Goal: Transaction & Acquisition: Purchase product/service

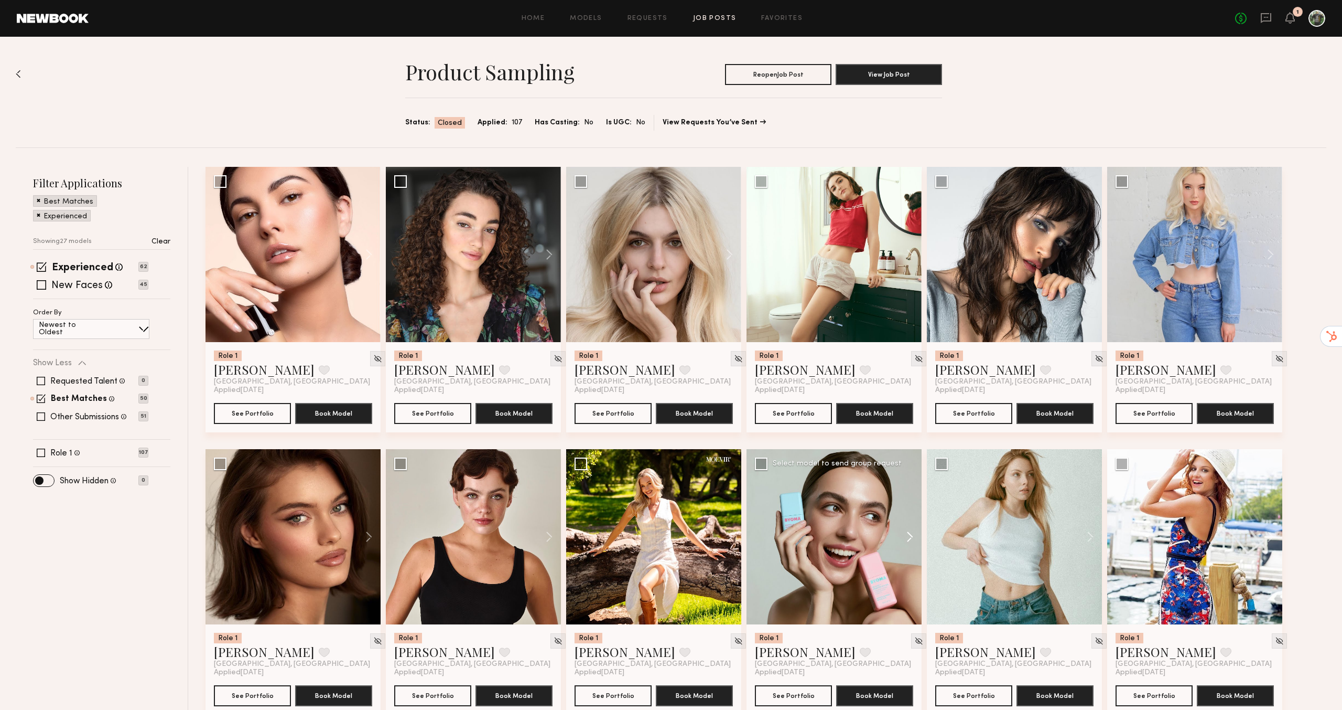
click at [914, 535] on button at bounding box center [905, 536] width 34 height 175
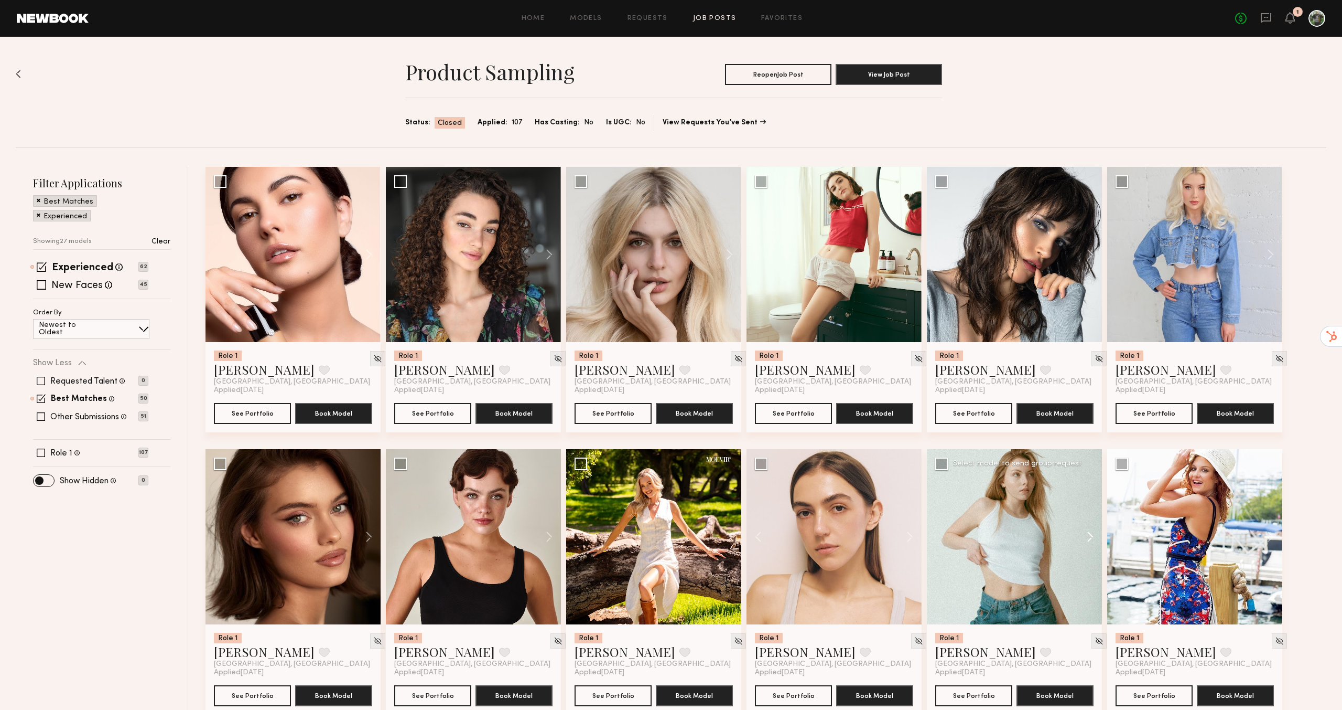
click at [1090, 540] on button at bounding box center [1086, 536] width 34 height 175
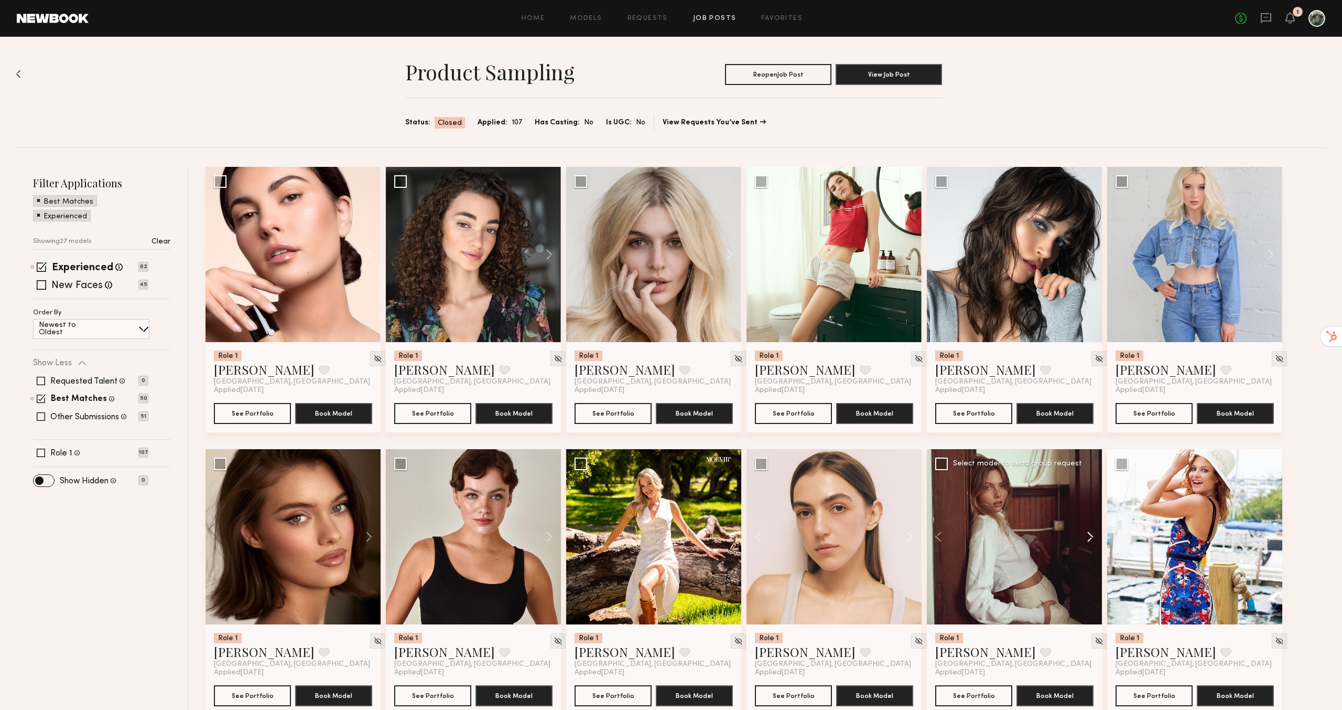
click at [1090, 540] on button at bounding box center [1086, 536] width 34 height 175
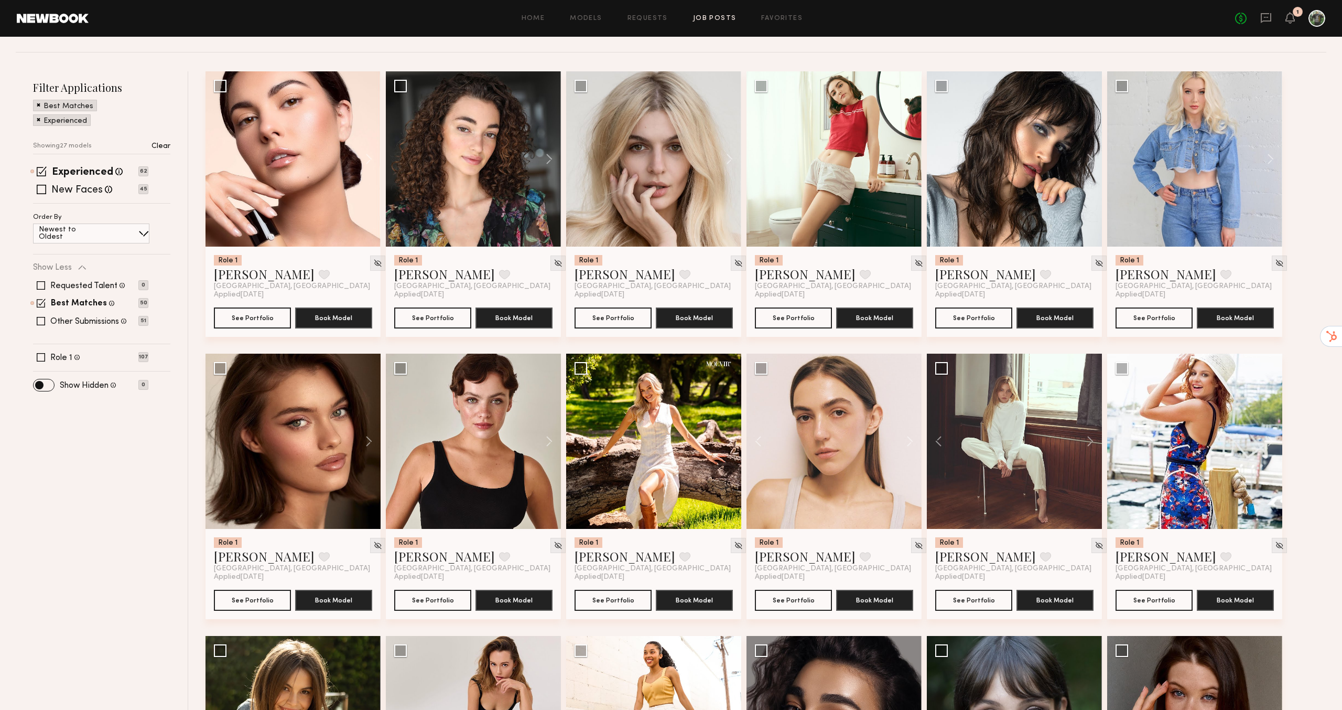
scroll to position [99, 0]
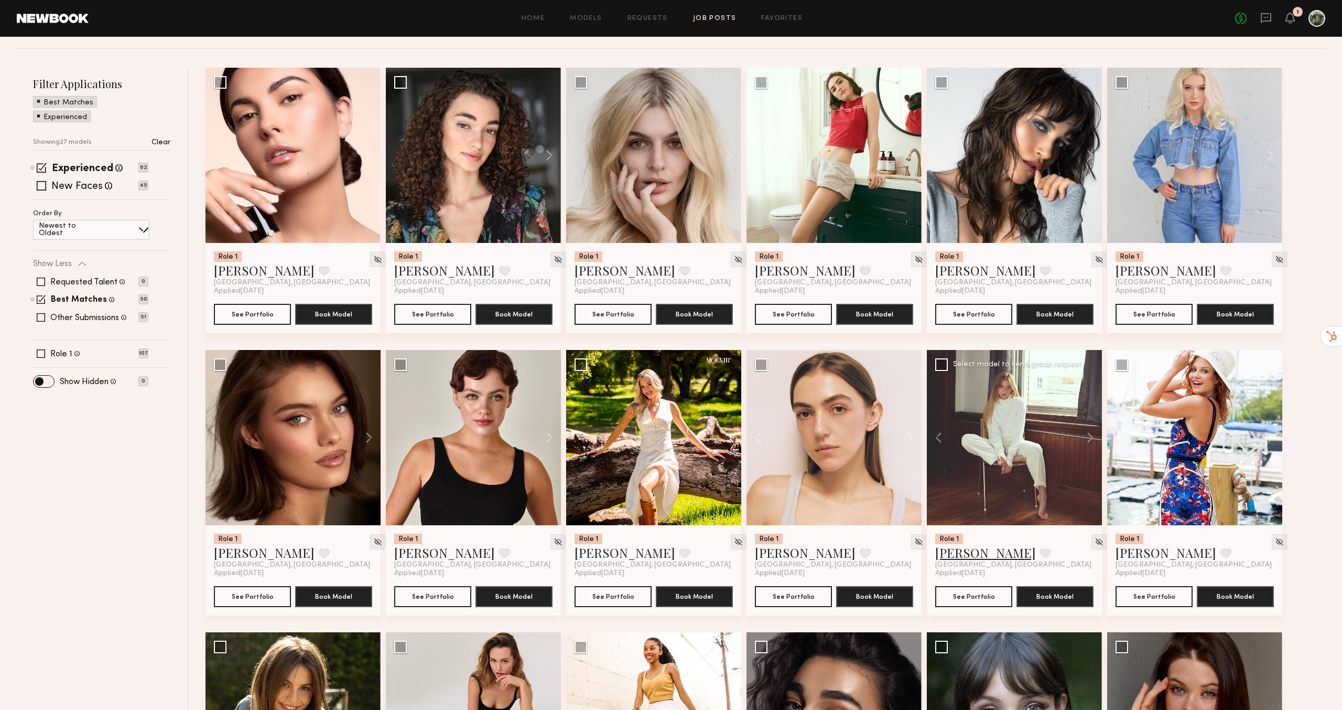
click at [963, 551] on link "Ellie G." at bounding box center [986, 552] width 101 height 17
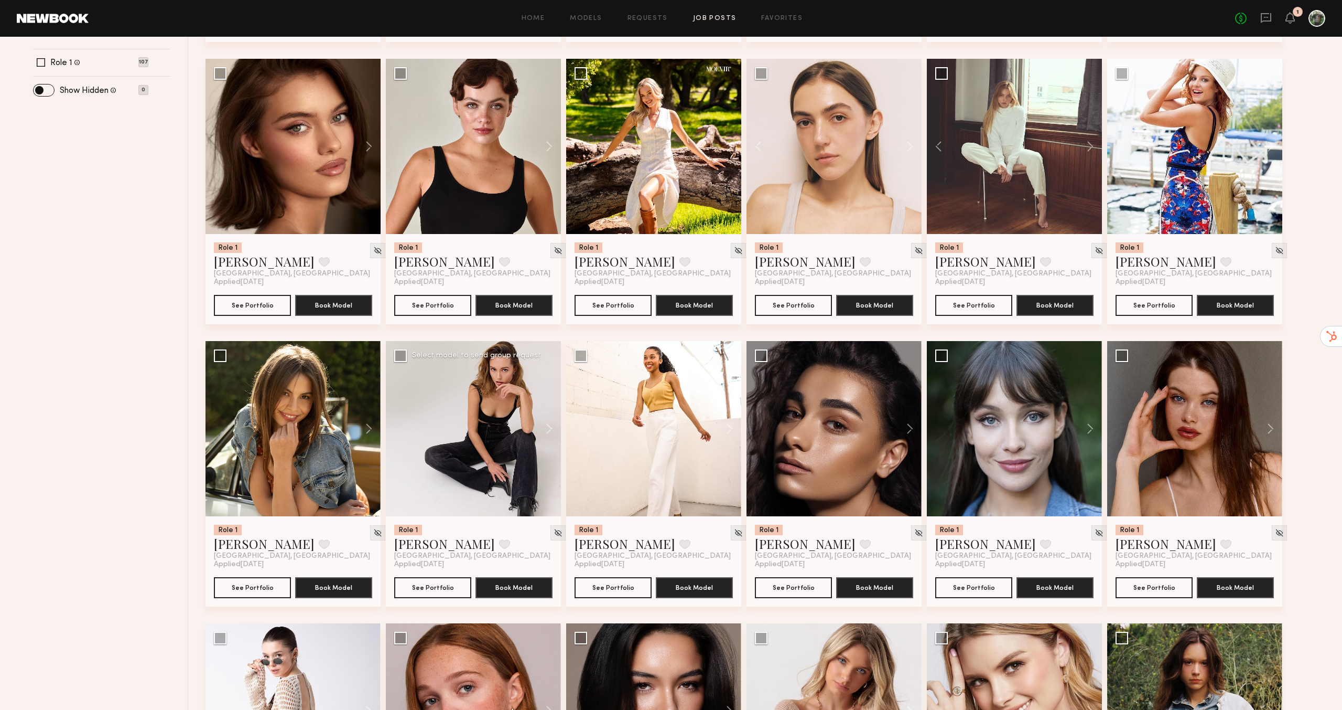
scroll to position [391, 0]
click at [442, 545] on link "Anastasiia S." at bounding box center [444, 542] width 101 height 17
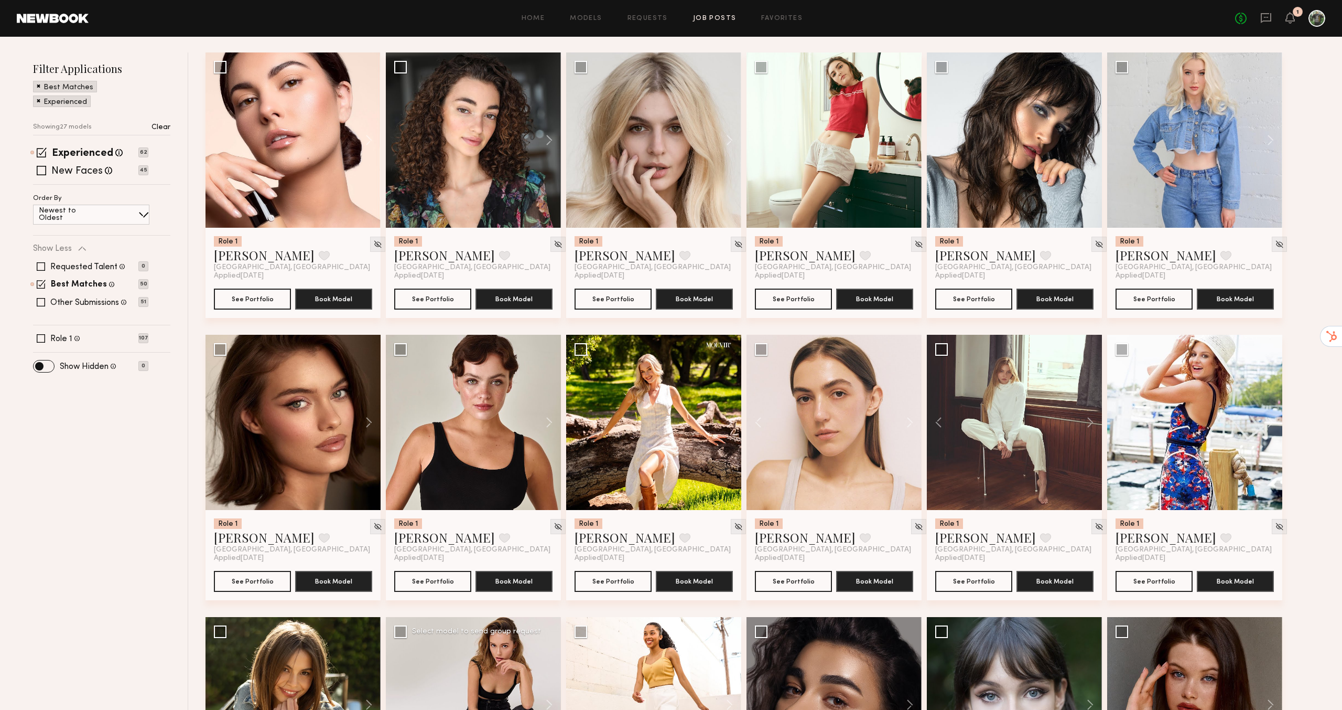
scroll to position [0, 0]
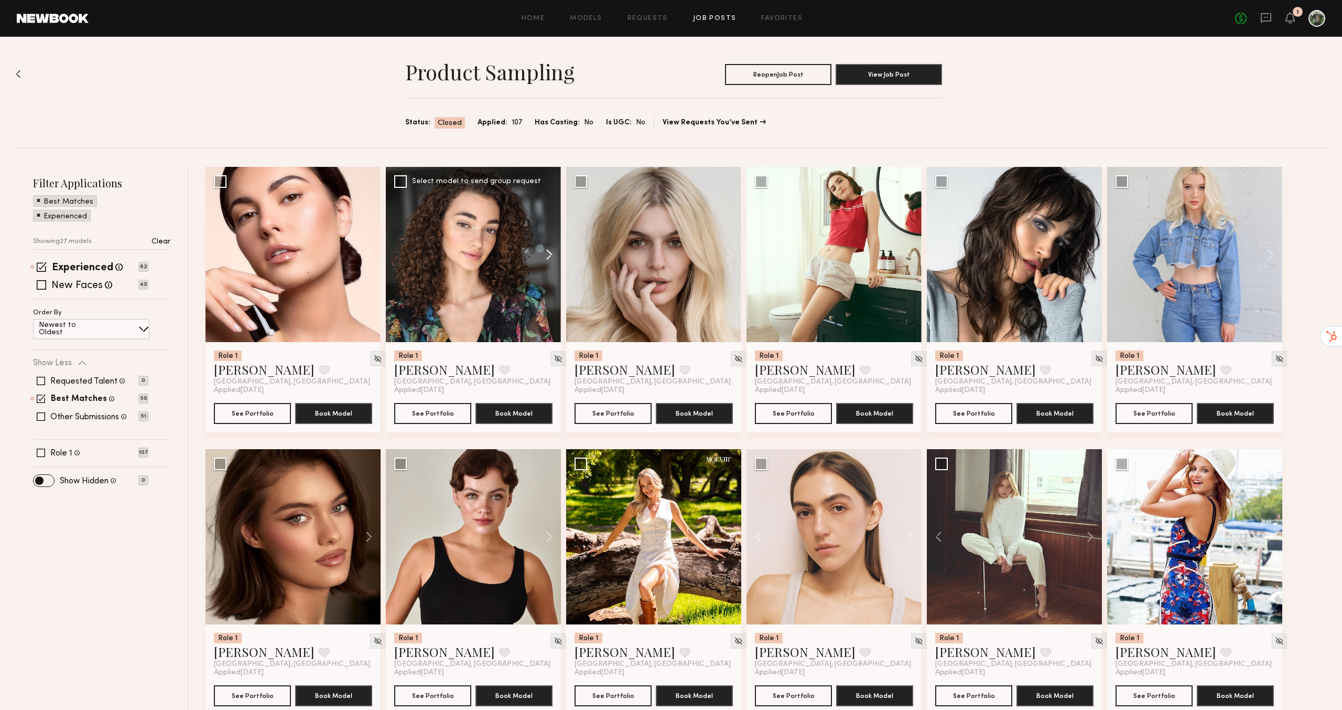
click at [547, 256] on button at bounding box center [545, 254] width 34 height 175
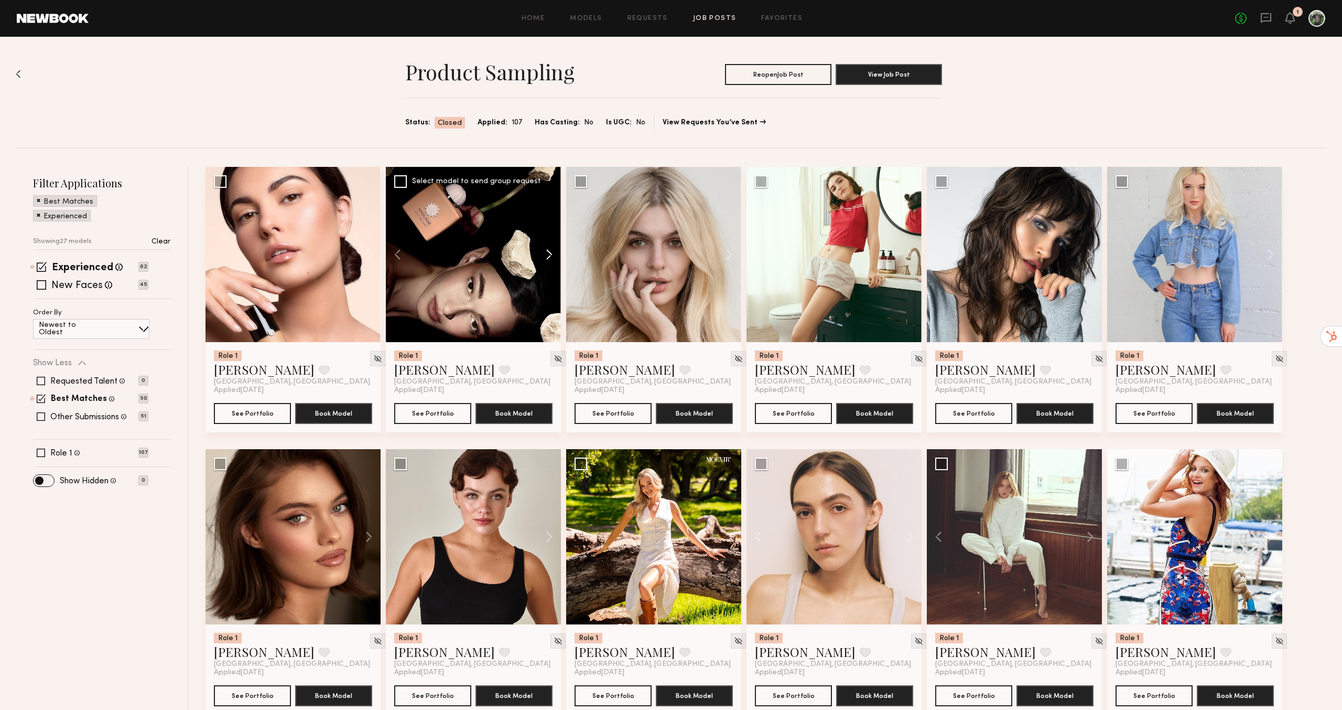
click at [547, 256] on button at bounding box center [545, 254] width 34 height 175
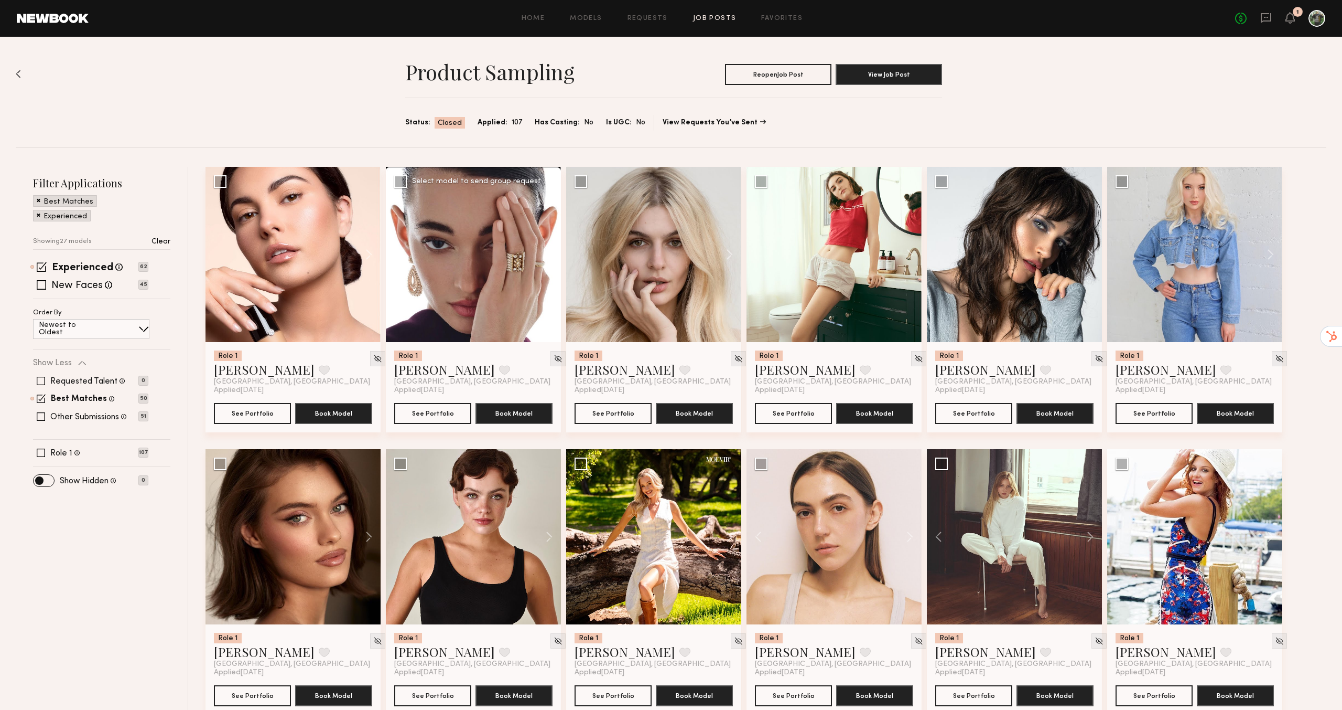
click at [547, 256] on button at bounding box center [545, 254] width 34 height 175
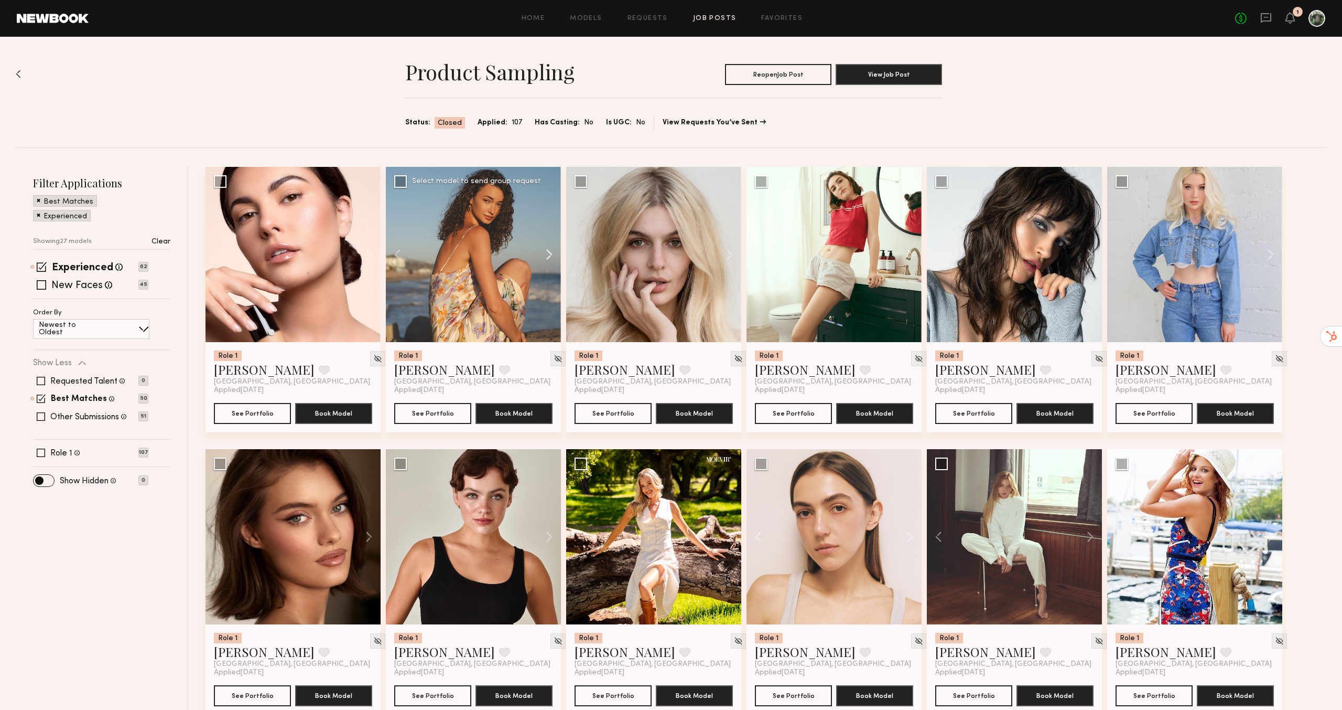
click at [547, 256] on button at bounding box center [545, 254] width 34 height 175
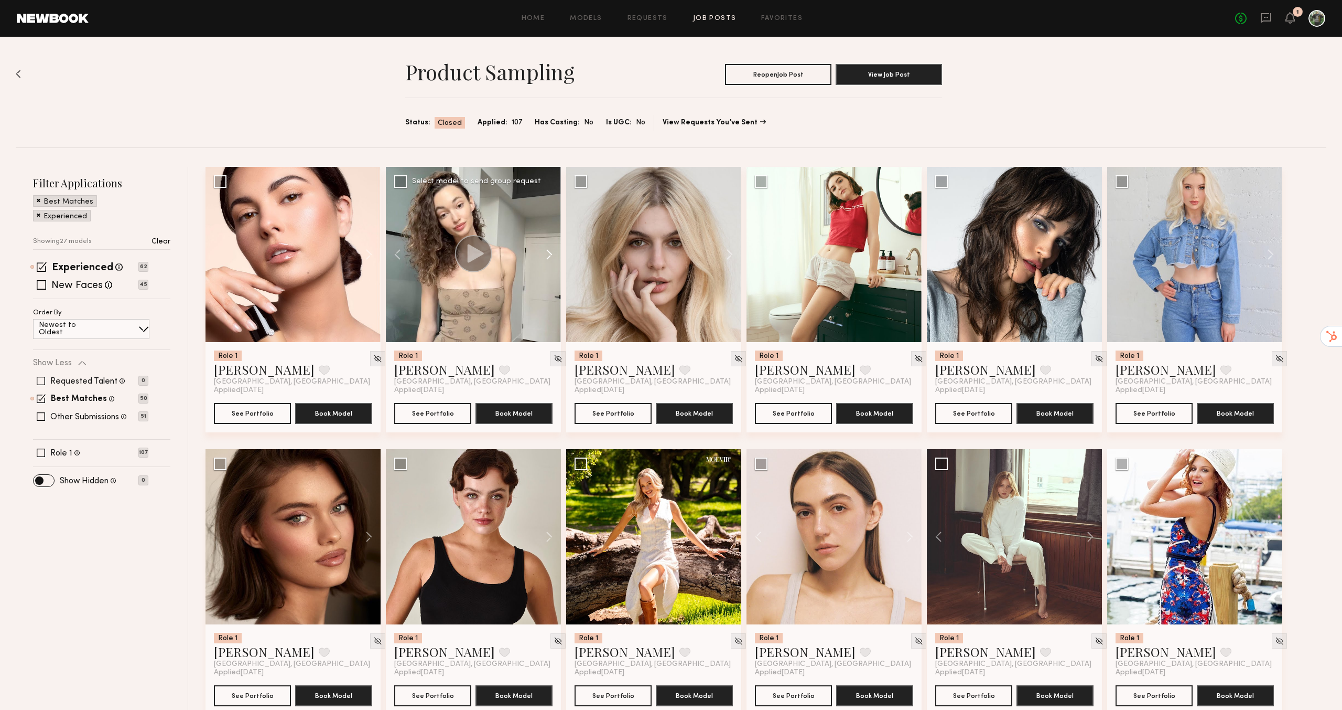
click at [547, 256] on button at bounding box center [545, 254] width 34 height 175
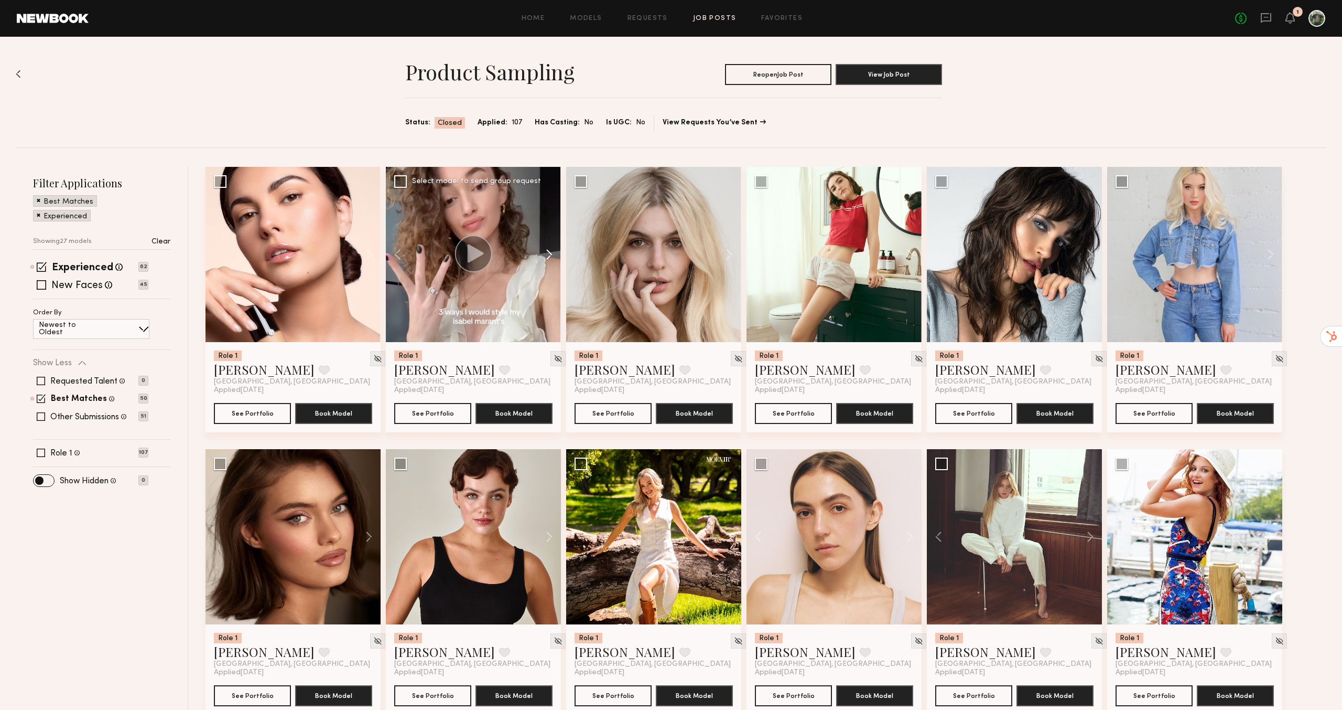
click at [547, 256] on button at bounding box center [545, 254] width 34 height 175
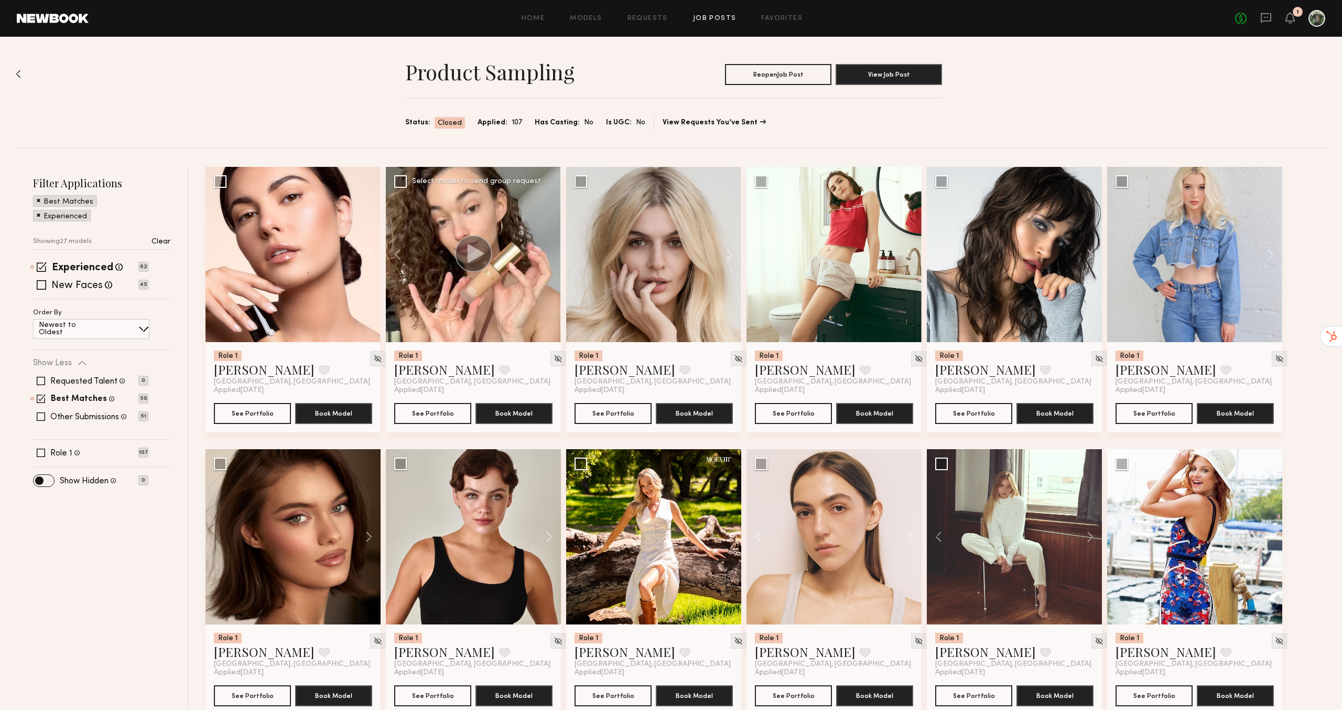
click at [547, 256] on div at bounding box center [473, 254] width 175 height 175
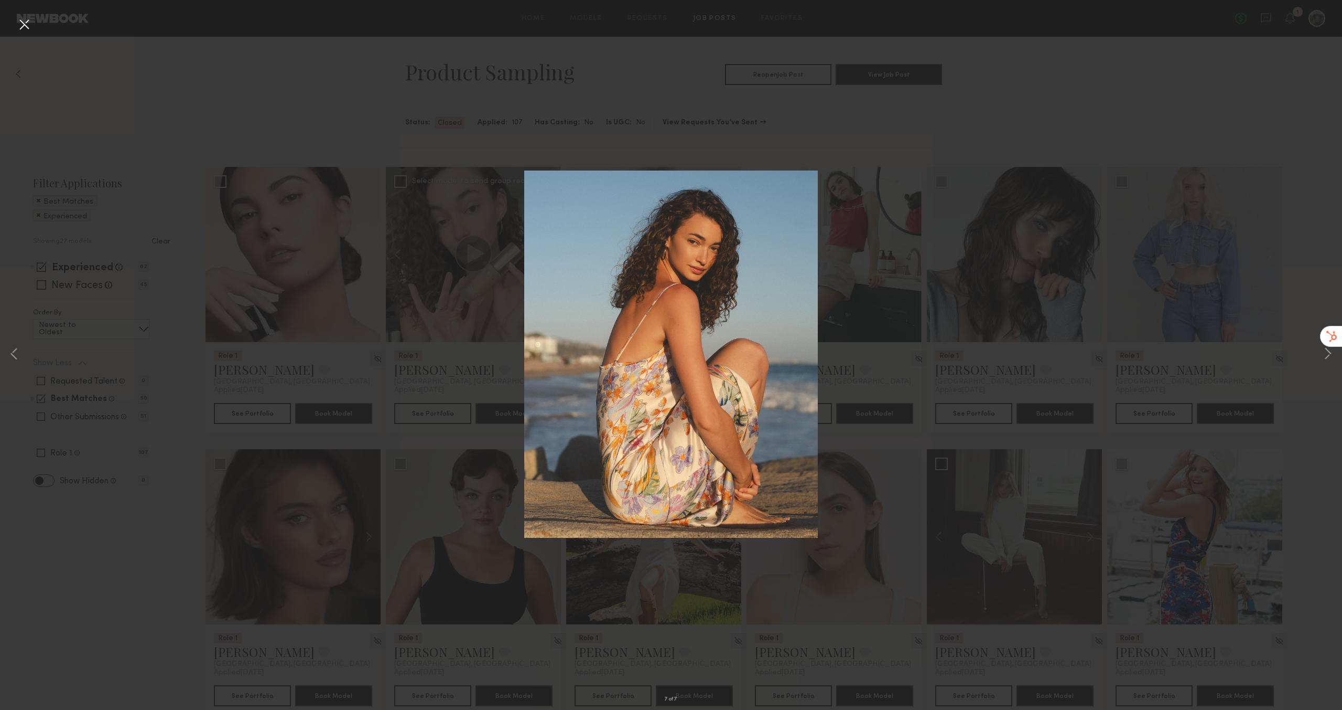
click at [431, 342] on div "7 of 7" at bounding box center [671, 355] width 1342 height 710
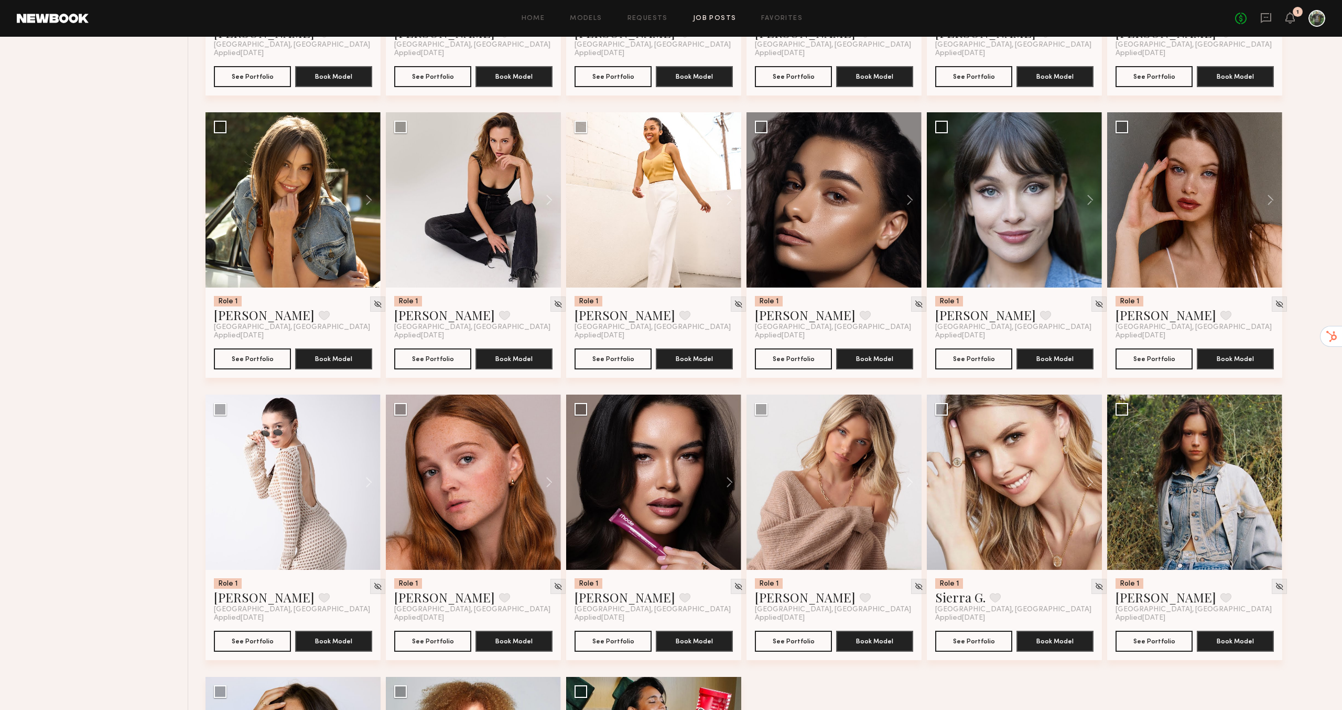
scroll to position [804, 0]
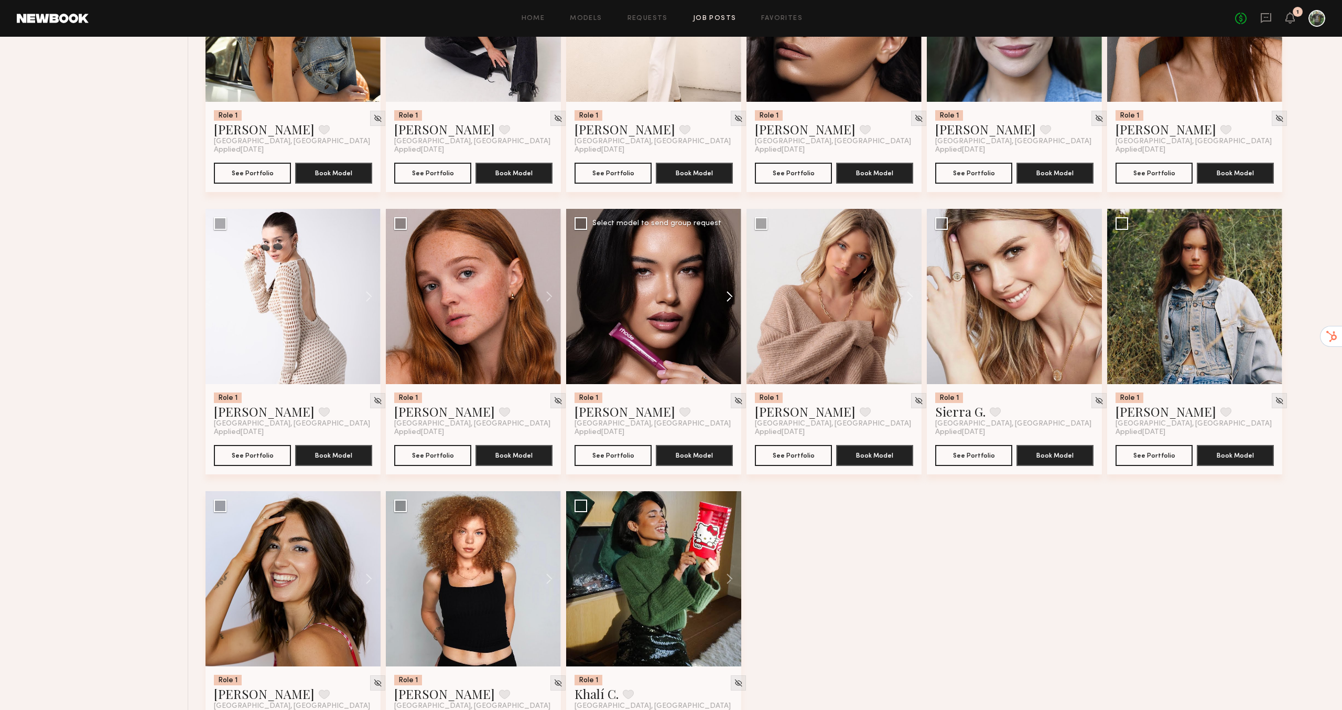
click at [726, 293] on button at bounding box center [725, 296] width 34 height 175
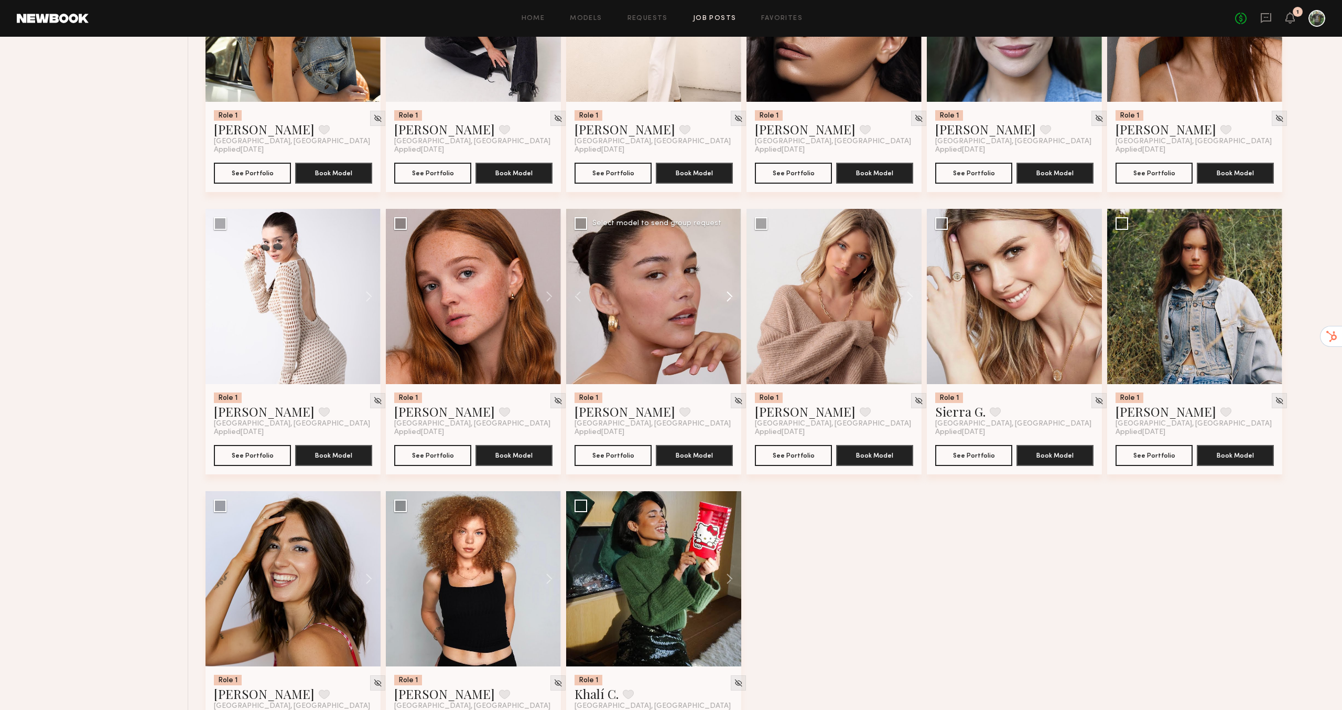
click at [726, 293] on button at bounding box center [725, 296] width 34 height 175
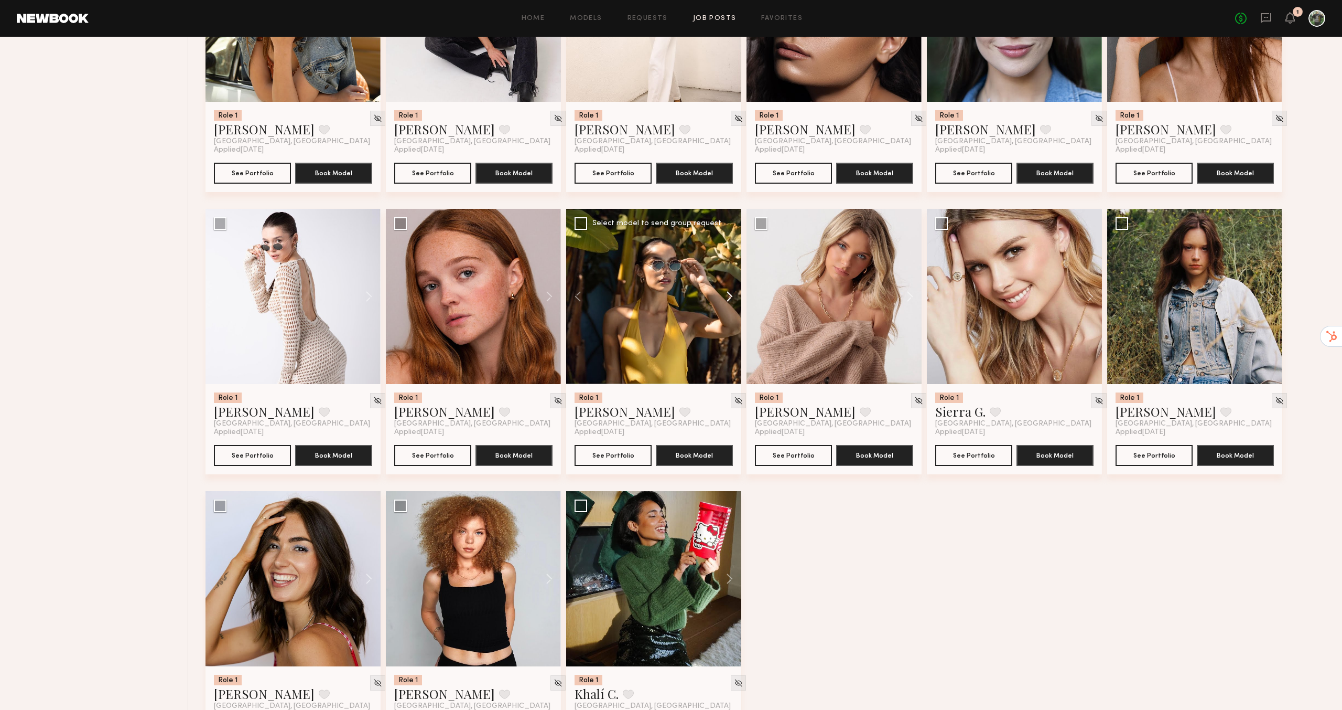
click at [726, 293] on button at bounding box center [725, 296] width 34 height 175
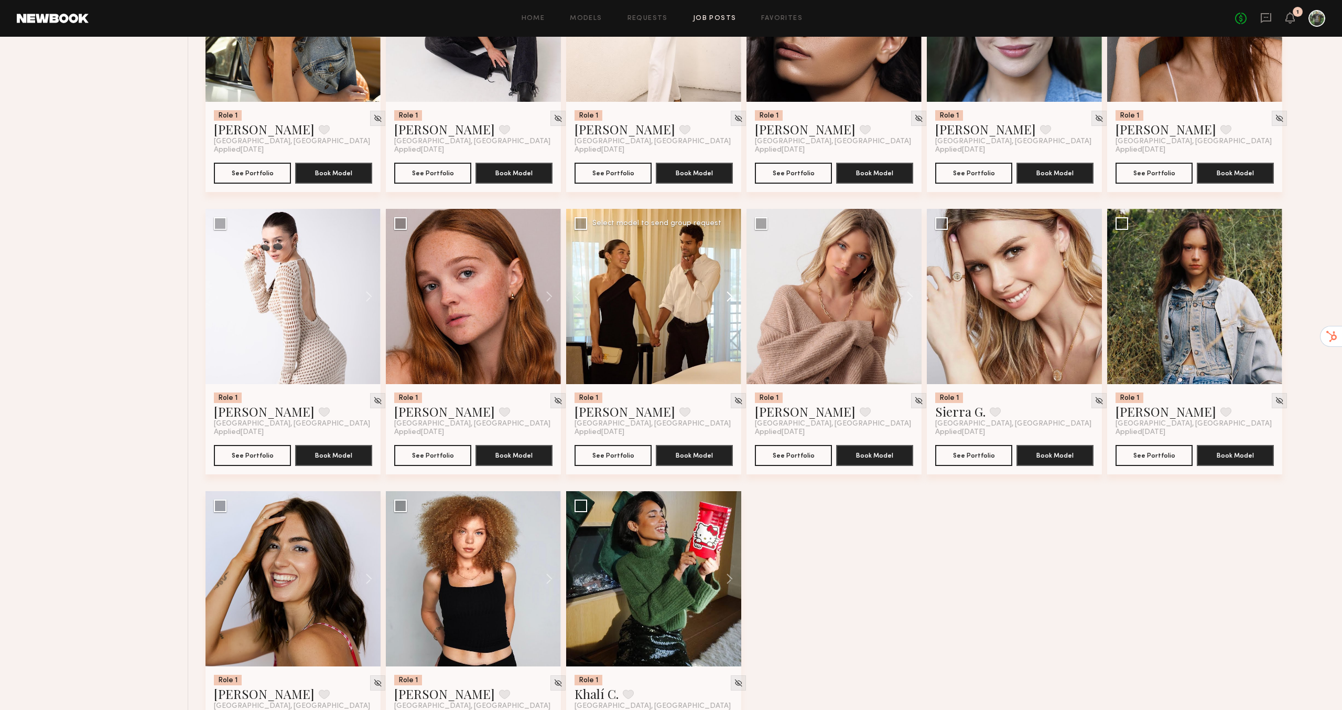
click at [726, 293] on button at bounding box center [725, 296] width 34 height 175
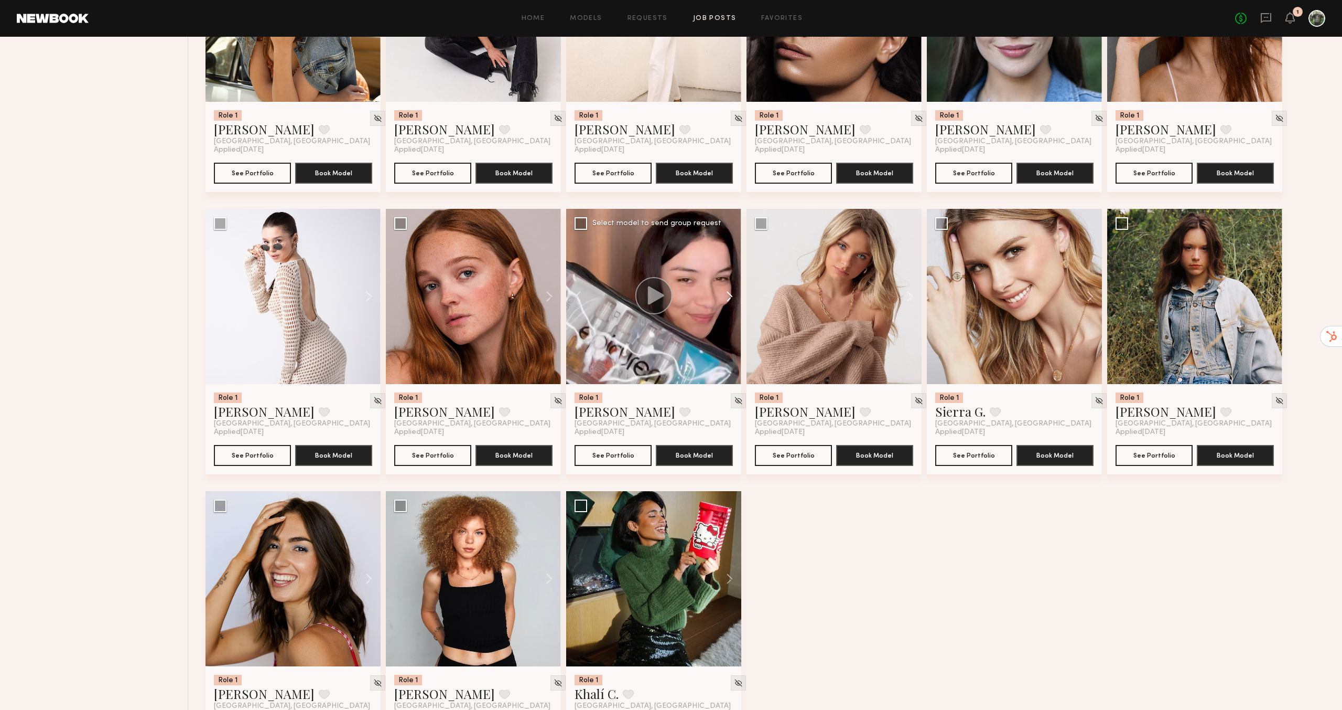
click at [726, 293] on button at bounding box center [725, 296] width 34 height 175
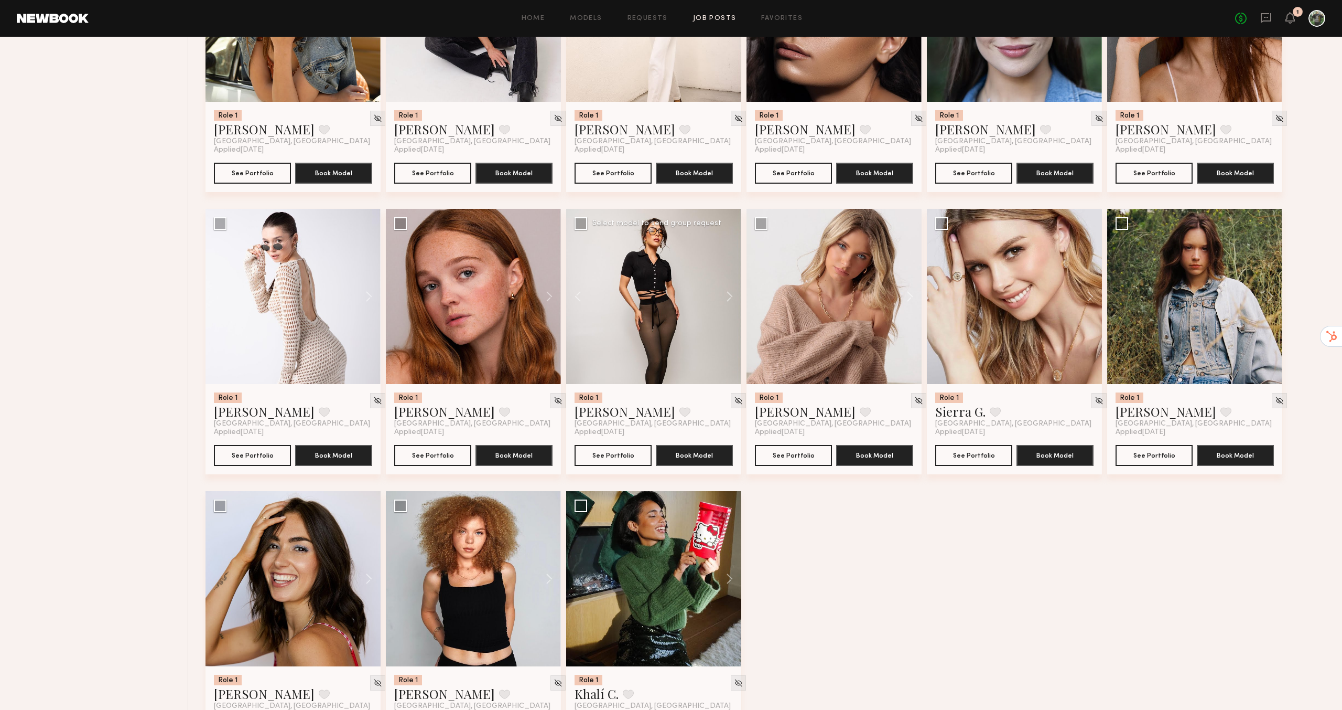
click at [653, 321] on div at bounding box center [653, 296] width 175 height 175
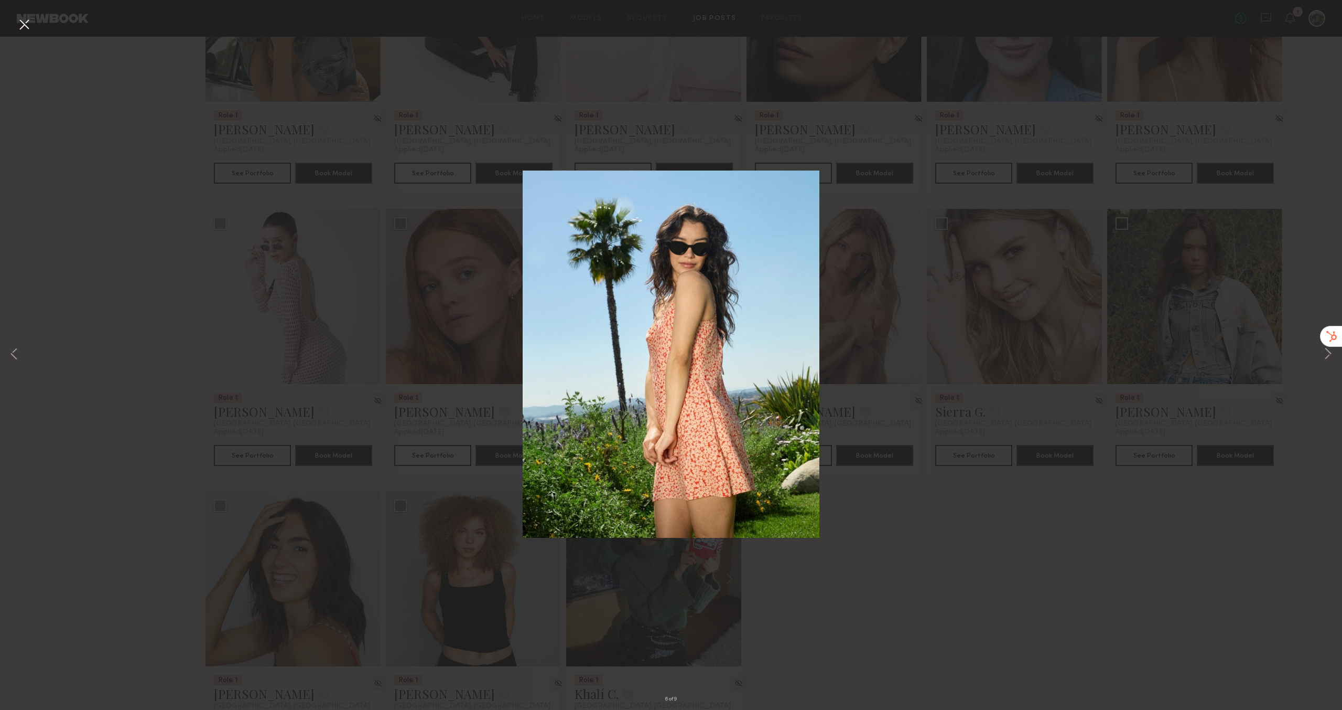
click at [1162, 405] on div "6 of 9" at bounding box center [671, 355] width 1342 height 710
click at [1002, 499] on div "6 of 9" at bounding box center [671, 355] width 1342 height 710
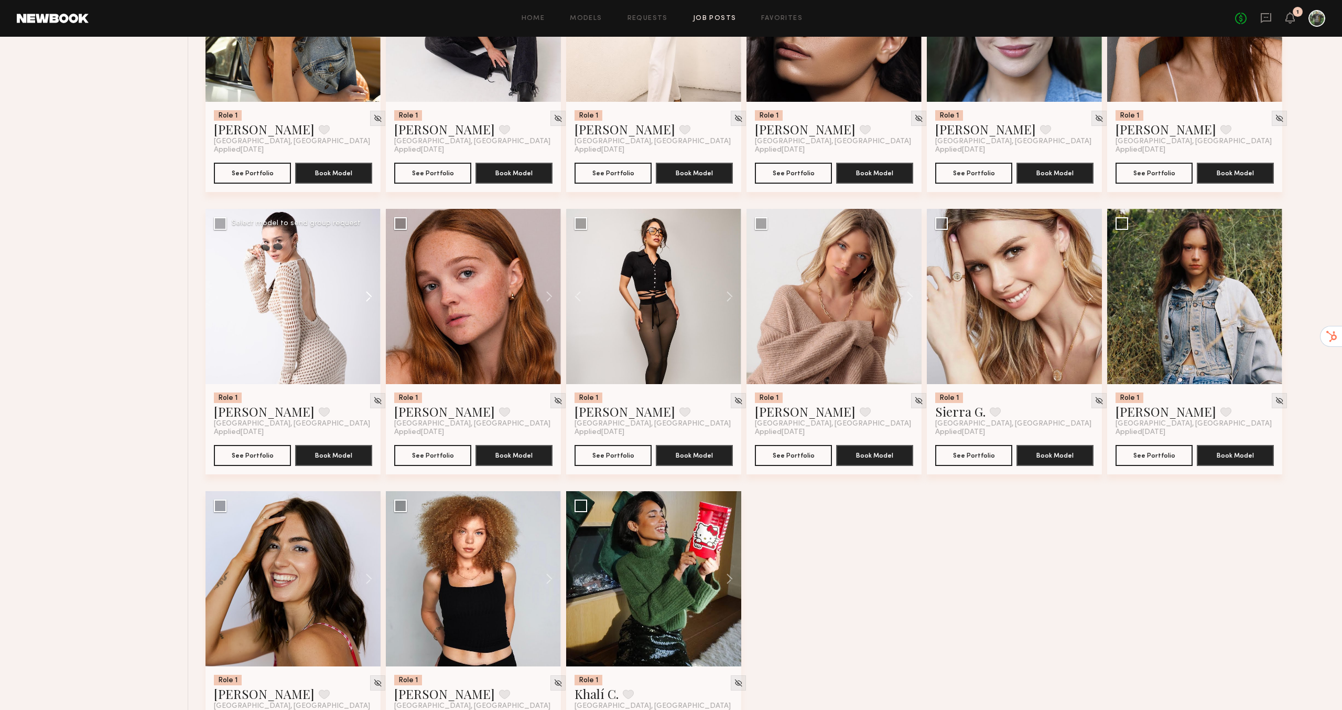
click at [365, 295] on button at bounding box center [364, 296] width 34 height 175
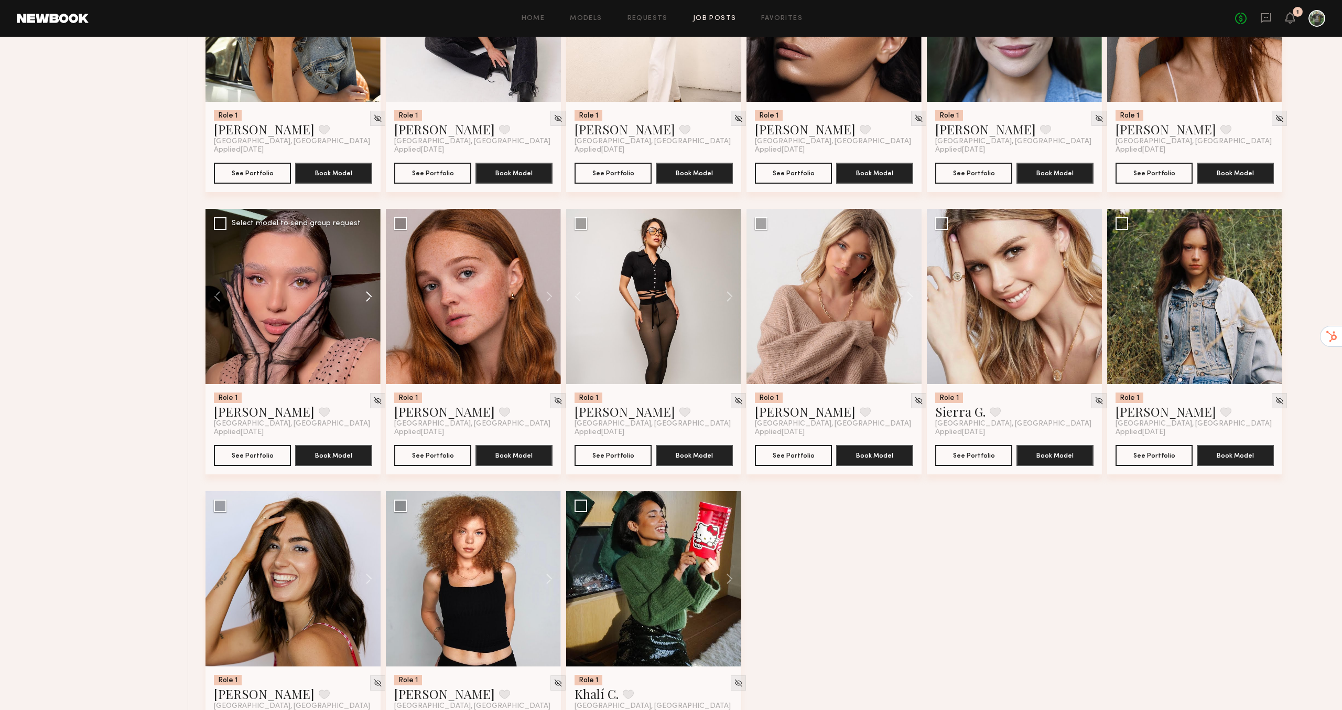
click at [365, 295] on button at bounding box center [364, 296] width 34 height 175
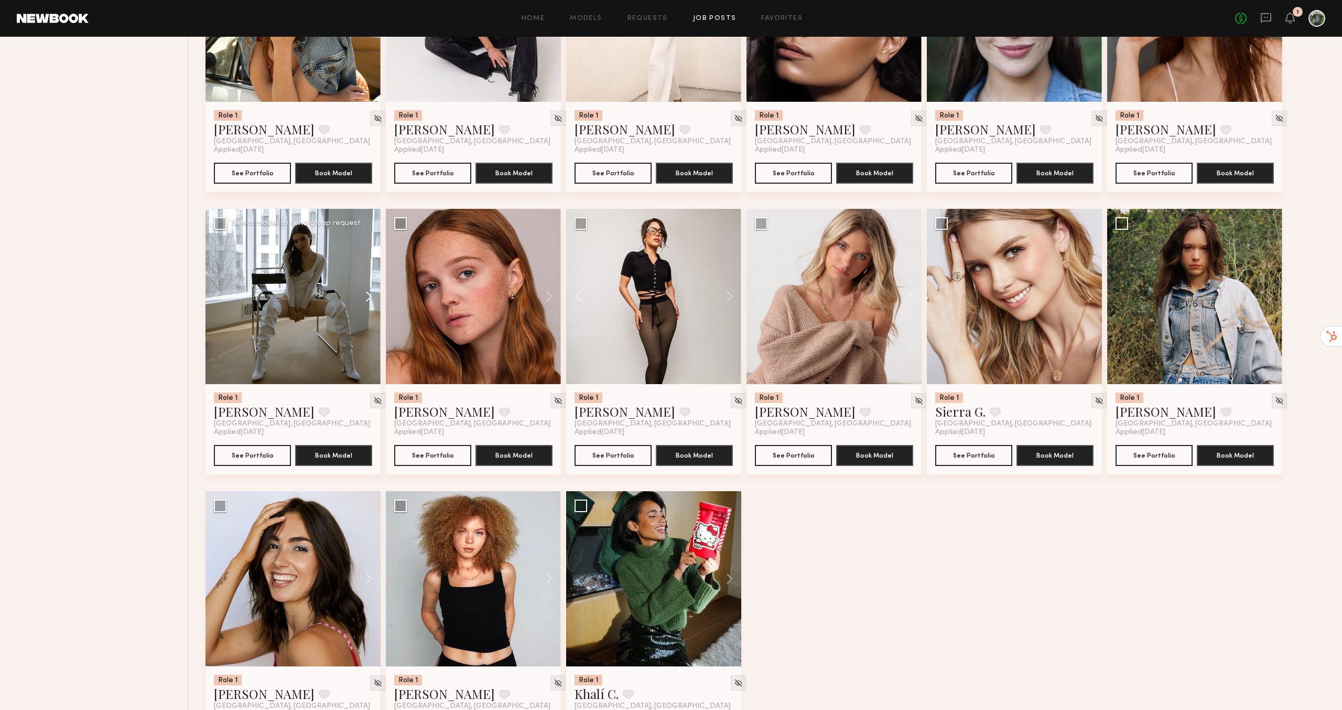
click at [365, 295] on button at bounding box center [364, 296] width 34 height 175
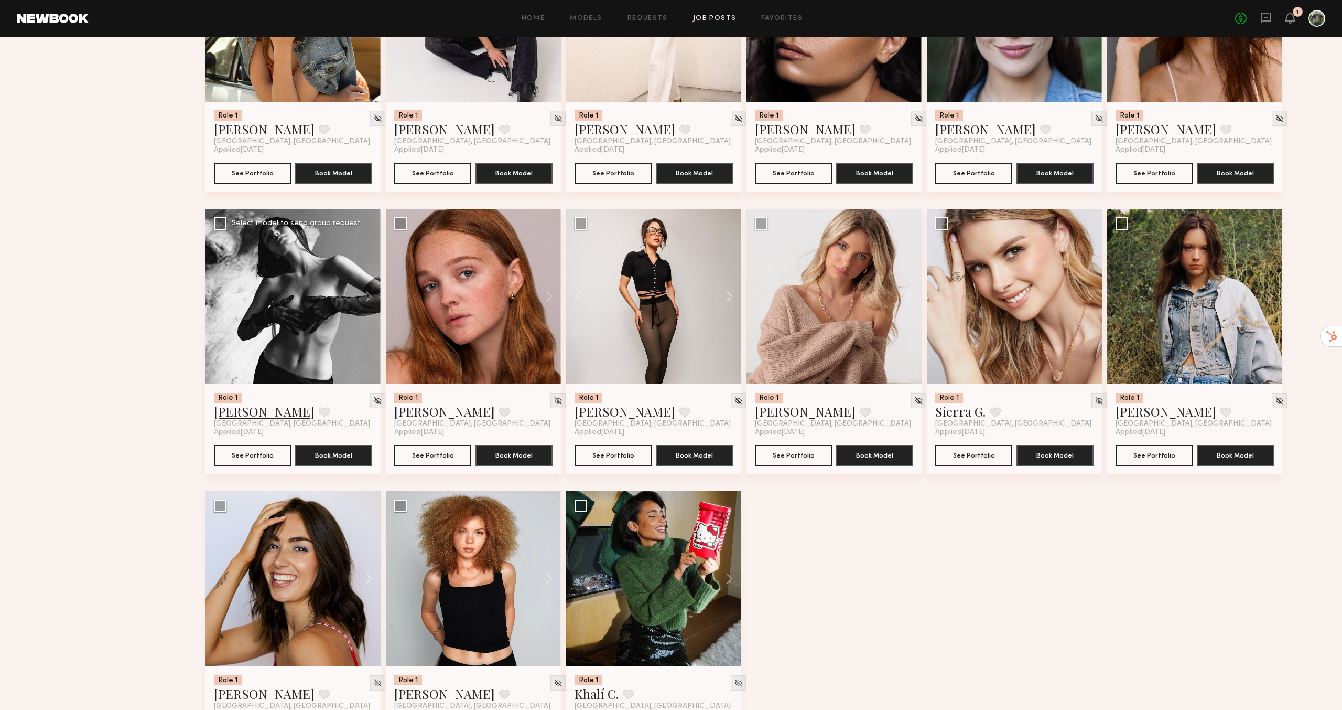
click at [260, 412] on link "Ekaterina N." at bounding box center [264, 411] width 101 height 17
click at [795, 410] on link "[PERSON_NAME]" at bounding box center [805, 411] width 101 height 17
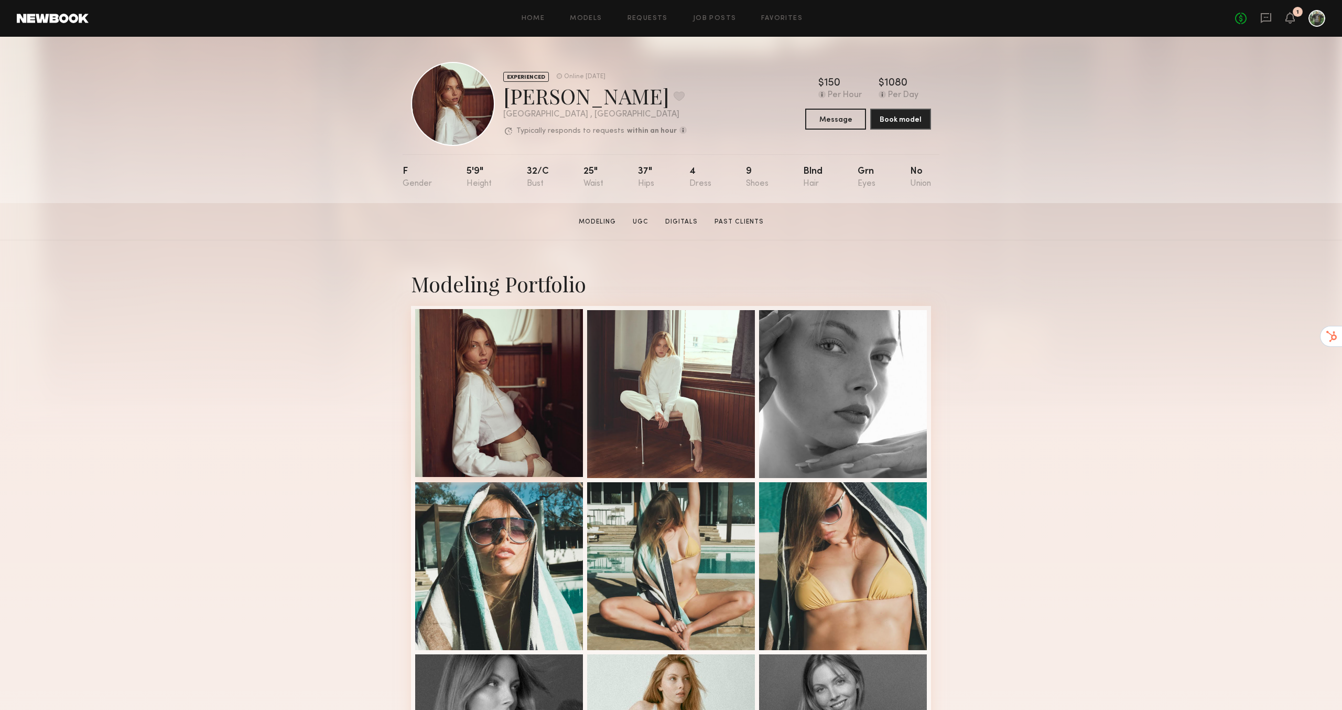
click at [519, 436] on div at bounding box center [499, 393] width 168 height 168
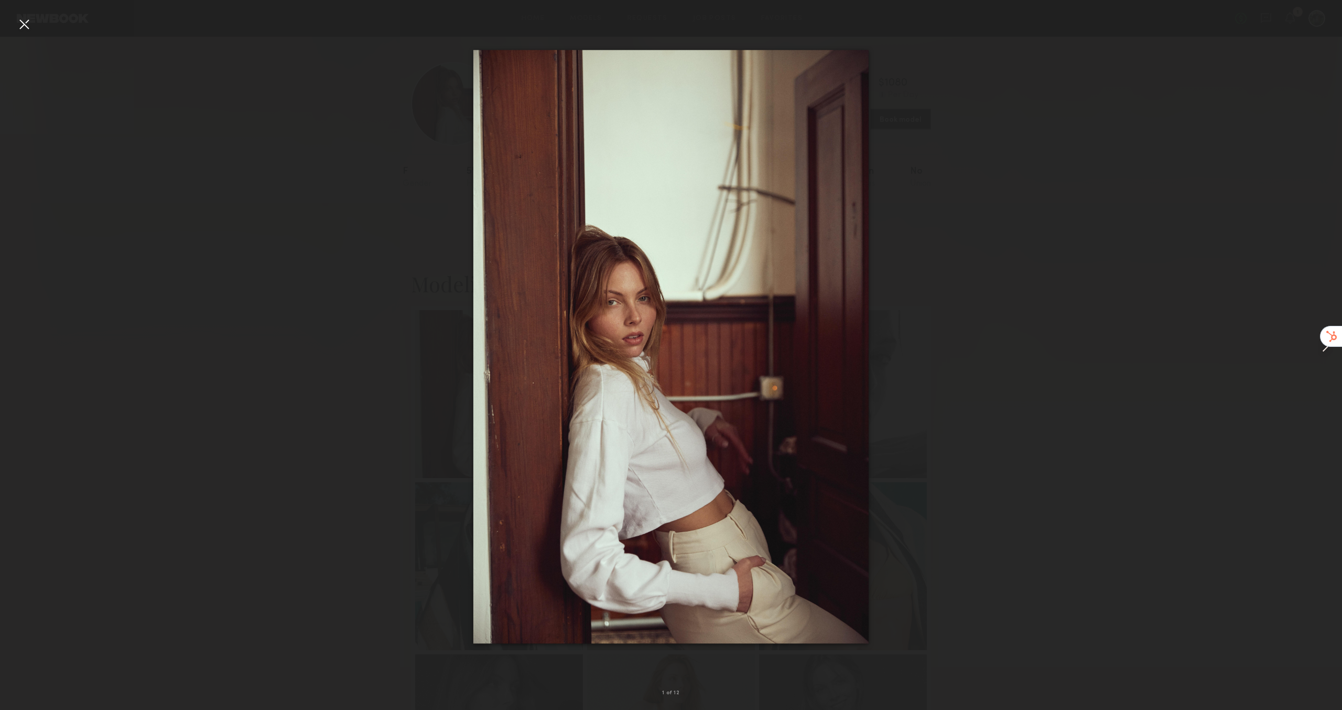
click at [1297, 377] on div at bounding box center [1315, 346] width 53 height 659
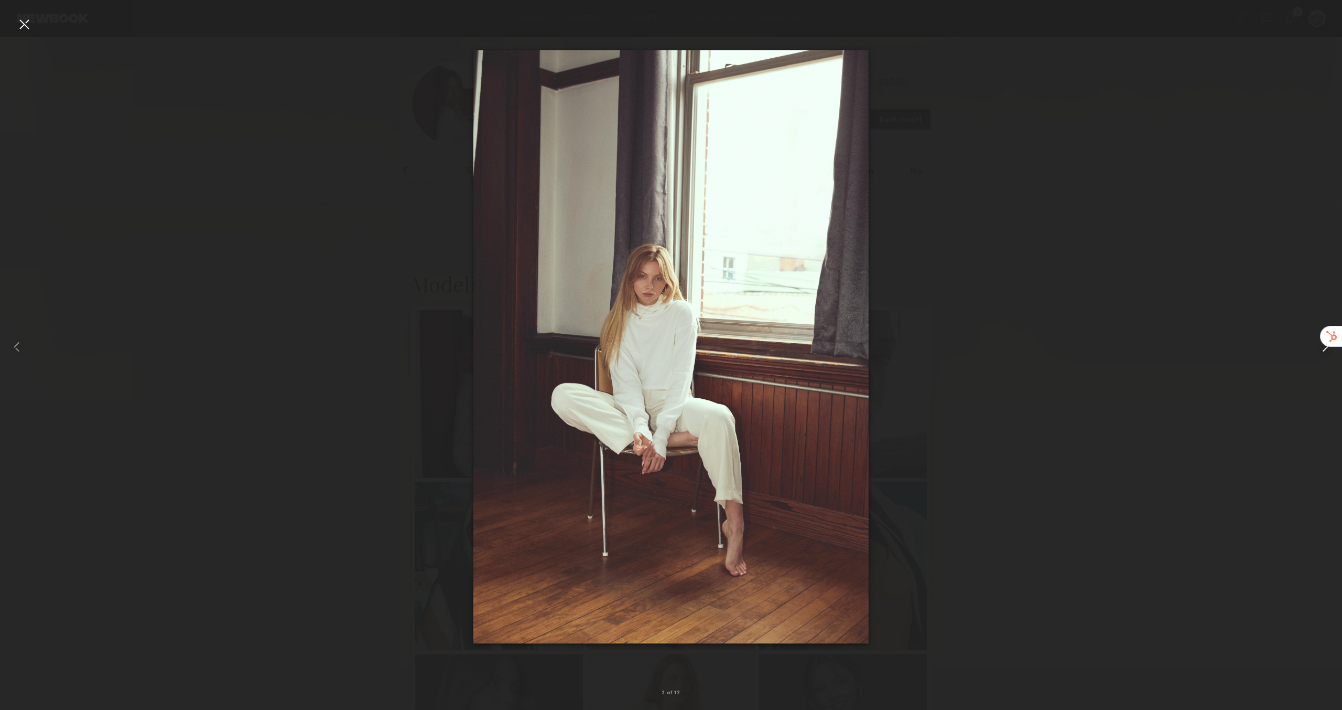
click at [1297, 377] on div at bounding box center [1315, 346] width 53 height 659
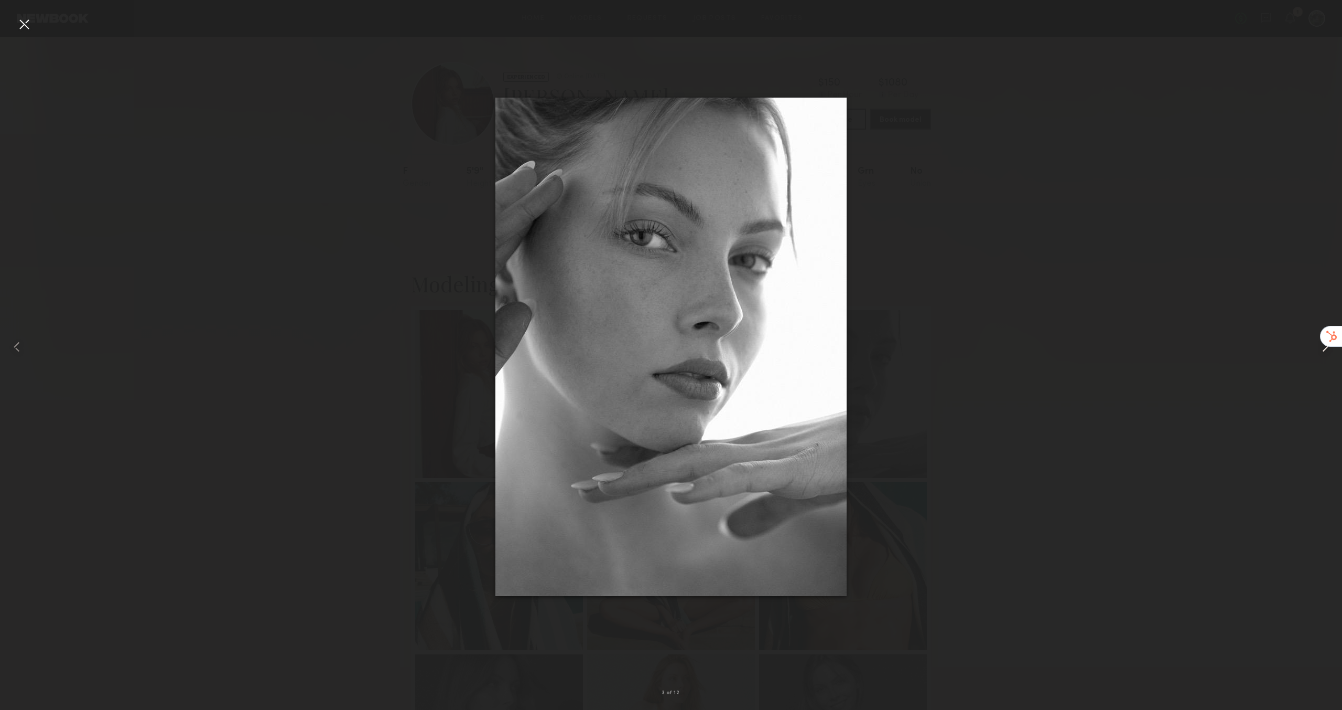
click at [1297, 377] on div at bounding box center [1315, 346] width 53 height 659
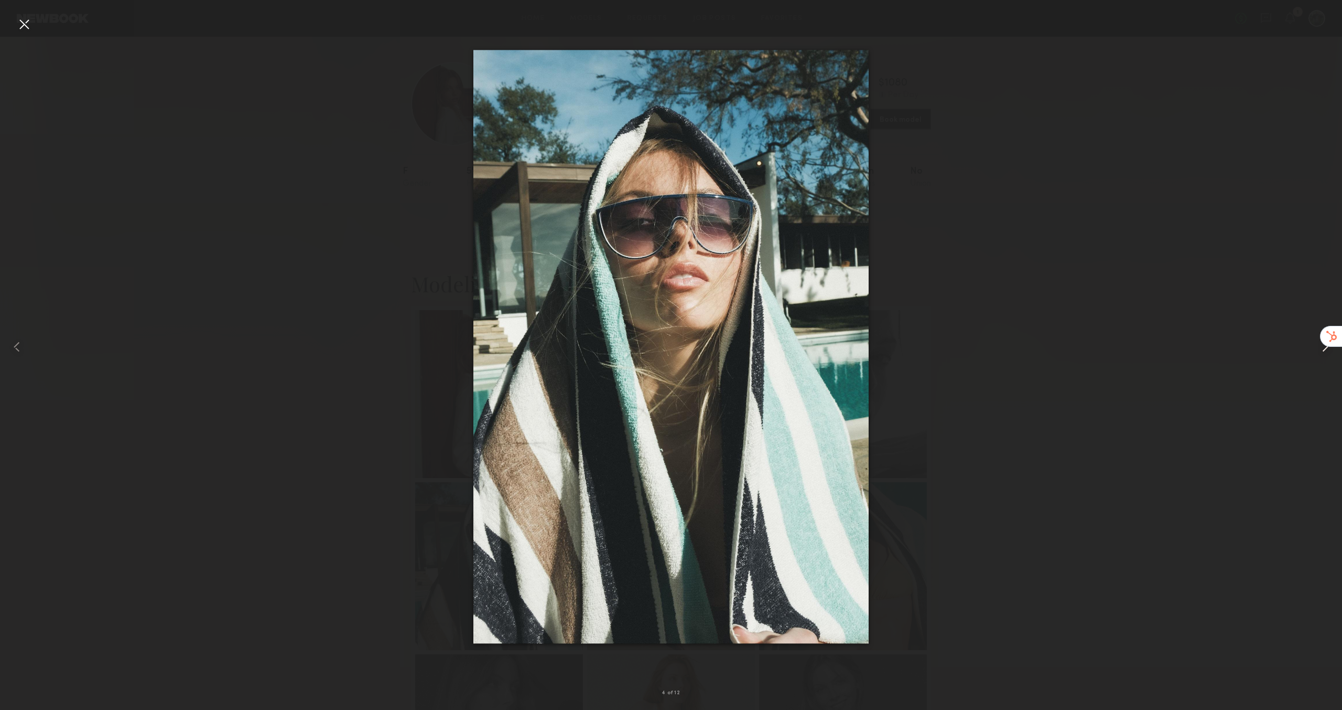
click at [1297, 377] on div at bounding box center [1315, 346] width 53 height 659
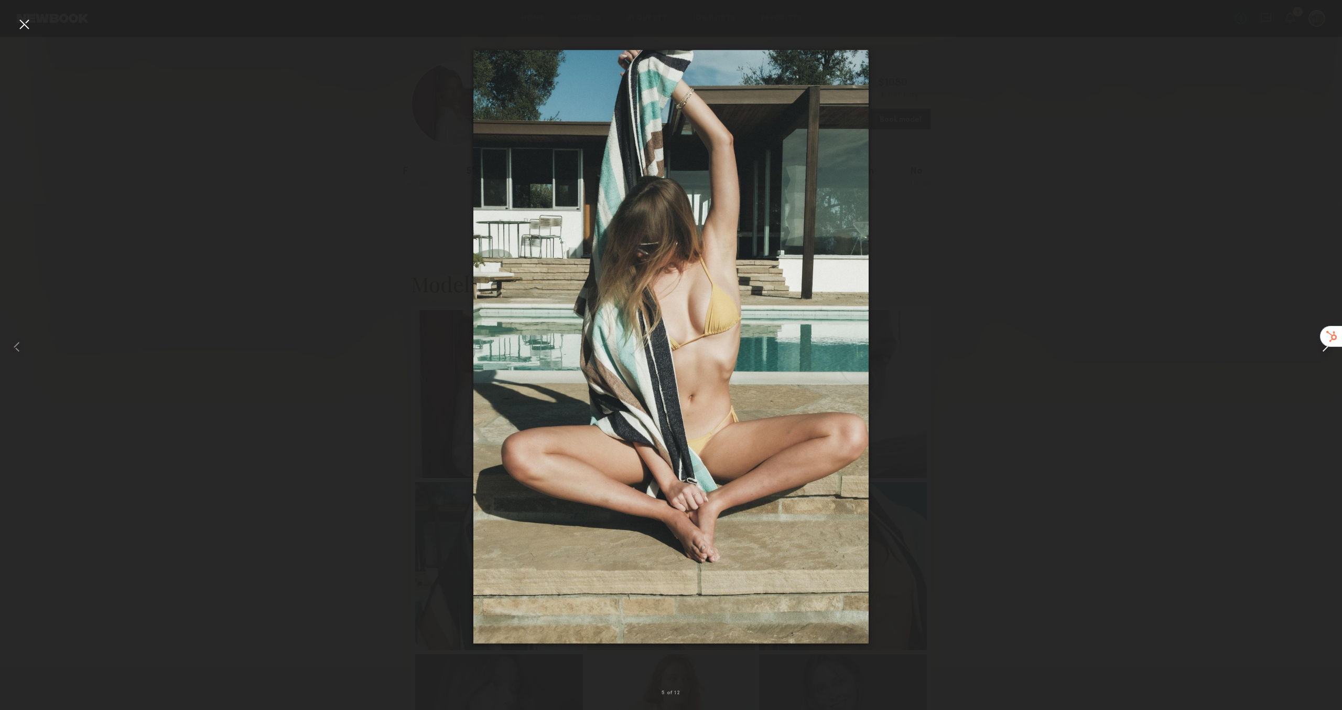
click at [1297, 377] on div at bounding box center [1315, 346] width 53 height 659
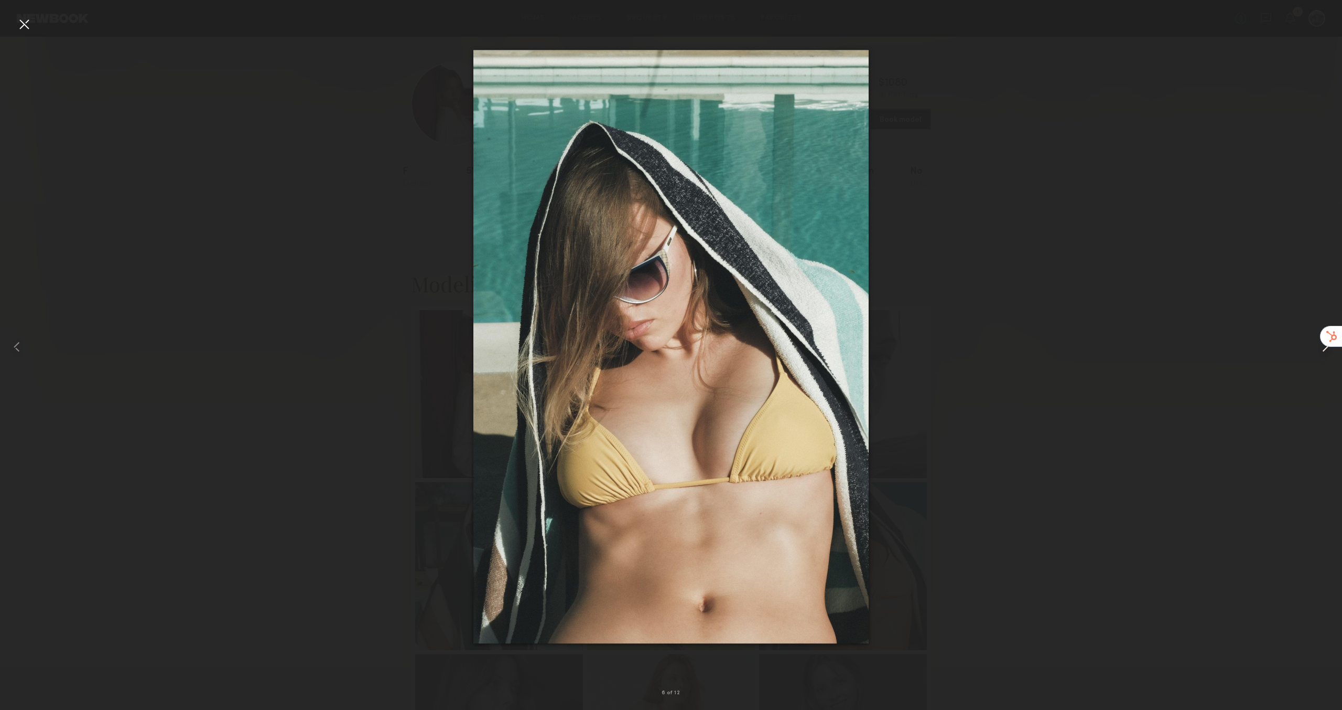
click at [1297, 377] on div at bounding box center [1315, 346] width 53 height 659
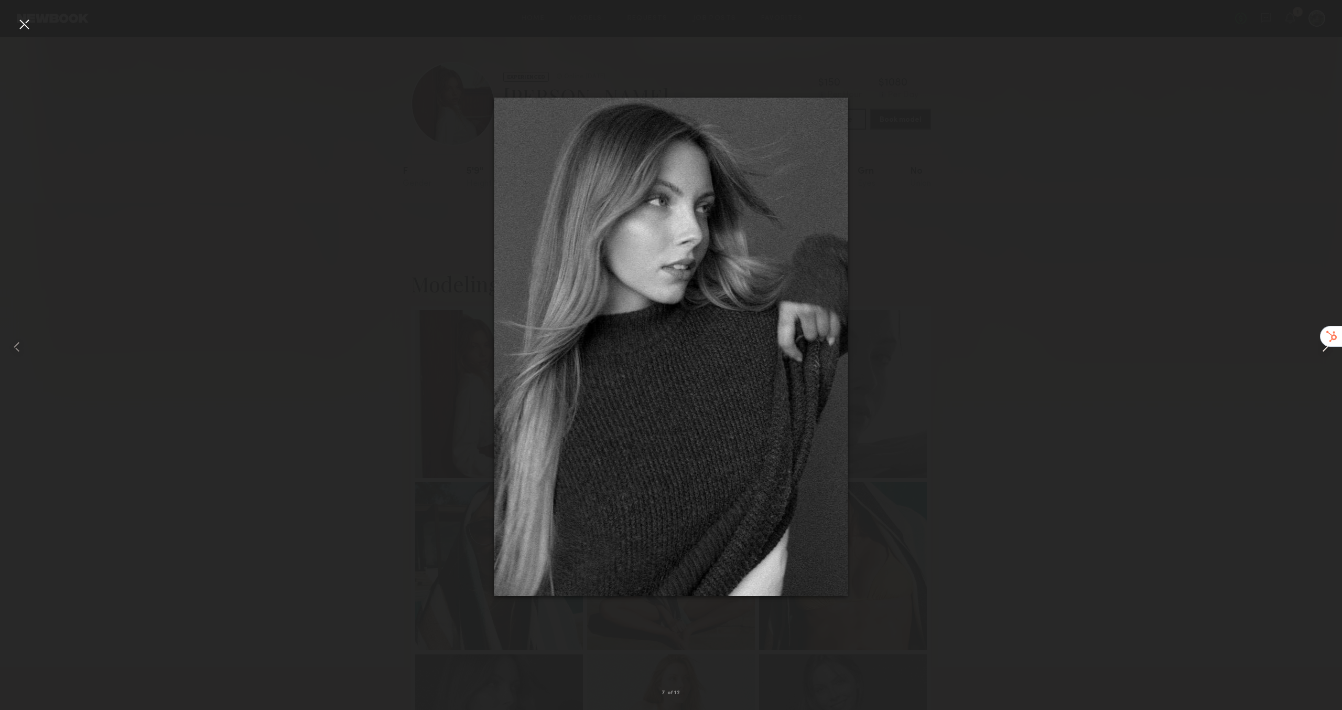
click at [1297, 377] on div at bounding box center [1315, 346] width 53 height 659
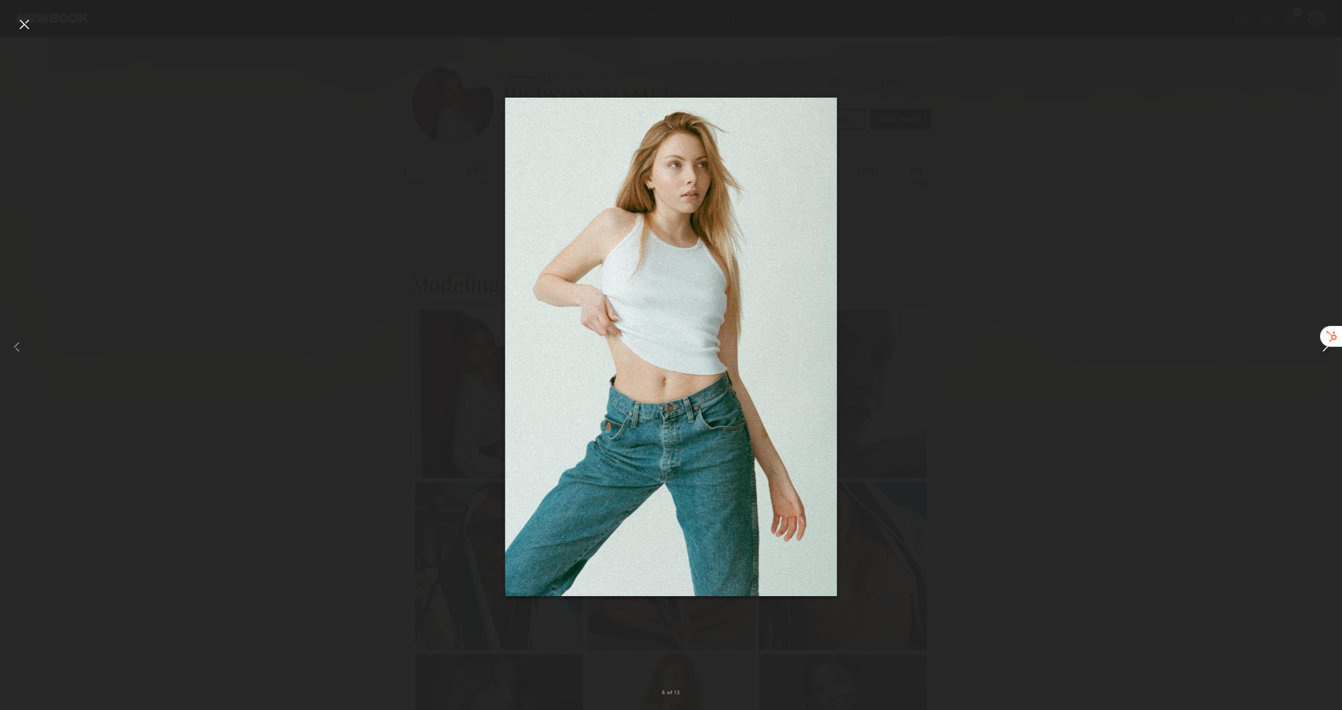
click at [1297, 377] on div at bounding box center [1315, 346] width 53 height 659
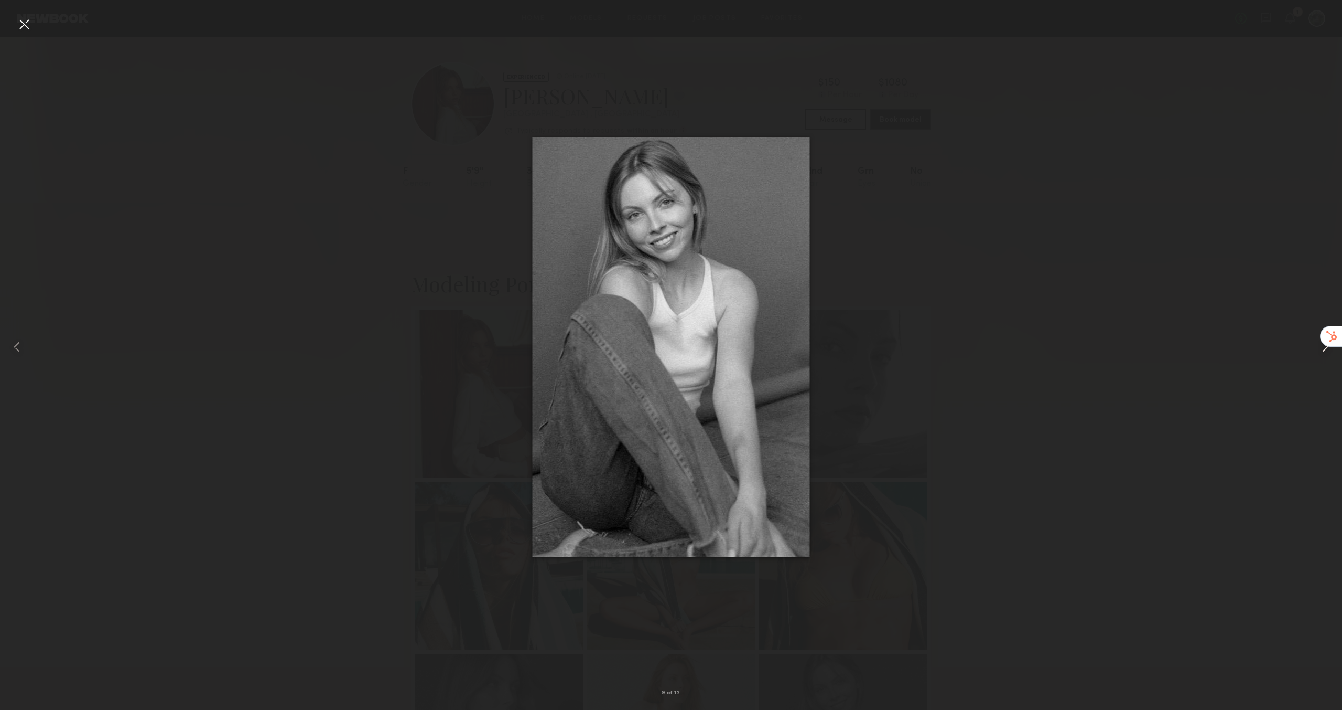
click at [1297, 377] on div at bounding box center [1315, 346] width 53 height 659
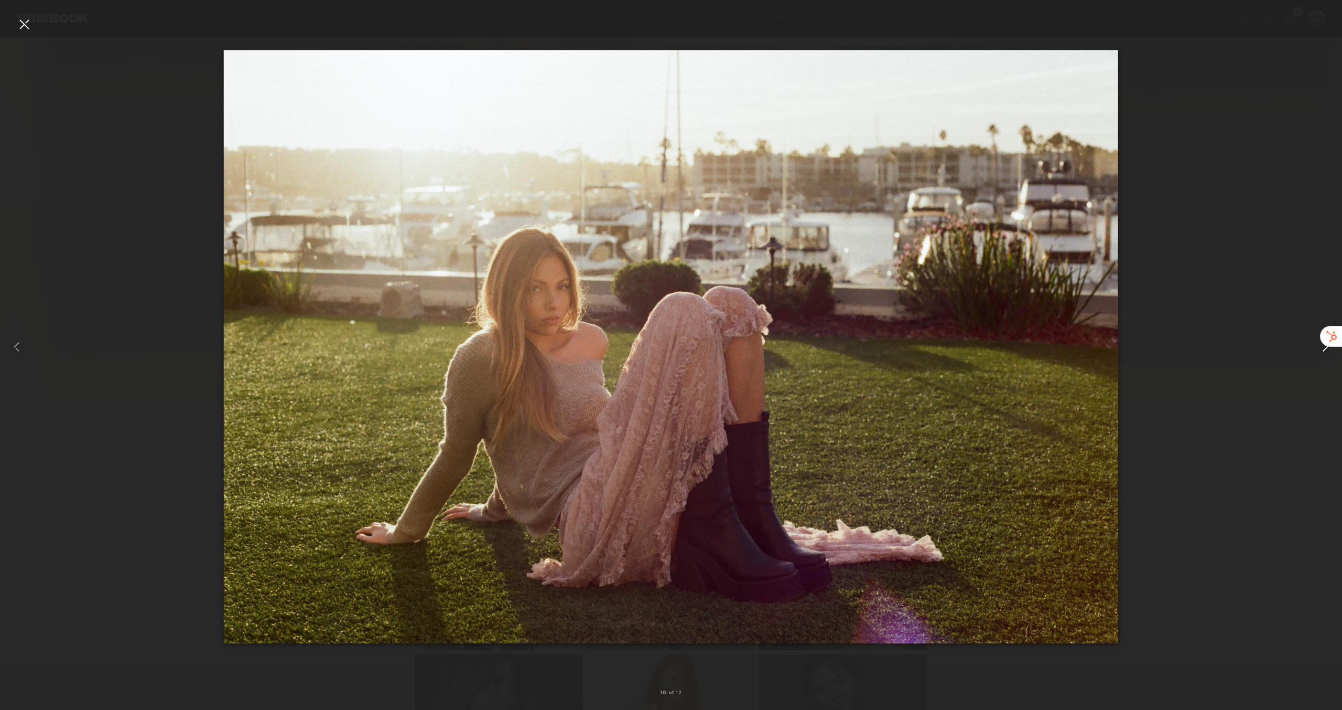
click at [1297, 377] on div at bounding box center [1315, 346] width 53 height 659
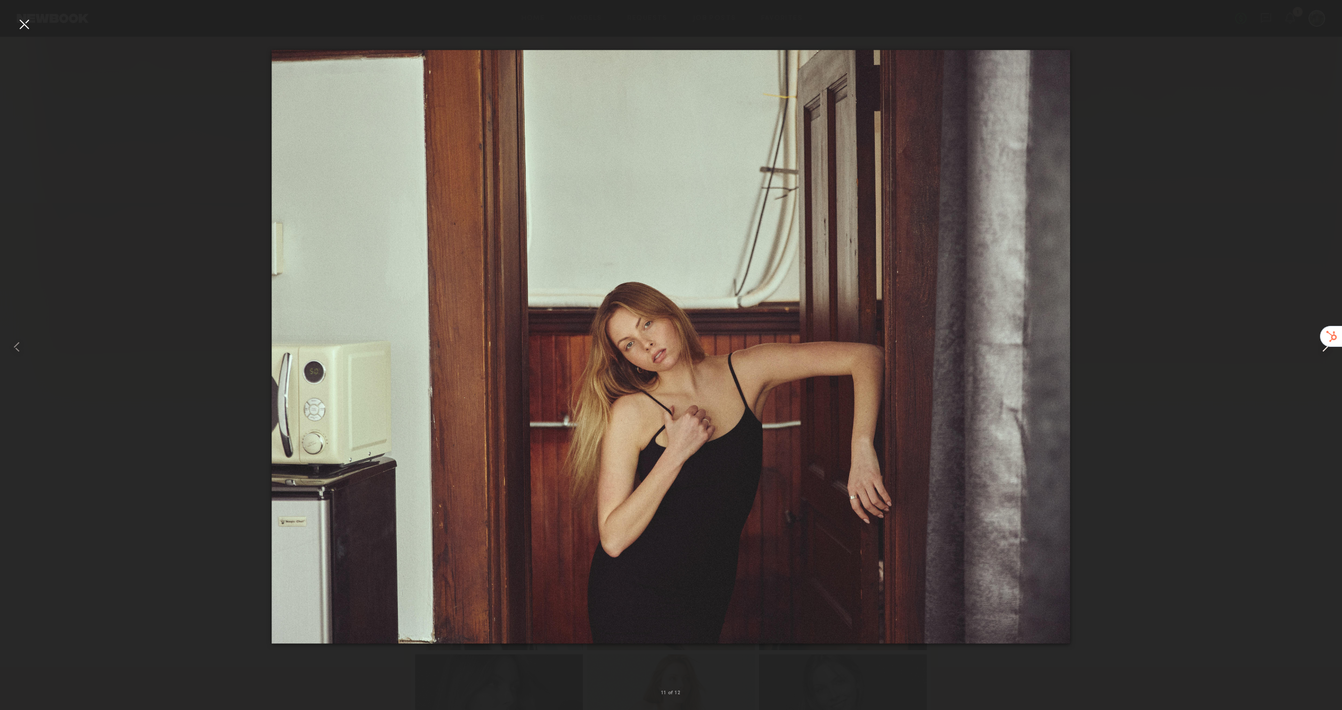
click at [1297, 377] on div at bounding box center [1315, 346] width 53 height 659
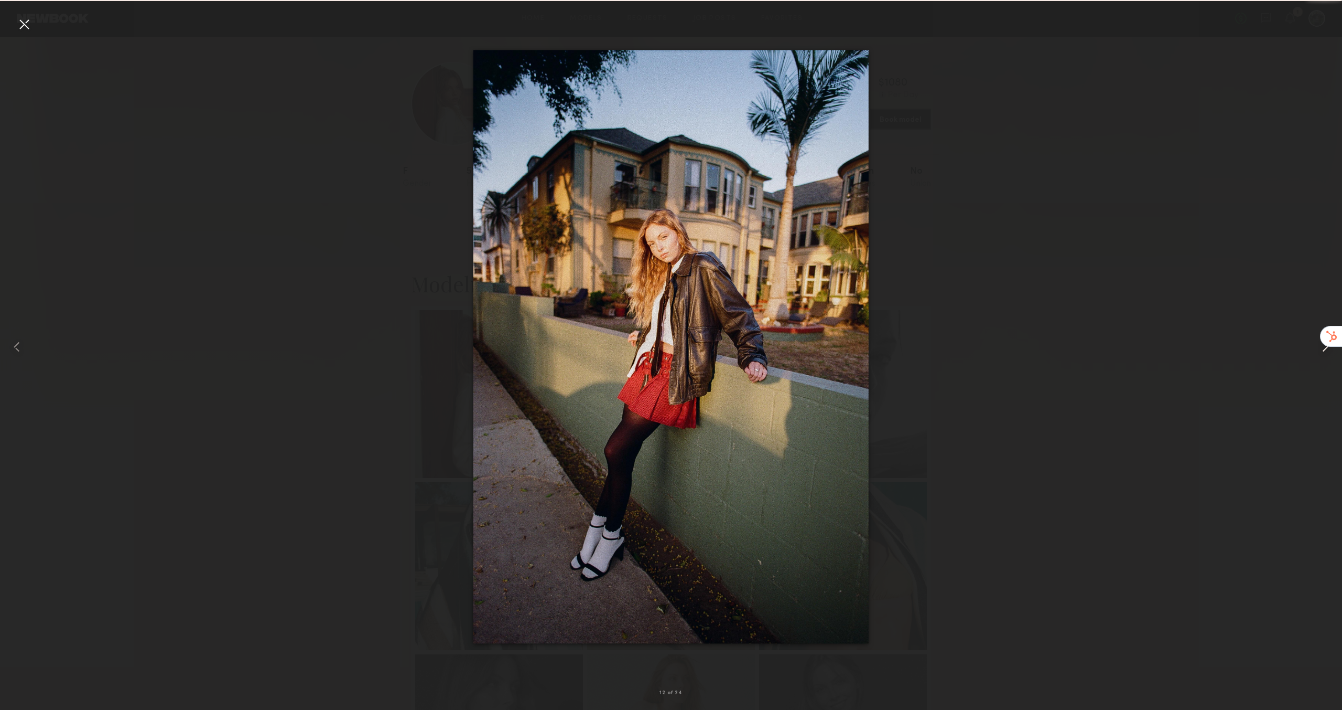
click at [1297, 377] on div at bounding box center [1315, 346] width 53 height 659
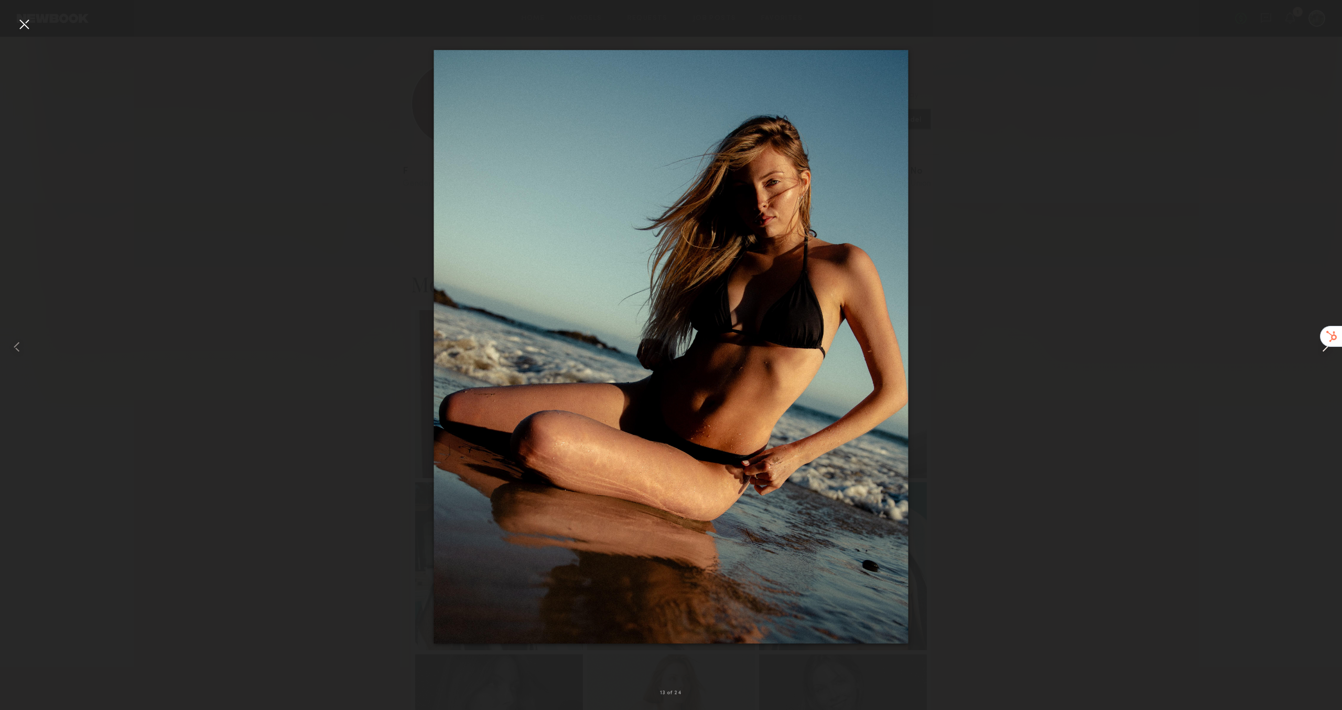
click at [1297, 377] on div at bounding box center [1315, 346] width 53 height 659
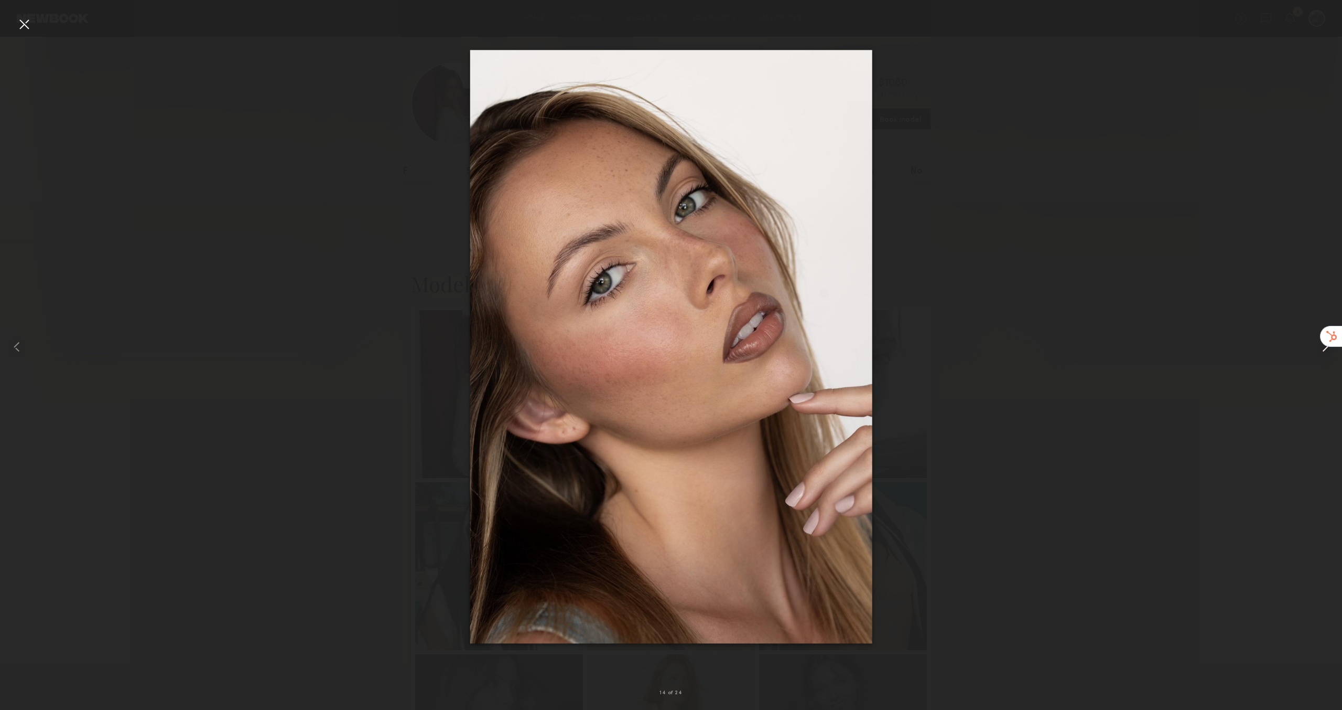
click at [1297, 377] on div at bounding box center [1315, 346] width 53 height 659
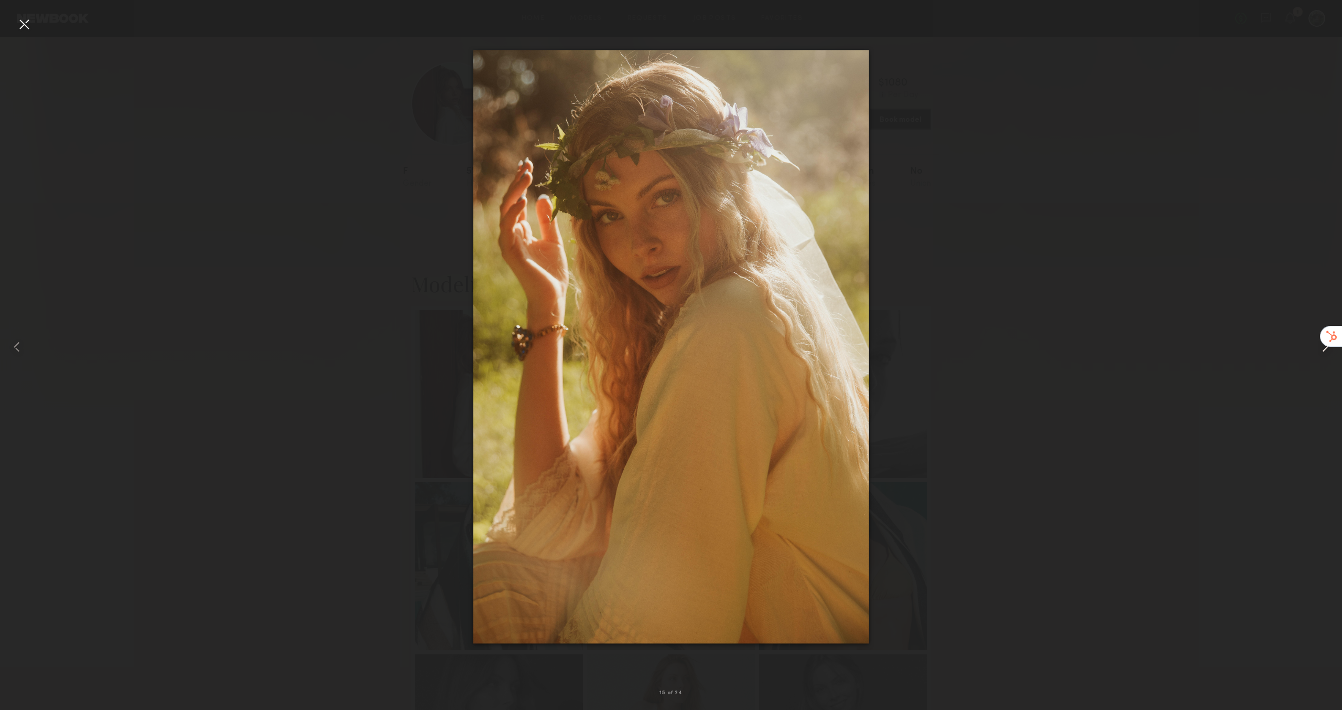
click at [1297, 377] on div at bounding box center [1315, 346] width 53 height 659
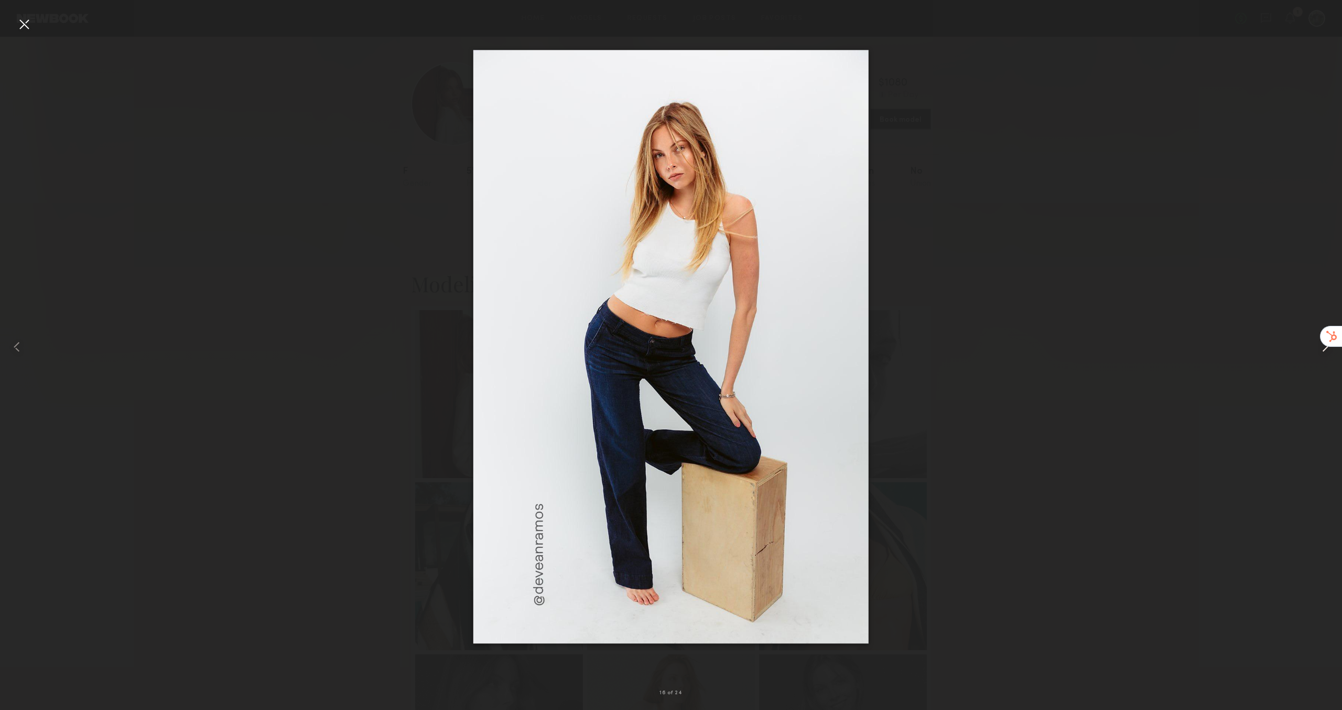
click at [1297, 377] on div at bounding box center [1315, 346] width 53 height 659
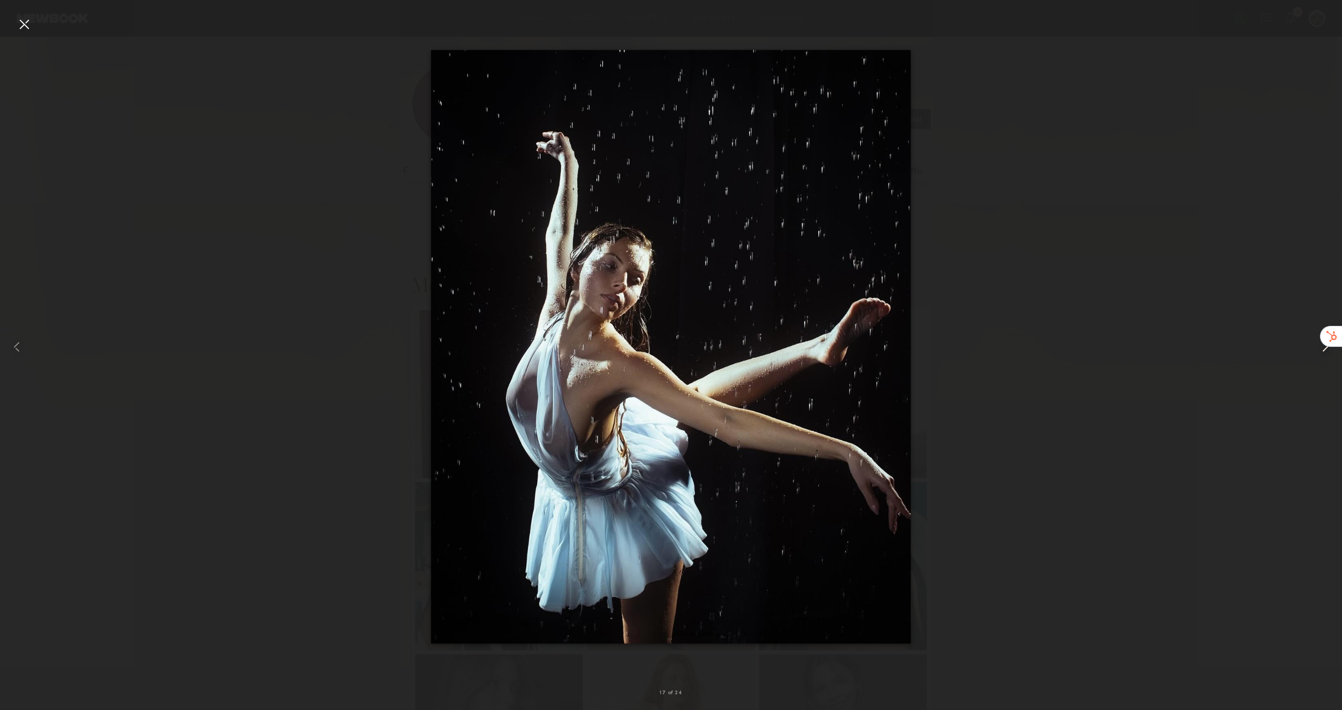
click at [1297, 377] on div at bounding box center [1315, 346] width 53 height 659
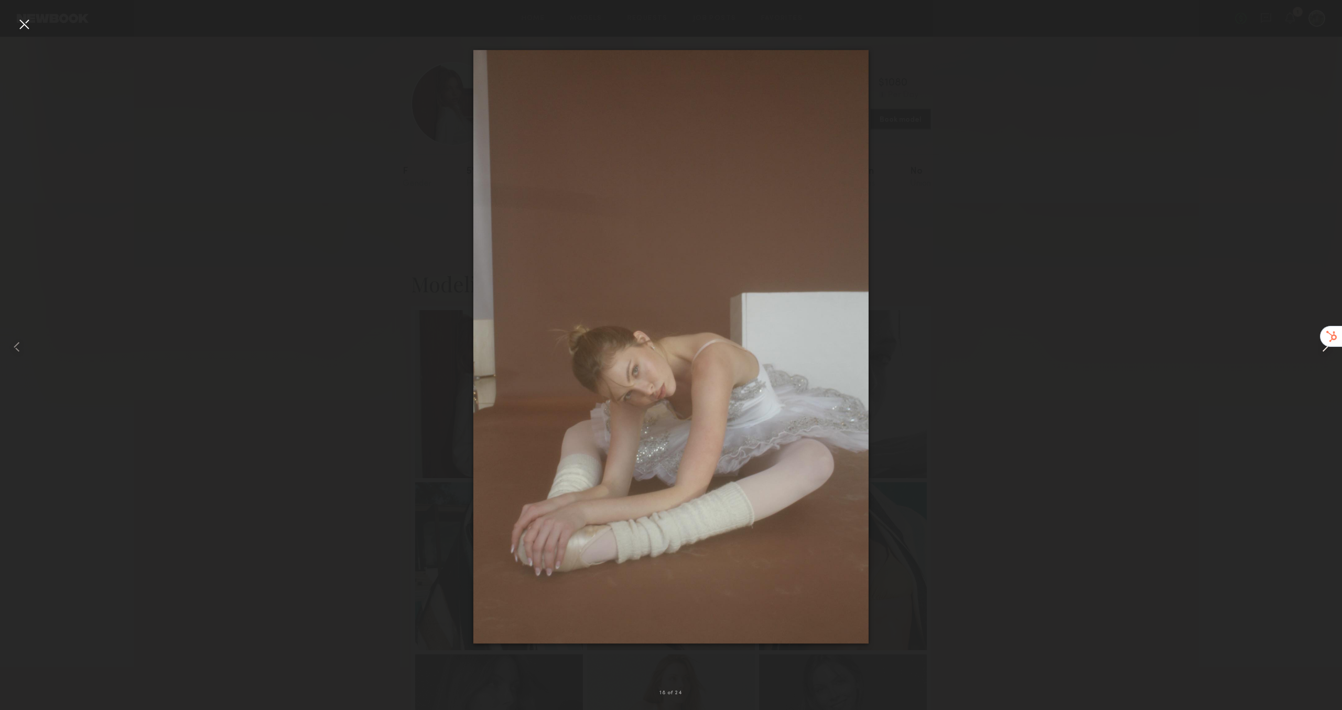
click at [1299, 377] on div at bounding box center [1315, 346] width 53 height 659
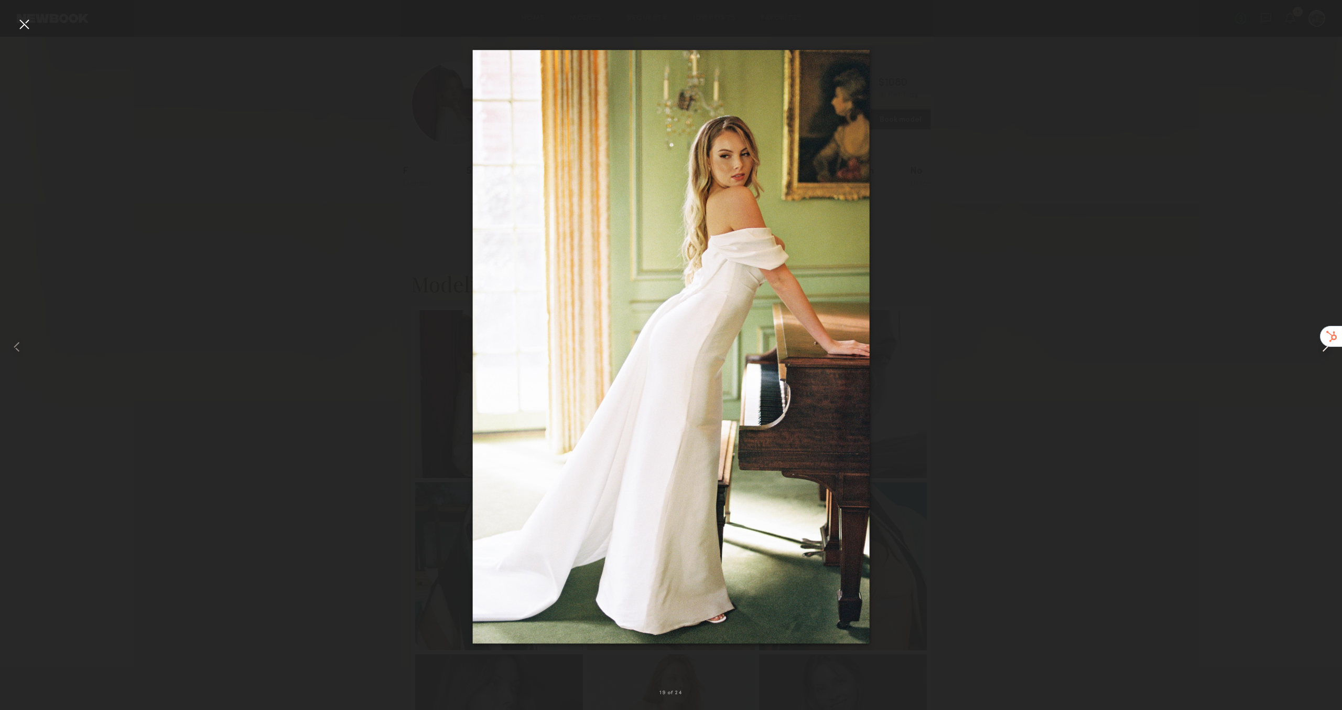
click at [1298, 377] on div at bounding box center [1315, 346] width 53 height 659
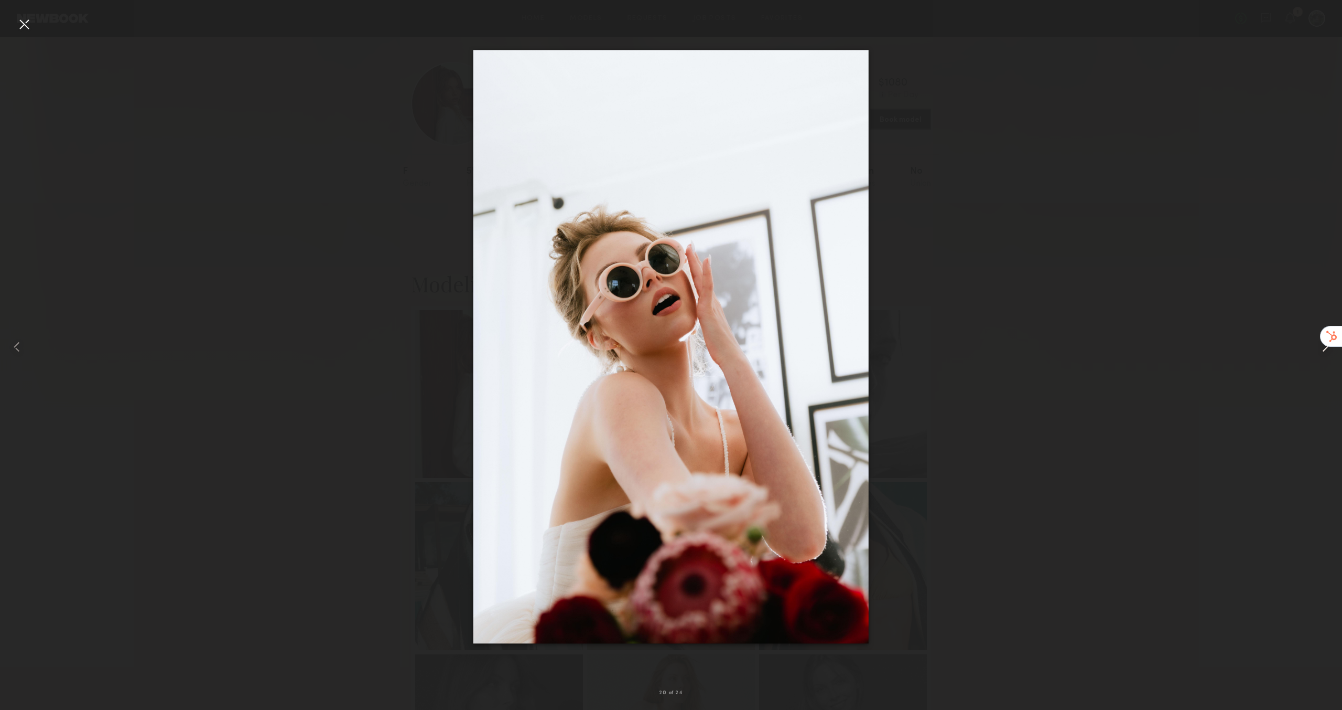
click at [1298, 377] on div at bounding box center [1315, 346] width 53 height 659
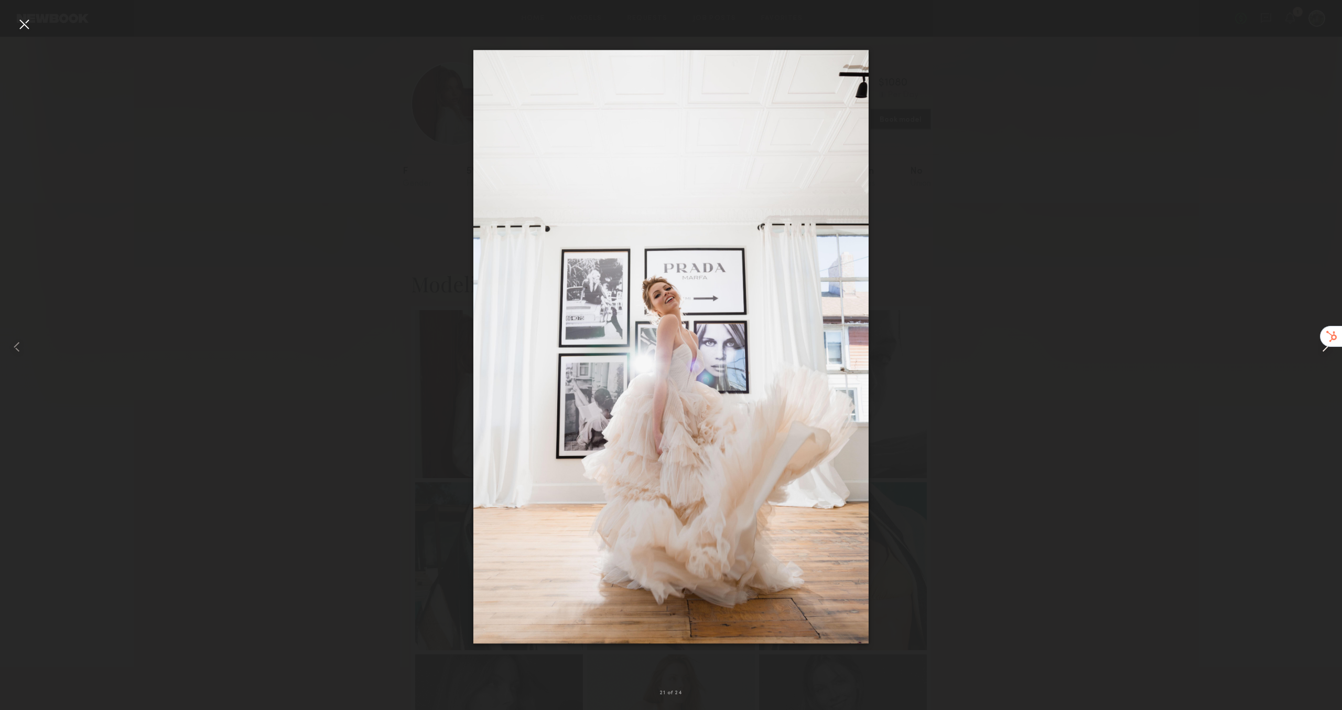
click at [1298, 377] on div at bounding box center [1315, 346] width 53 height 659
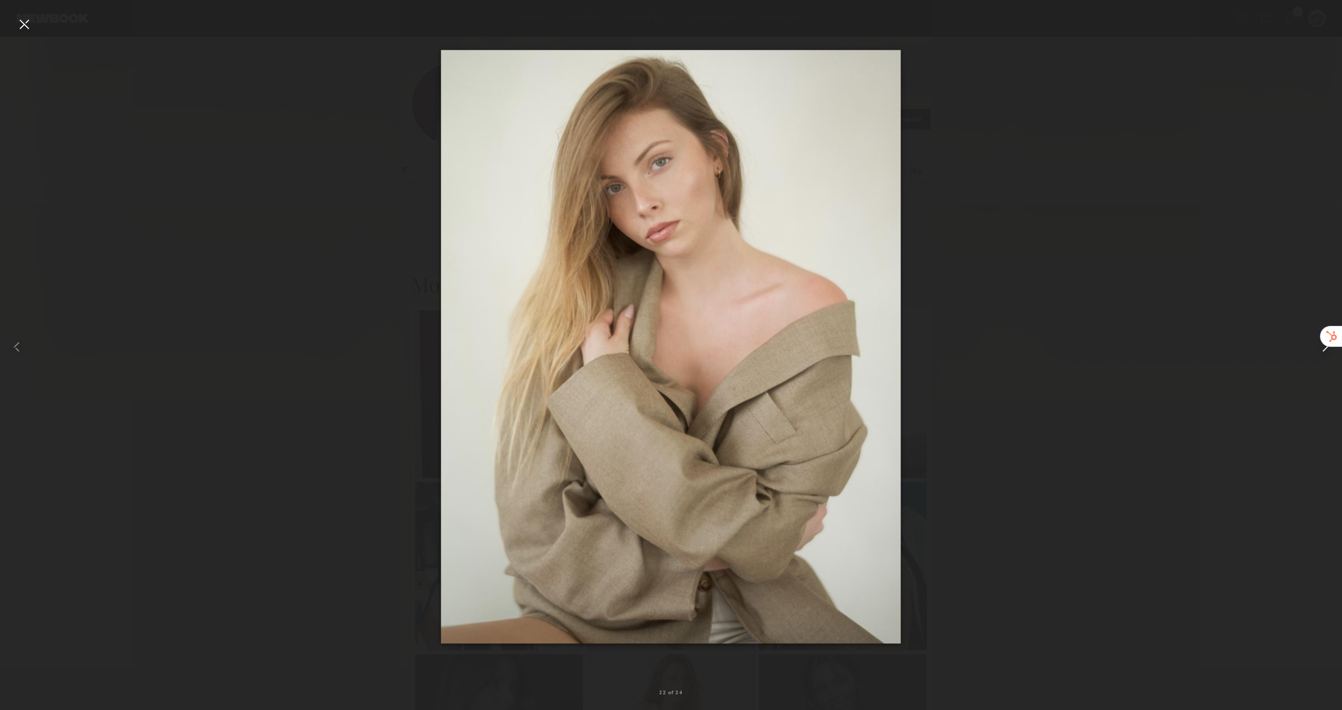
click at [1298, 377] on div at bounding box center [1315, 346] width 53 height 659
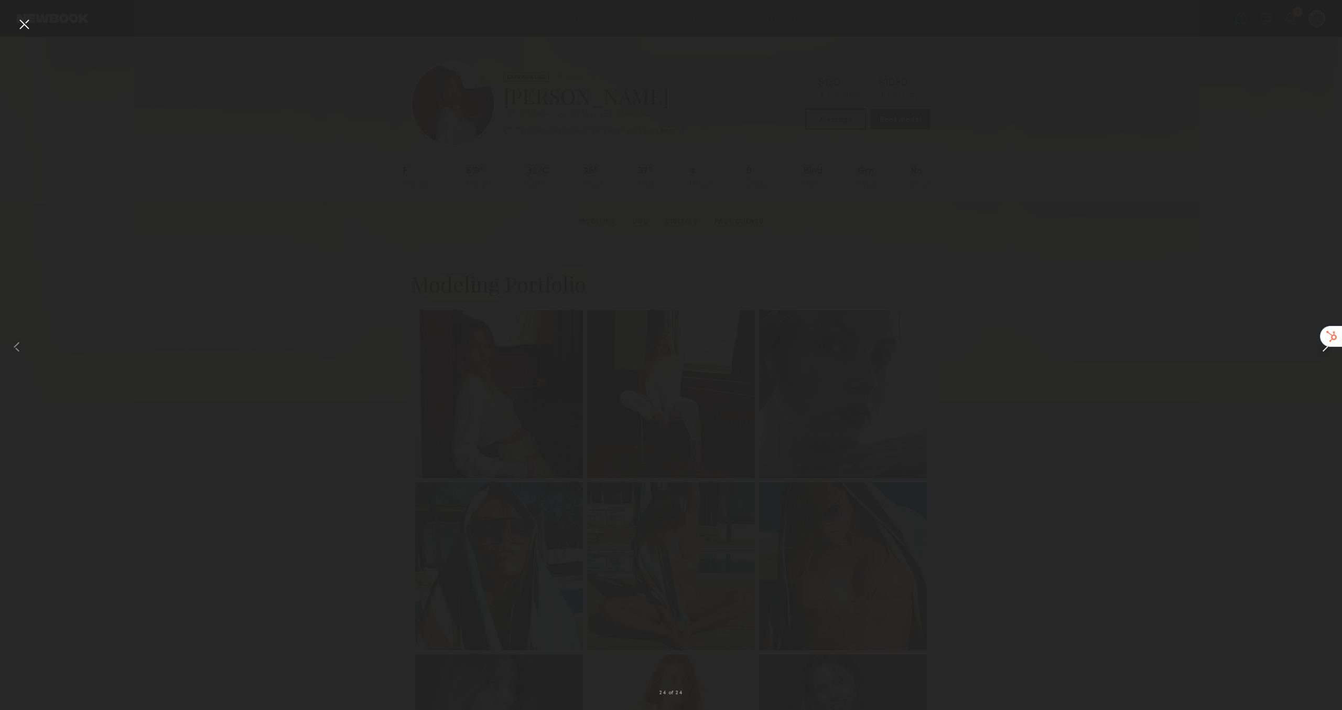
click at [1298, 377] on div at bounding box center [1315, 346] width 53 height 659
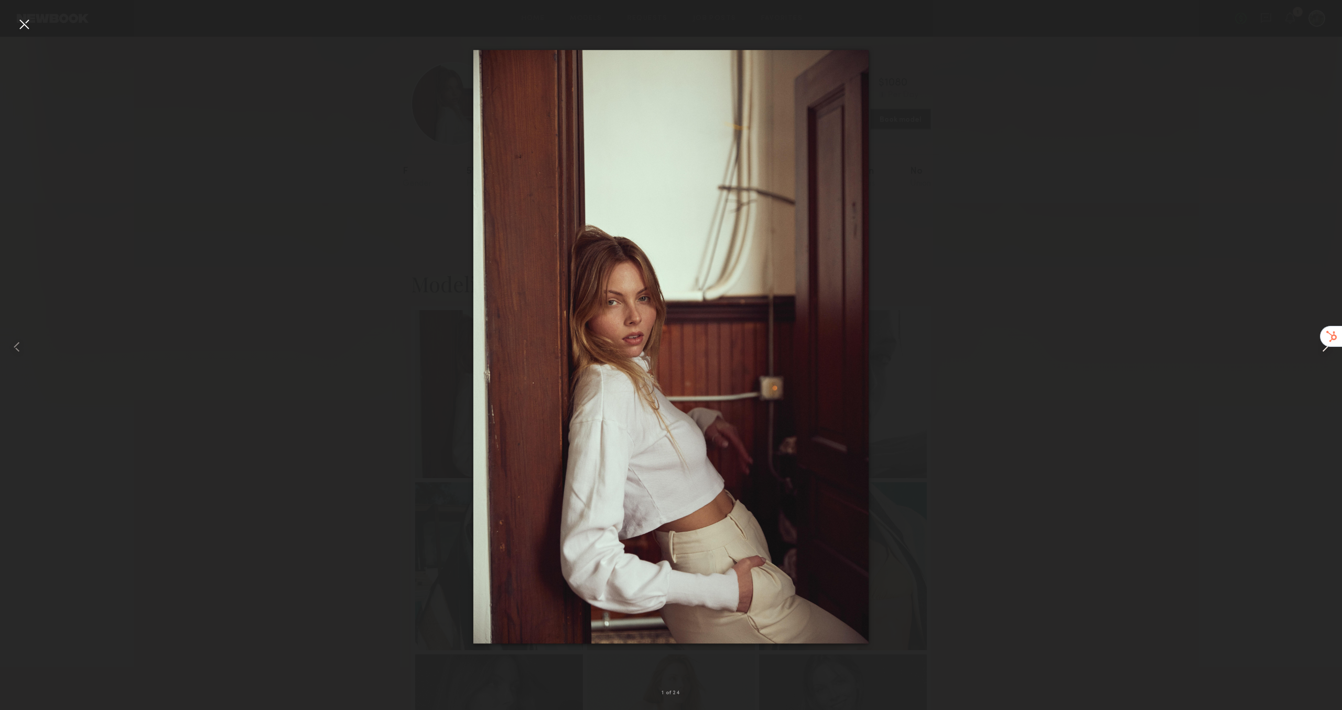
click at [1298, 377] on div at bounding box center [1315, 346] width 53 height 659
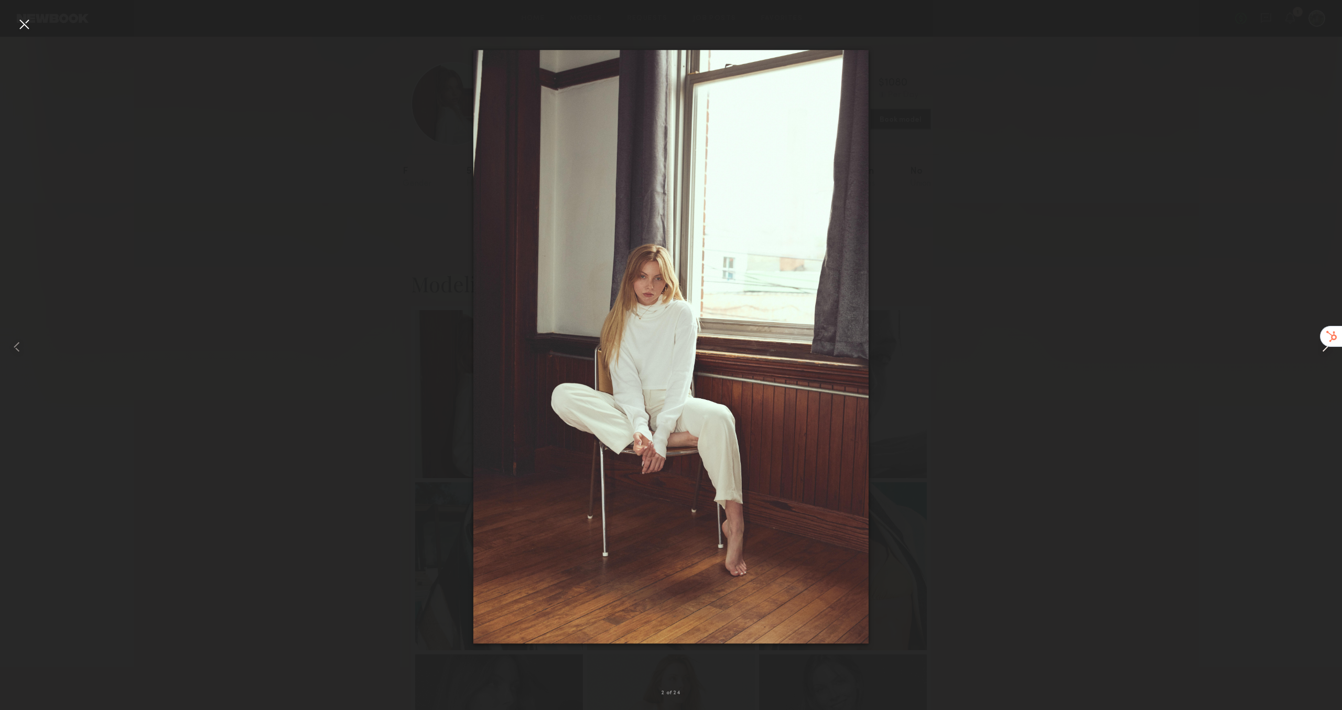
click at [1298, 377] on div at bounding box center [1315, 346] width 53 height 659
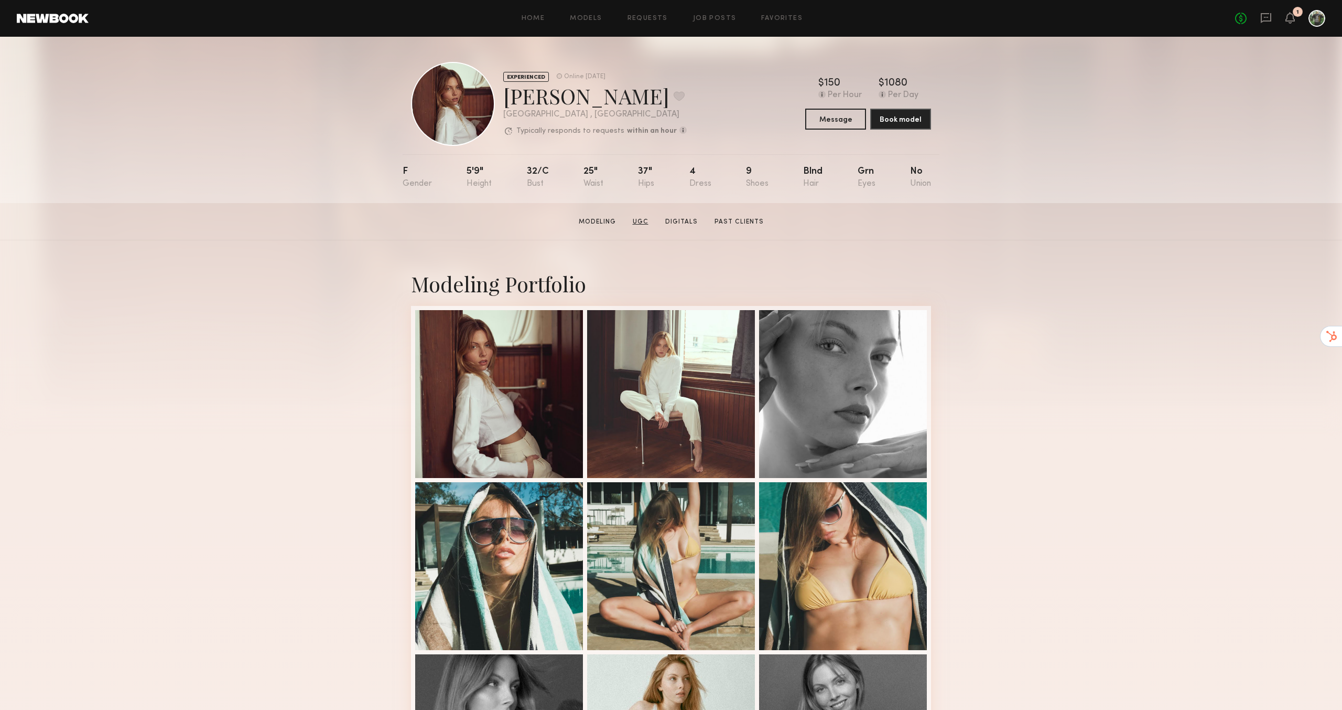
click at [635, 220] on link "UGC" at bounding box center [641, 221] width 24 height 9
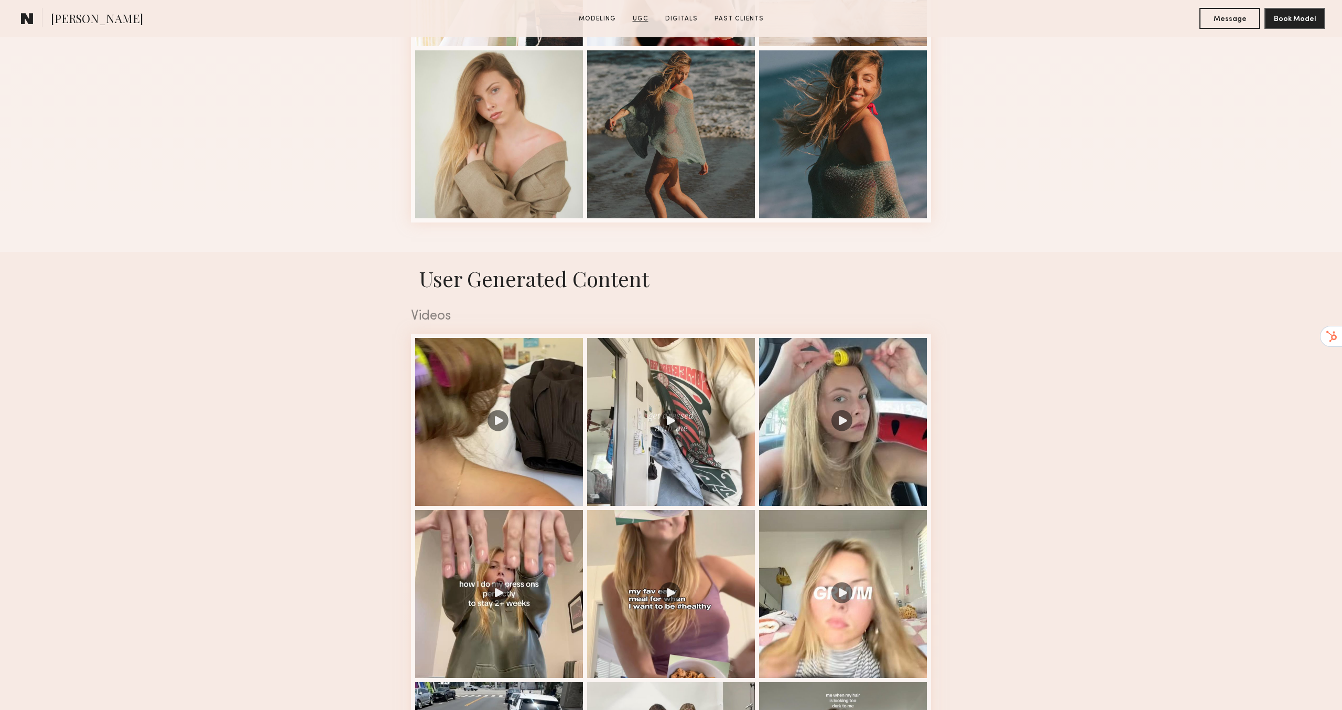
scroll to position [1652, 0]
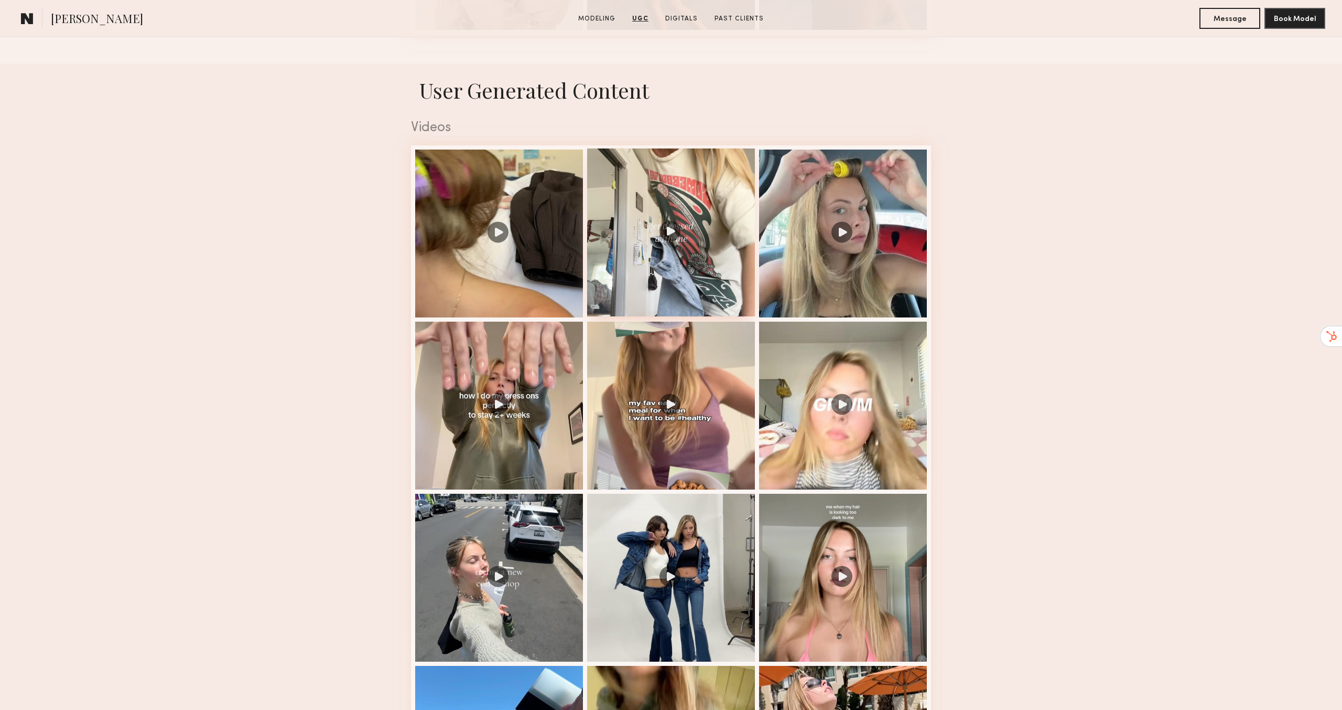
click at [592, 225] on div at bounding box center [671, 232] width 168 height 168
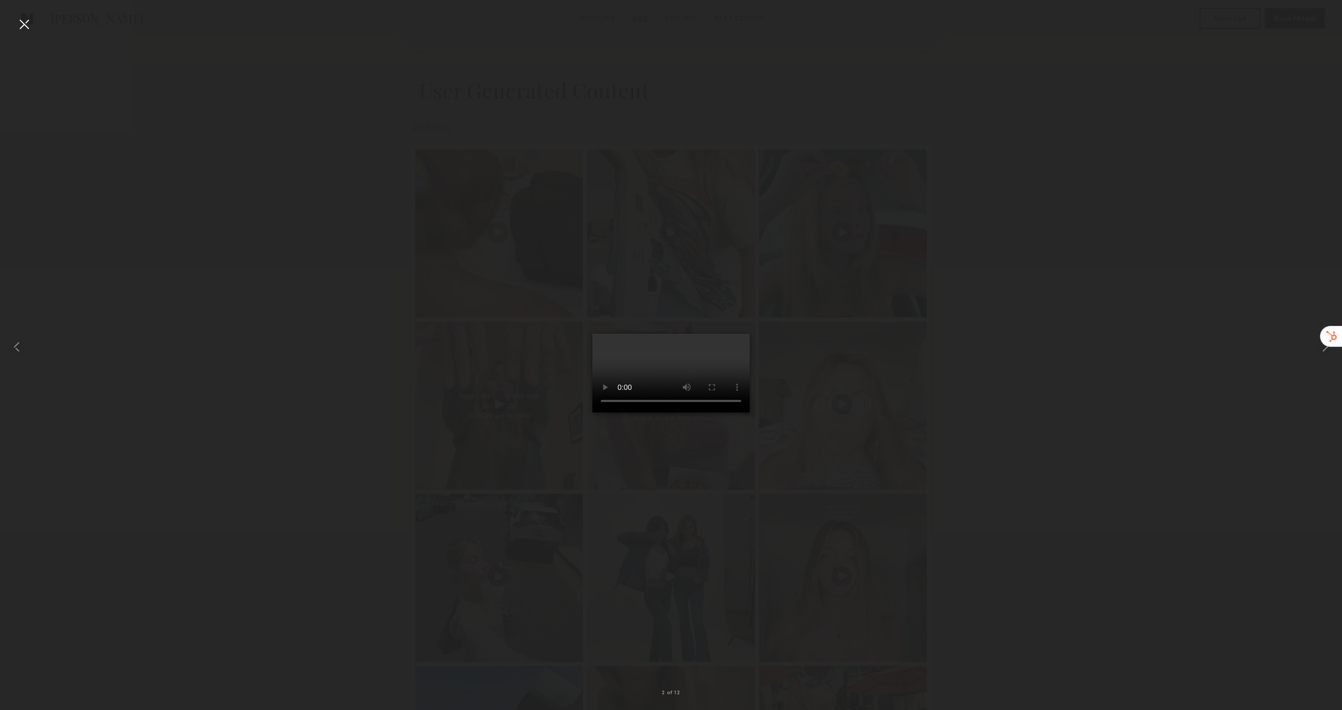
click at [986, 334] on div at bounding box center [671, 346] width 1342 height 659
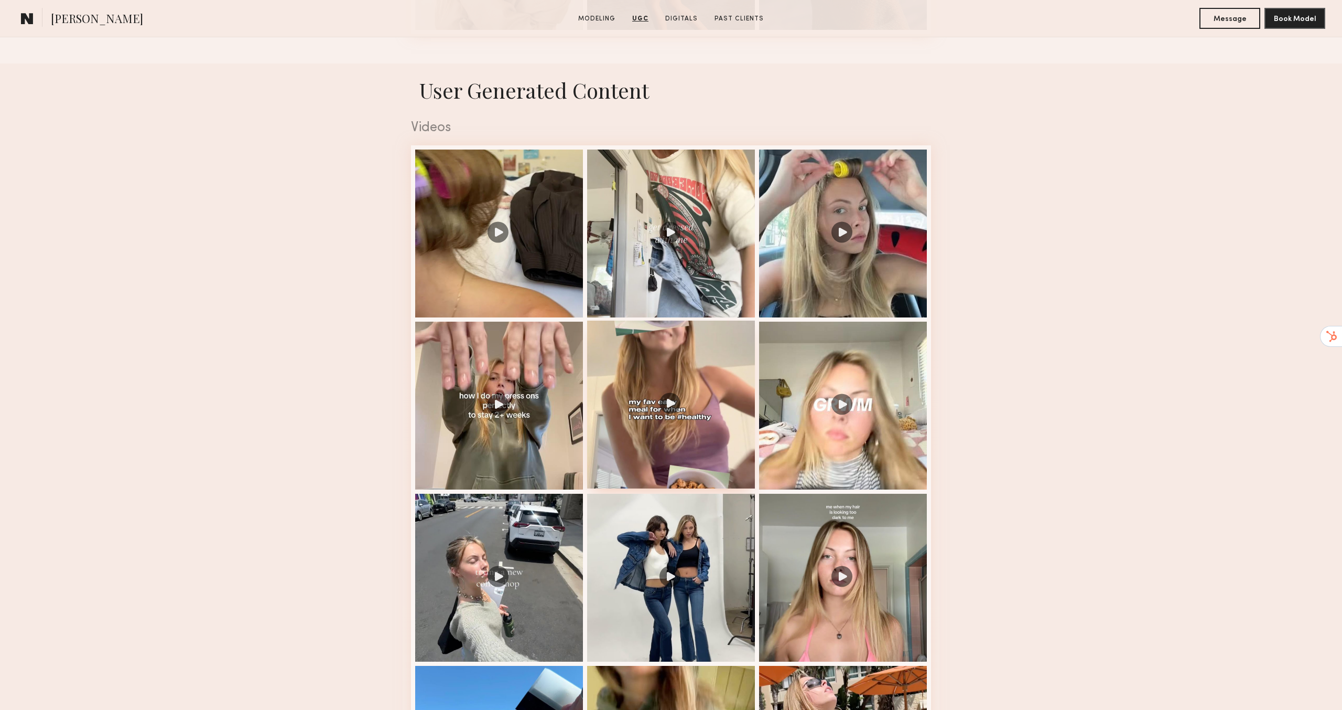
click at [675, 421] on div at bounding box center [671, 404] width 168 height 168
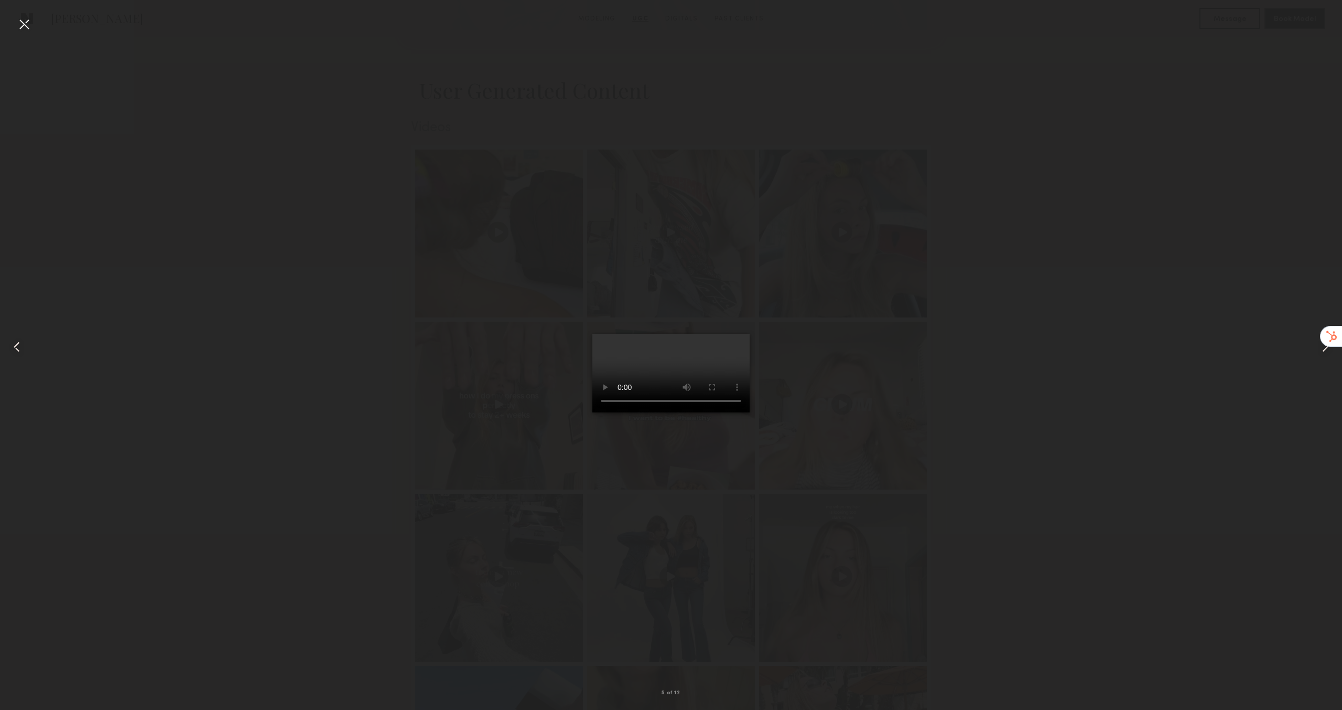
click at [948, 566] on div at bounding box center [671, 346] width 1342 height 659
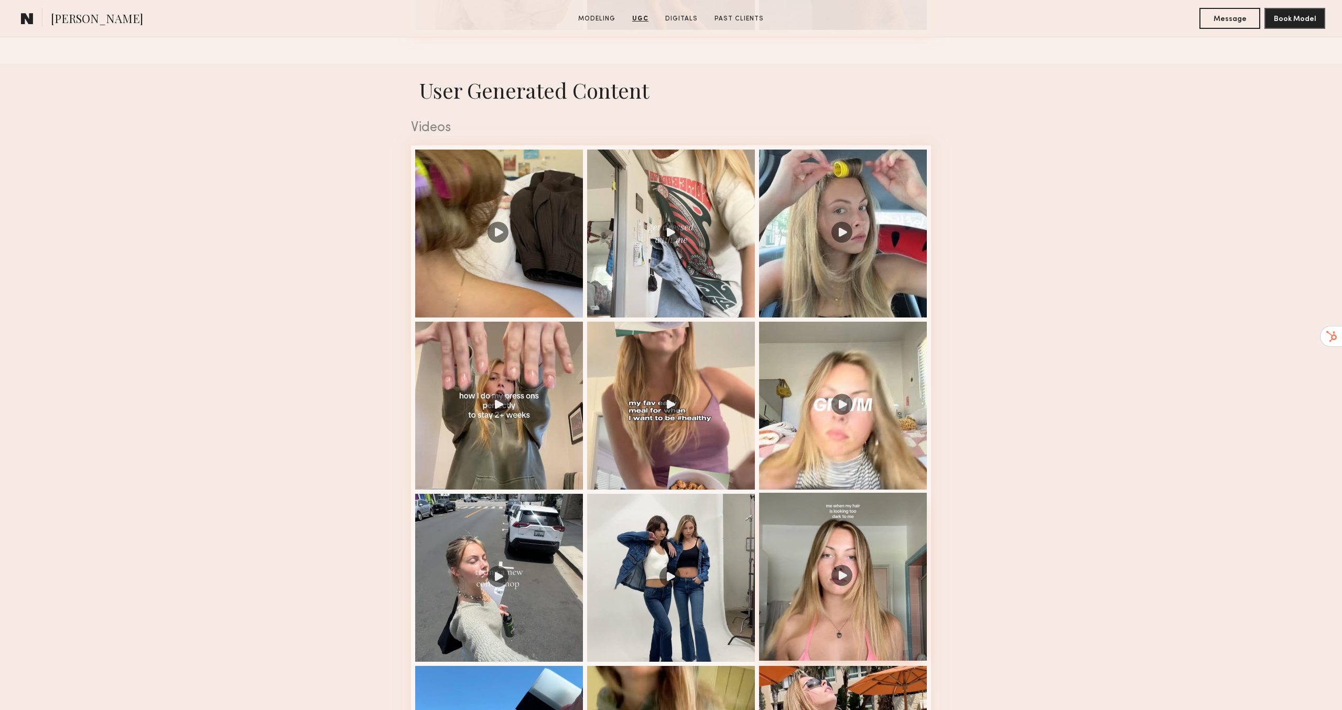
click at [803, 566] on div at bounding box center [843, 576] width 168 height 168
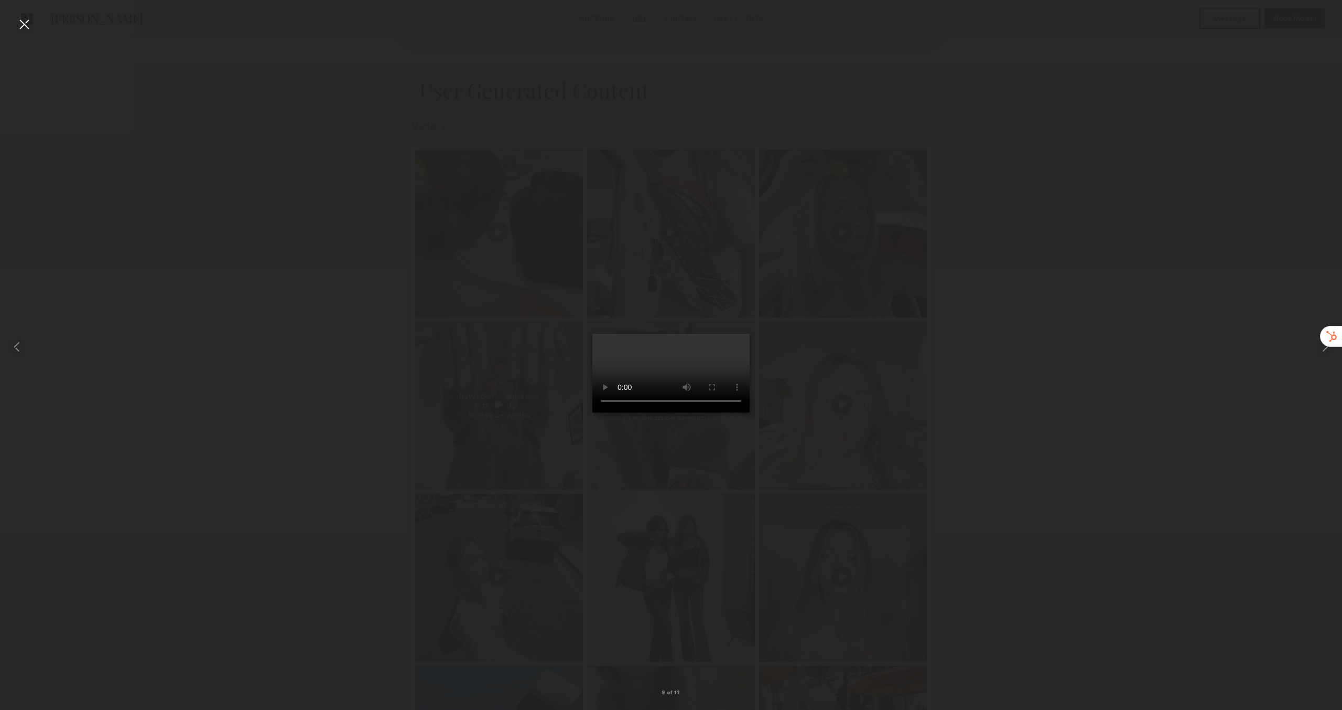
click at [996, 586] on div at bounding box center [671, 346] width 1342 height 659
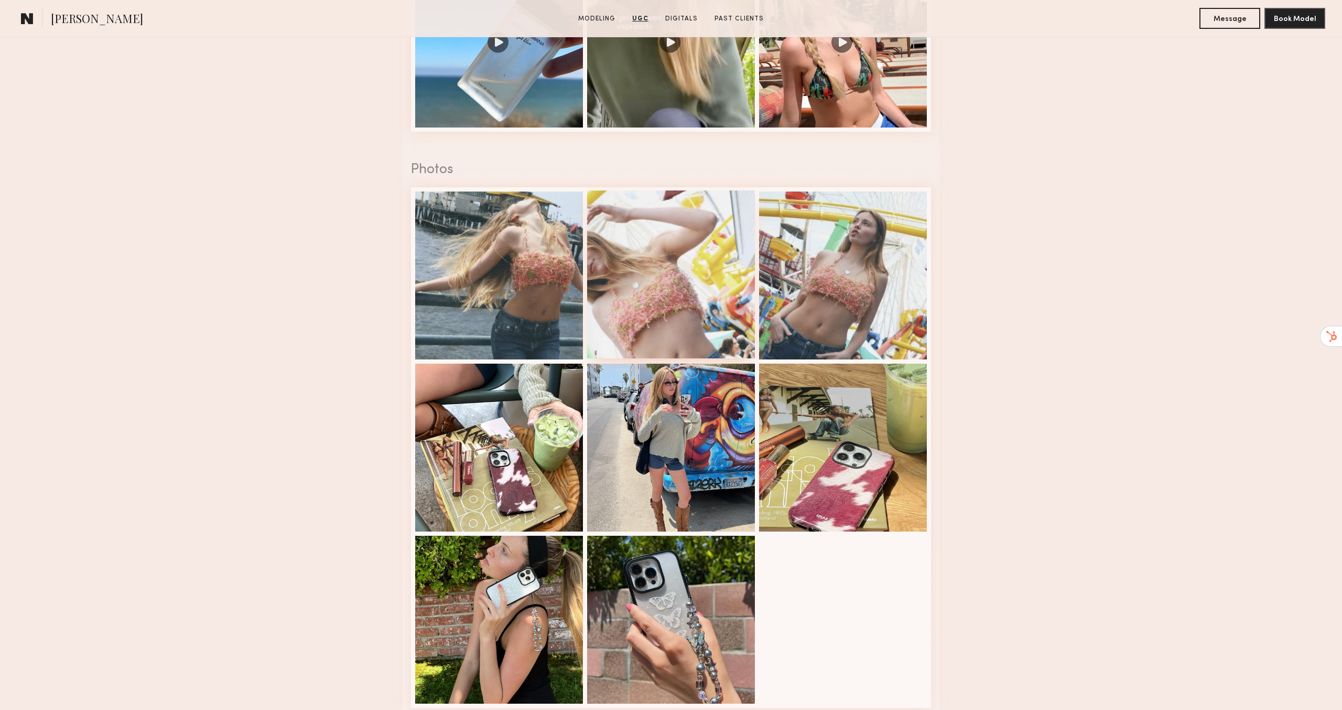
scroll to position [2130, 0]
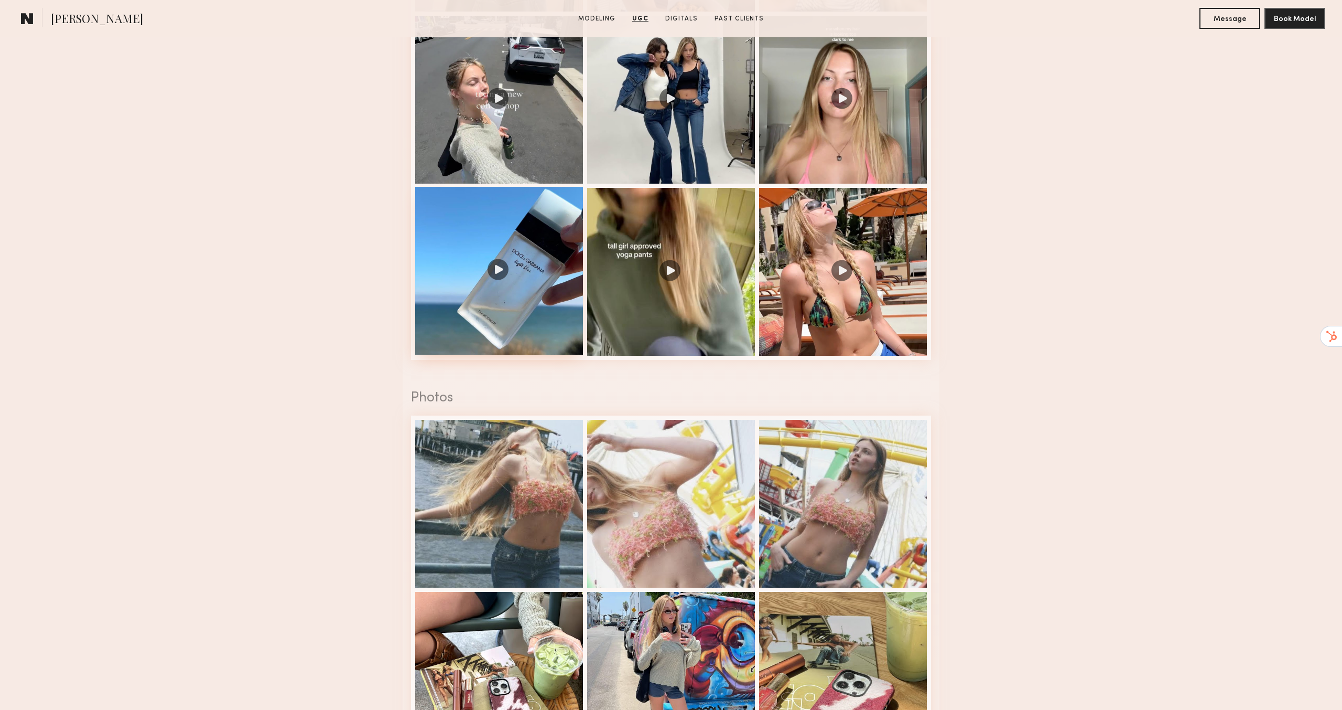
click at [504, 286] on div at bounding box center [499, 271] width 168 height 168
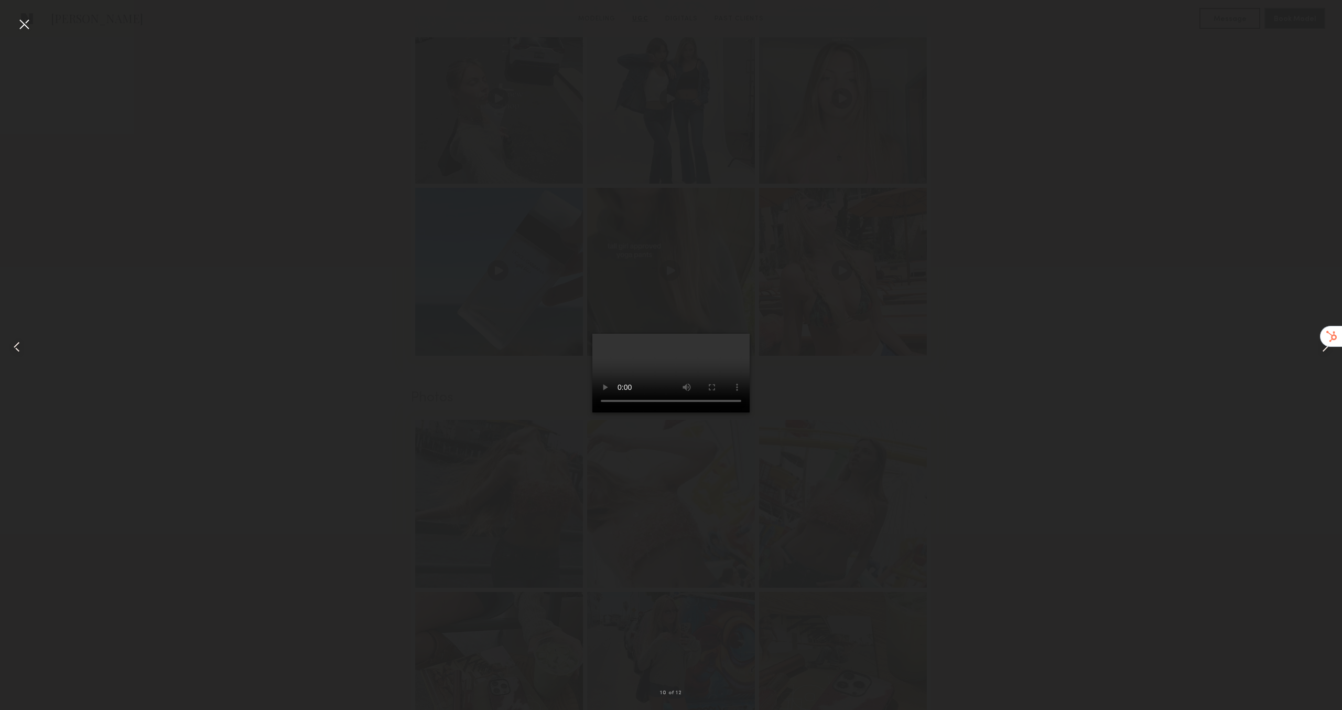
click at [643, 412] on video at bounding box center [671, 373] width 157 height 79
click at [425, 603] on div at bounding box center [671, 346] width 1342 height 659
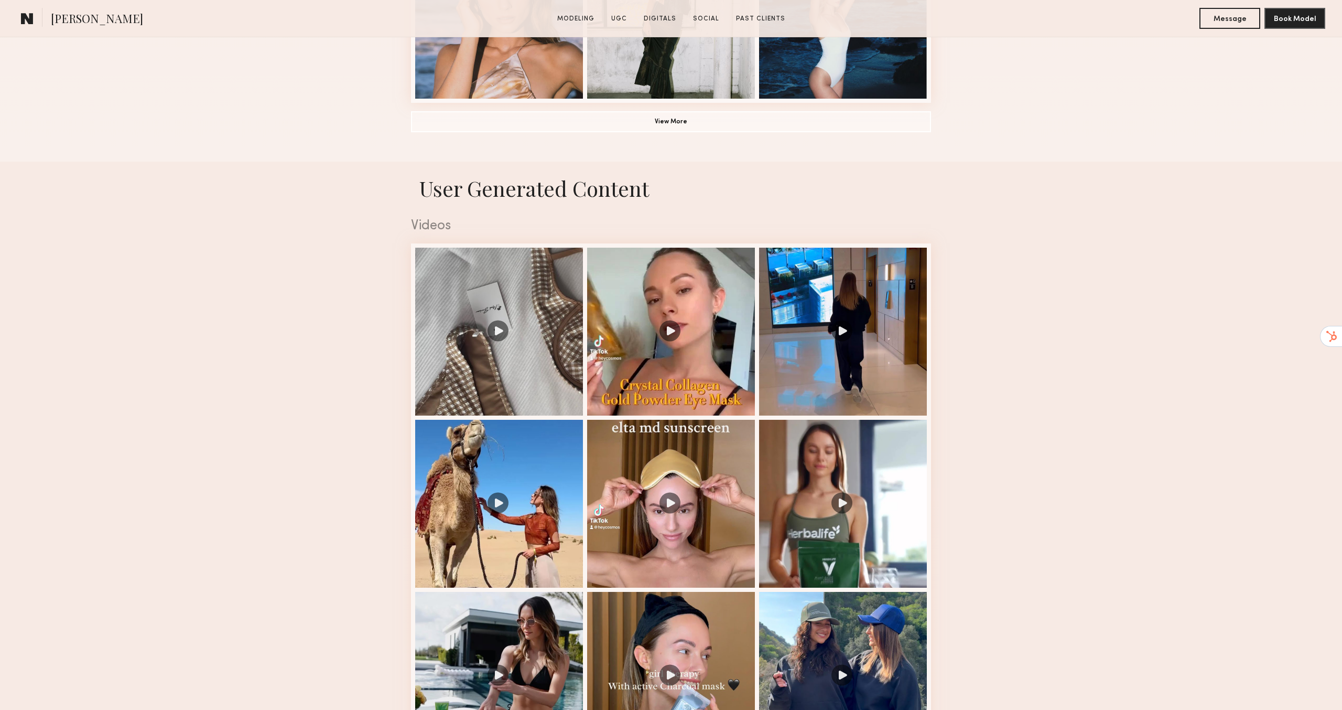
scroll to position [1151, 0]
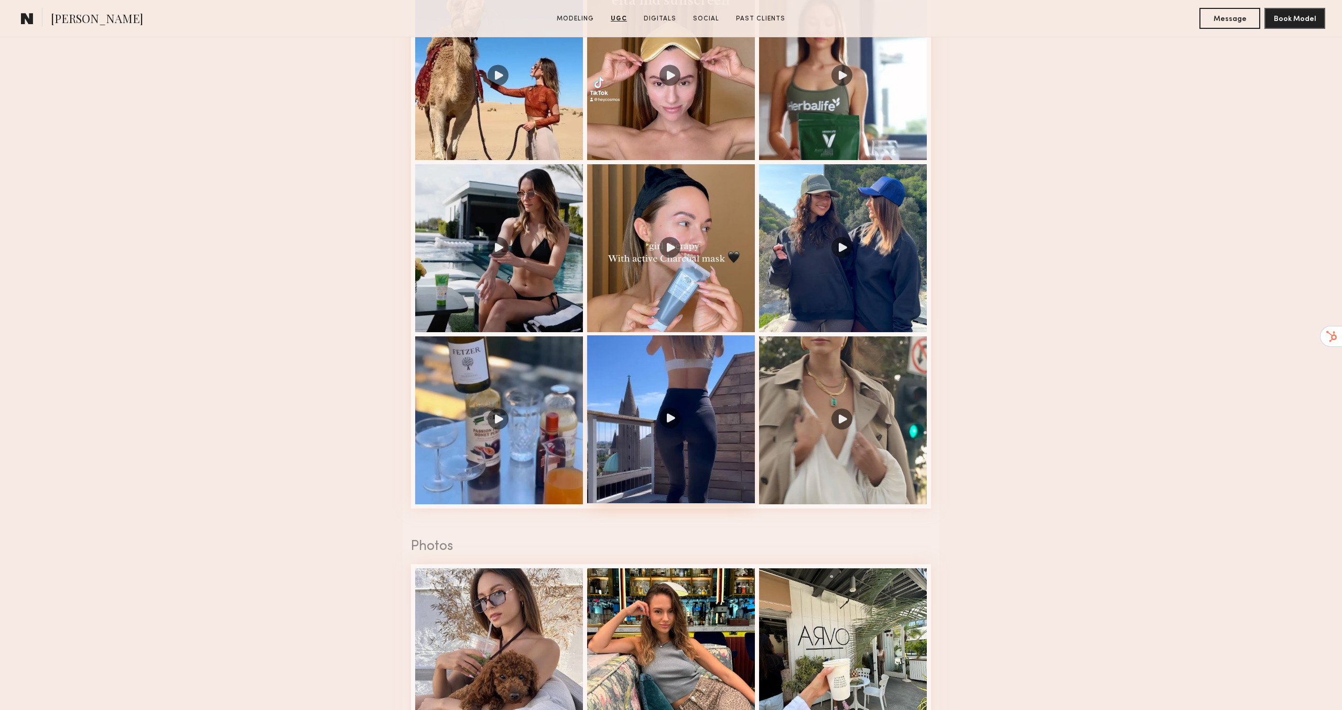
click at [674, 401] on div at bounding box center [671, 419] width 168 height 168
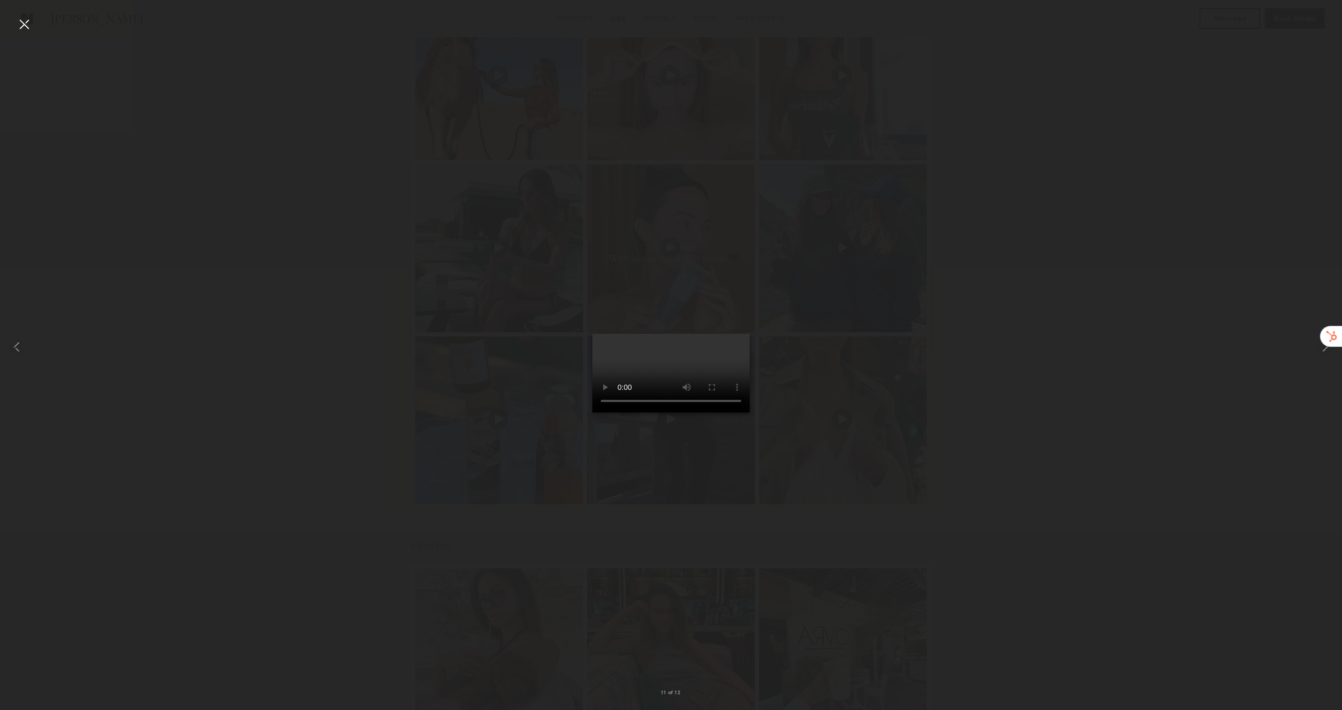
click at [1005, 335] on div at bounding box center [671, 346] width 1342 height 659
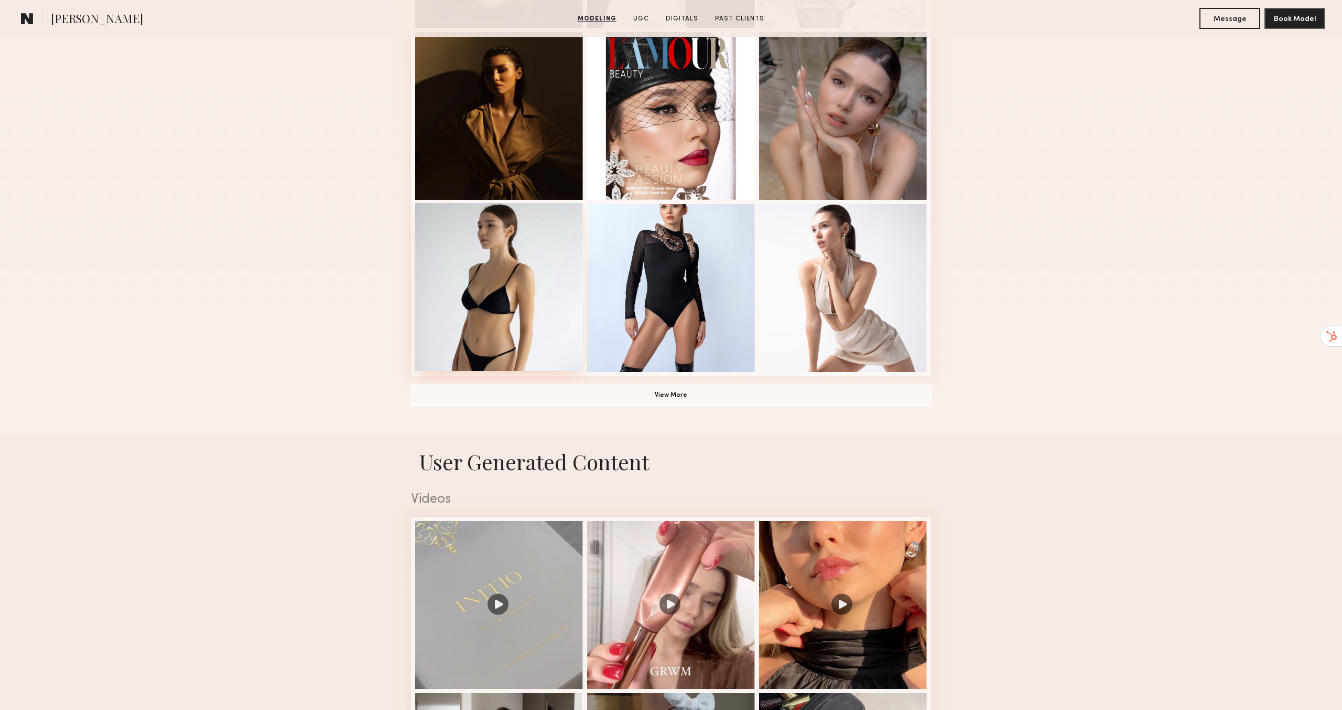
scroll to position [624, 0]
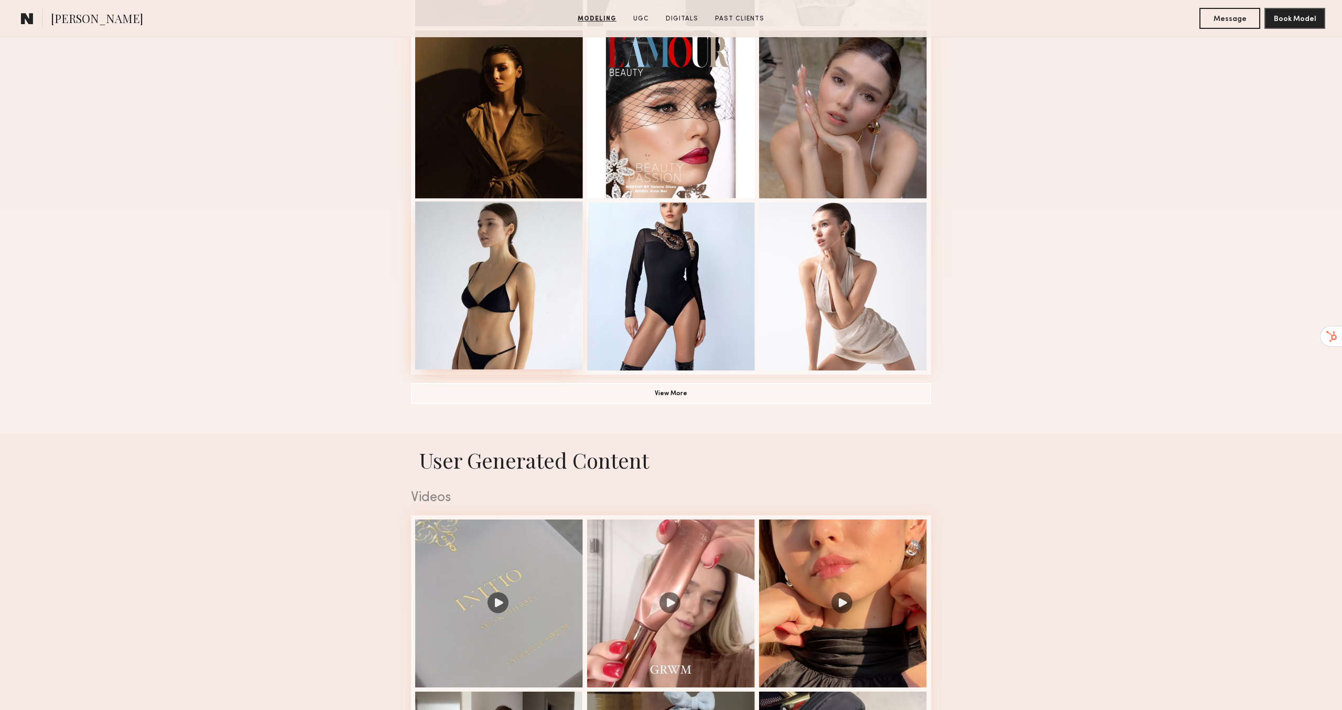
click at [508, 342] on div at bounding box center [499, 285] width 168 height 168
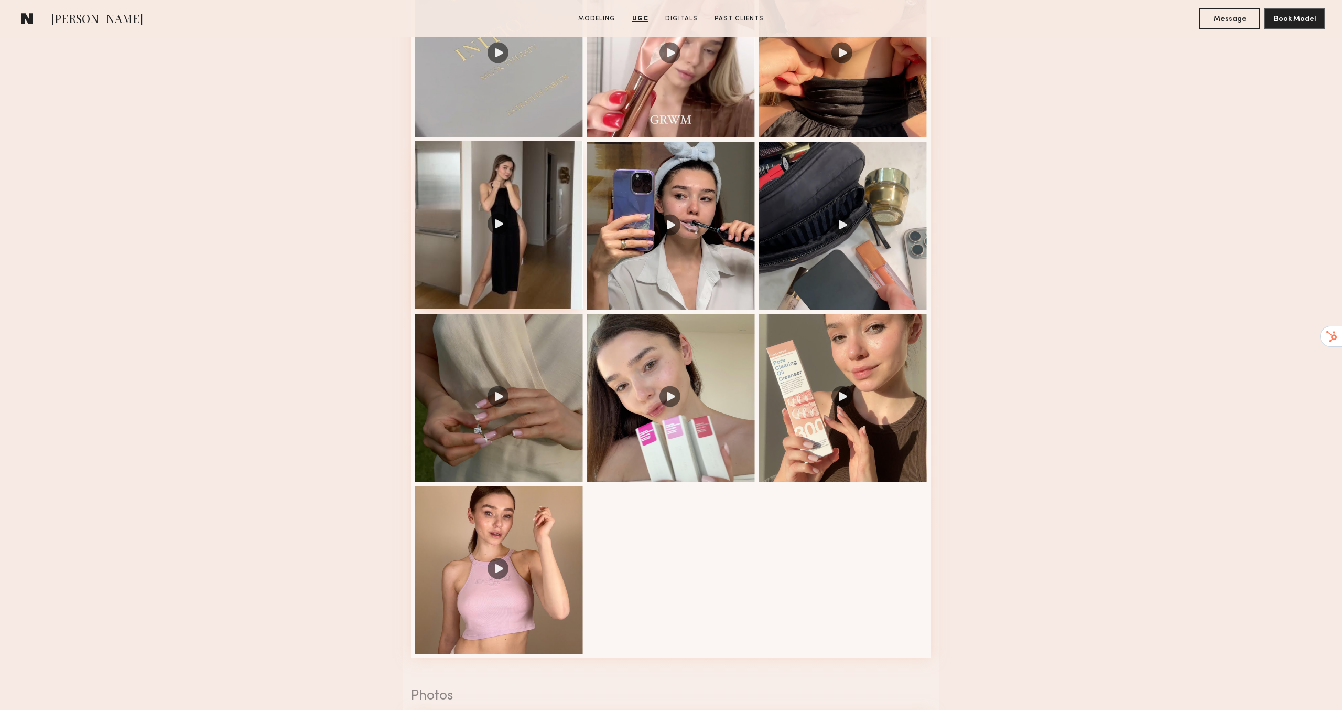
scroll to position [1177, 0]
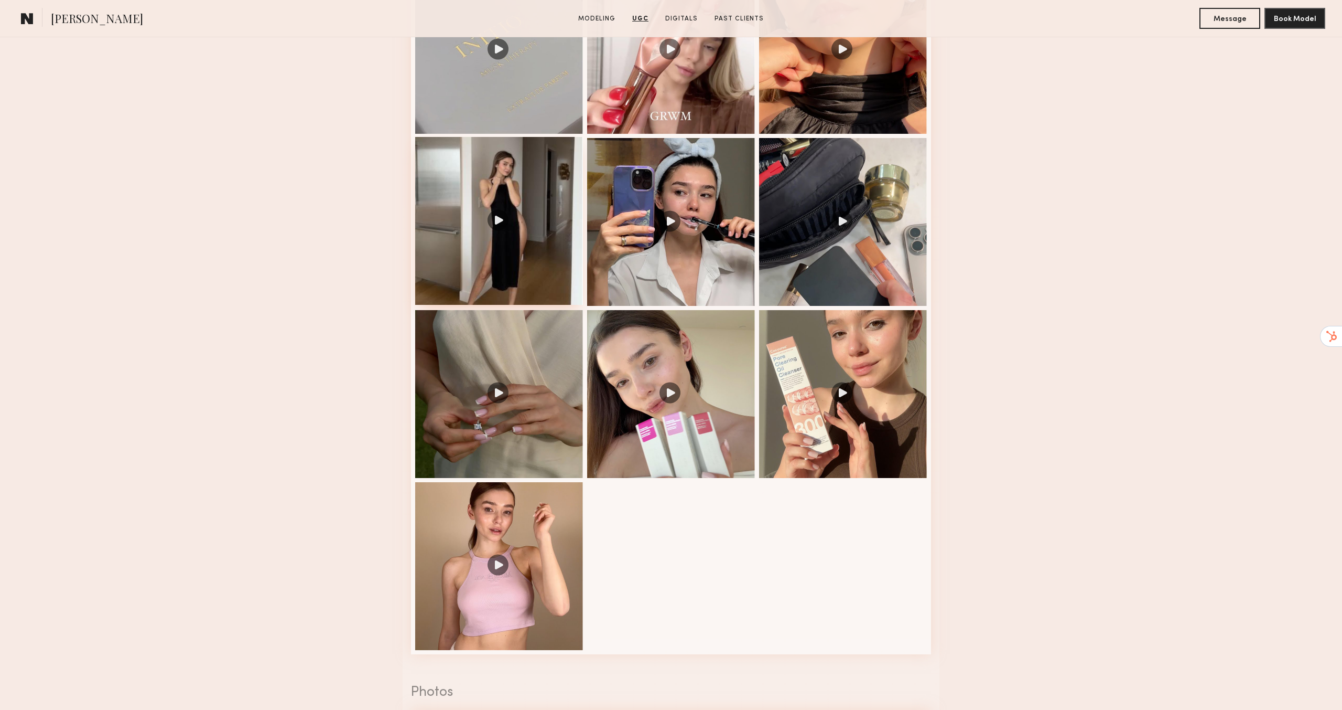
click at [519, 292] on div at bounding box center [499, 221] width 168 height 168
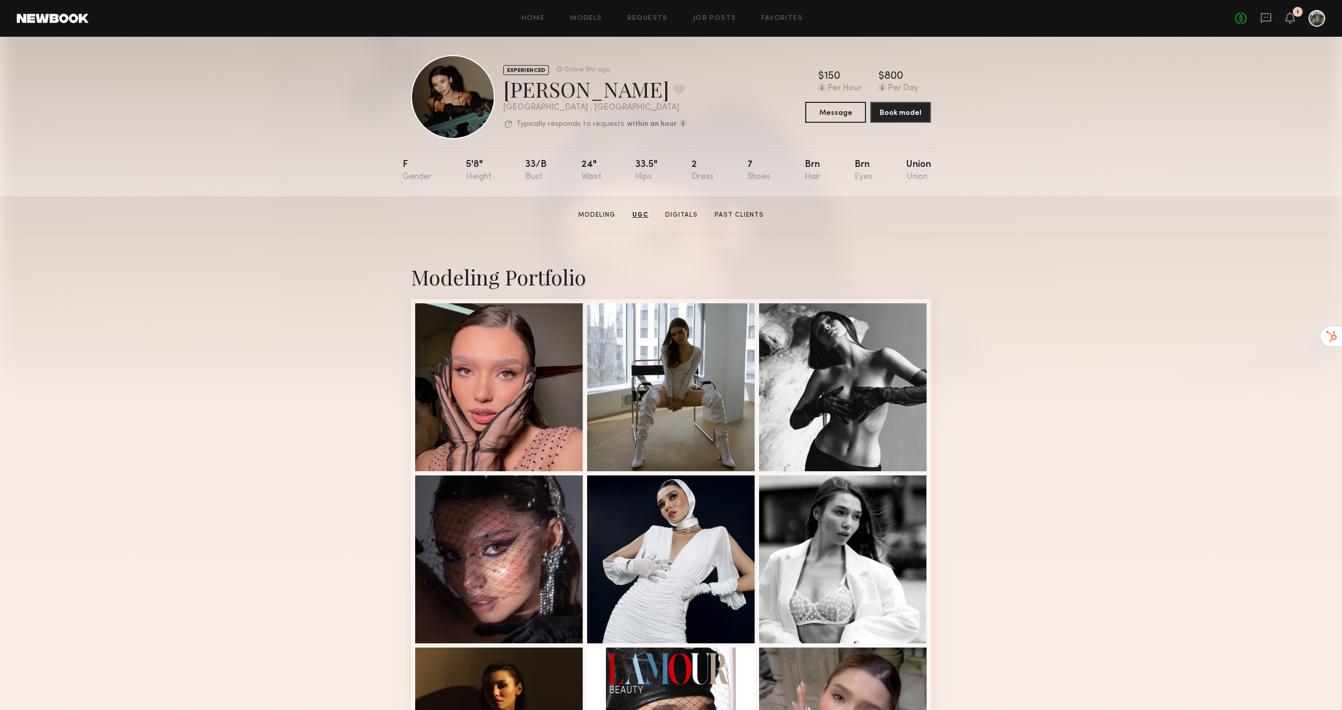
scroll to position [0, 0]
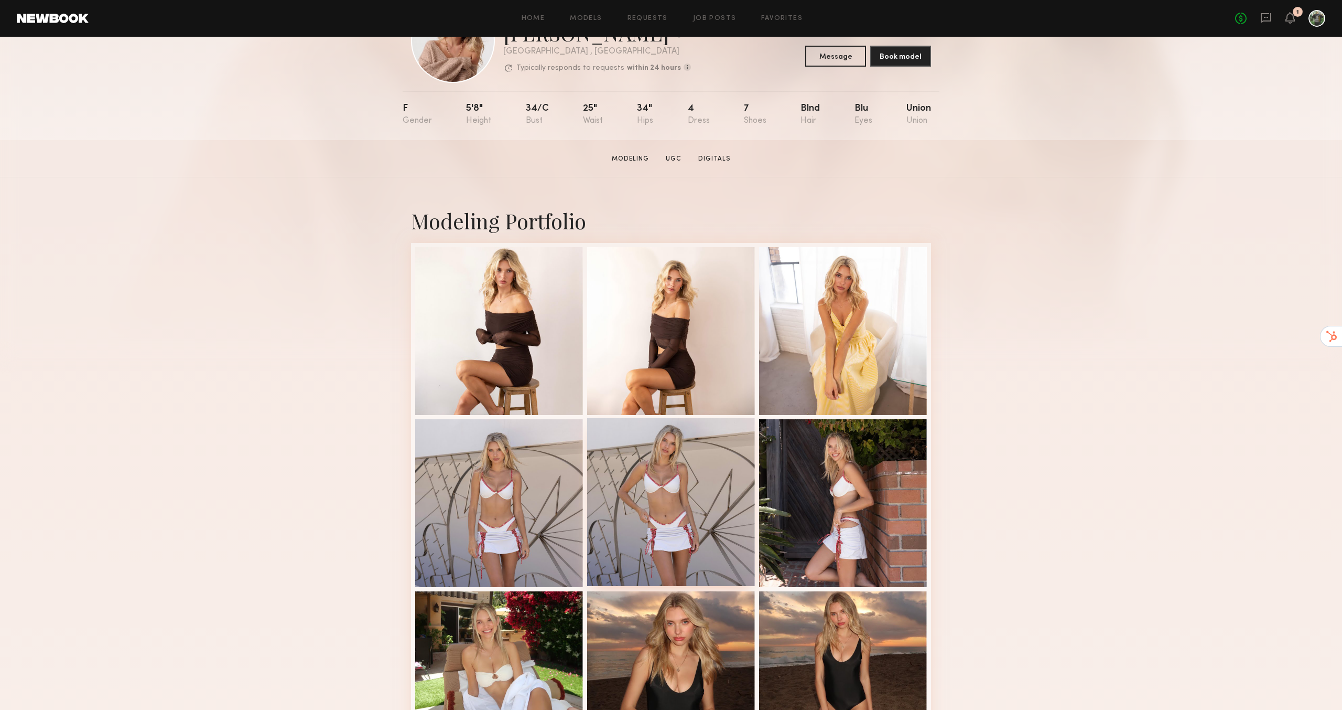
click at [678, 475] on div at bounding box center [671, 502] width 168 height 168
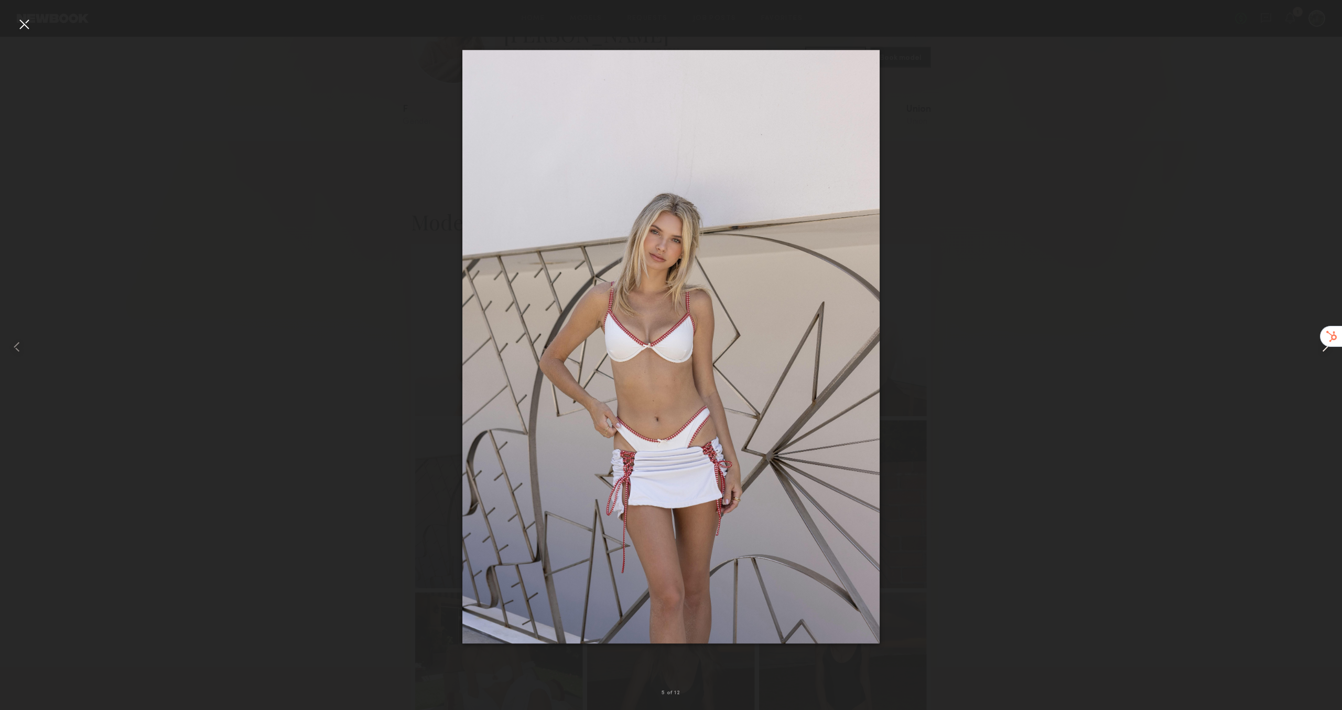
click at [1325, 353] on common-icon at bounding box center [1325, 346] width 17 height 17
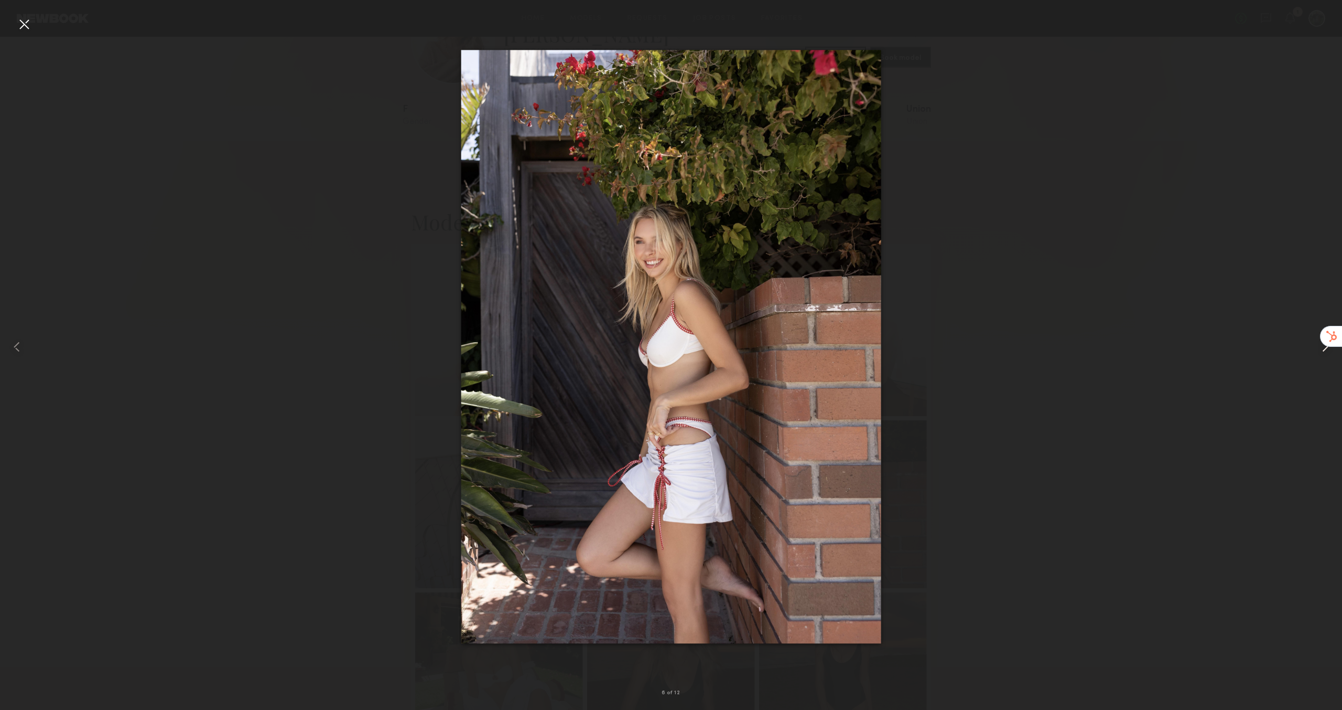
click at [1325, 353] on common-icon at bounding box center [1325, 346] width 17 height 17
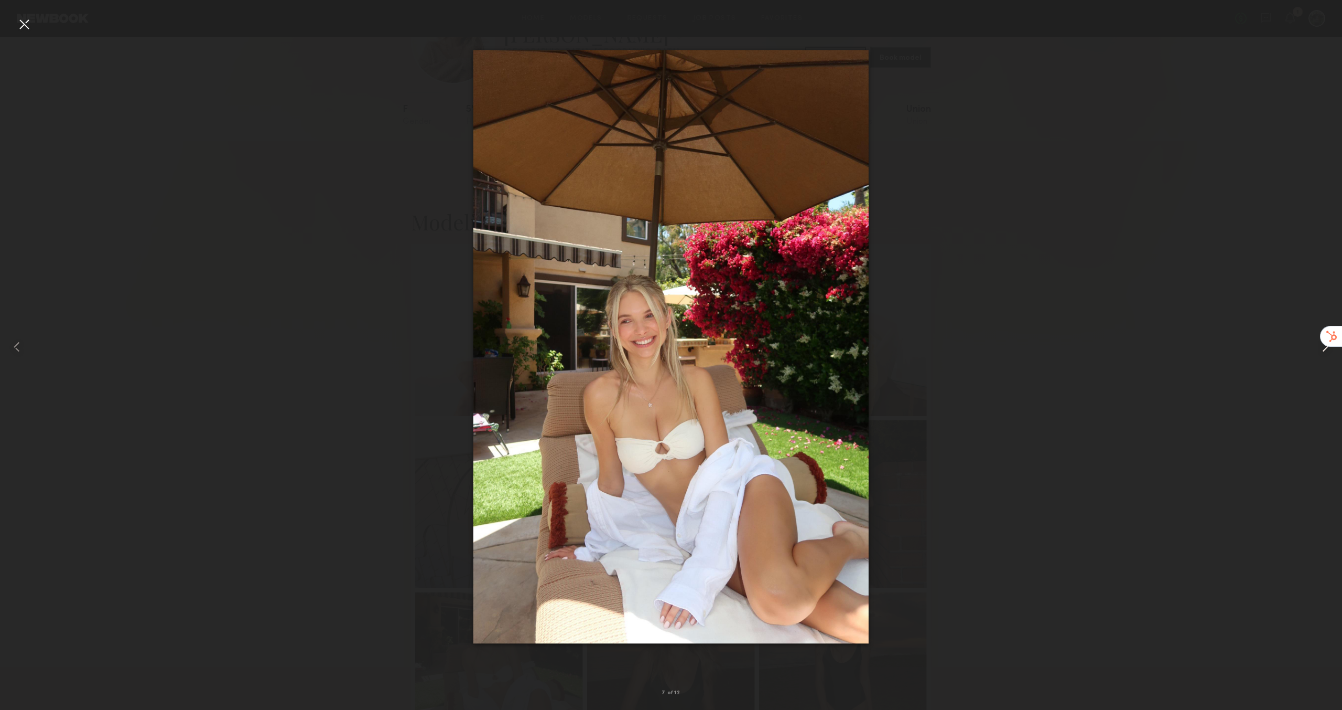
click at [1325, 353] on common-icon at bounding box center [1325, 346] width 17 height 17
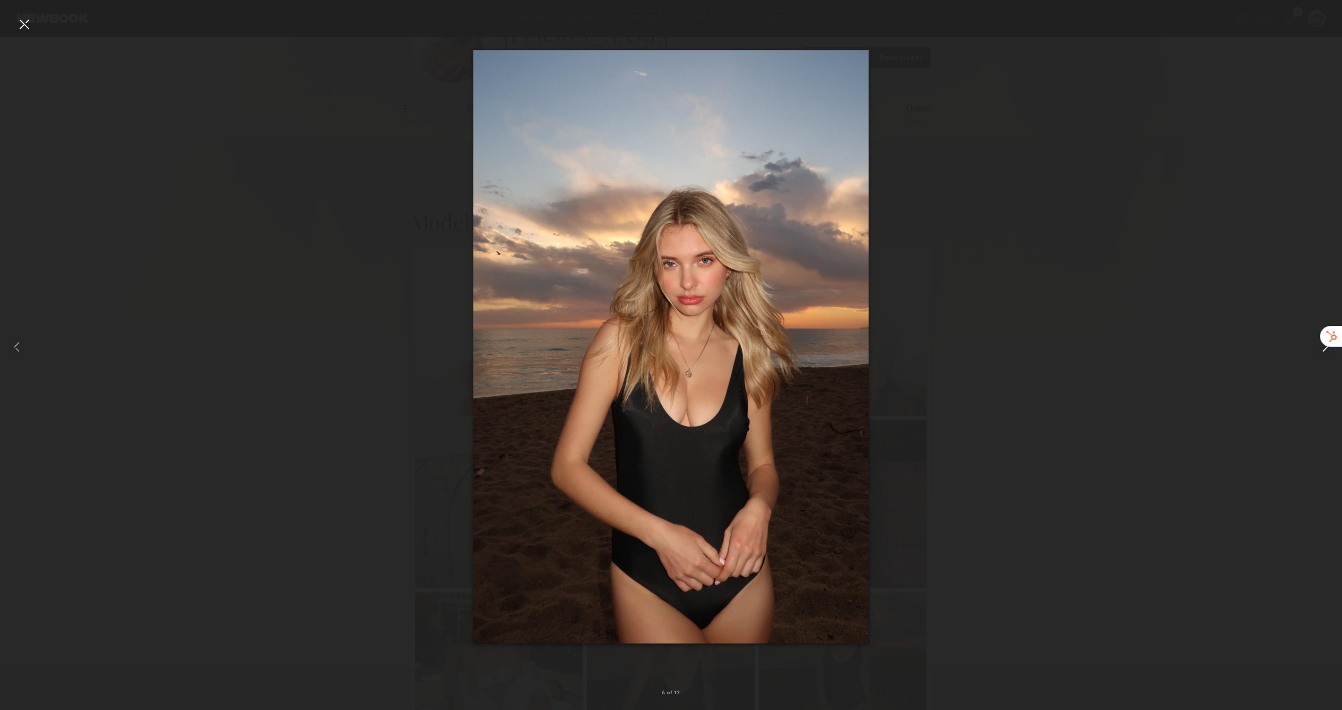
click at [1325, 353] on common-icon at bounding box center [1325, 346] width 17 height 17
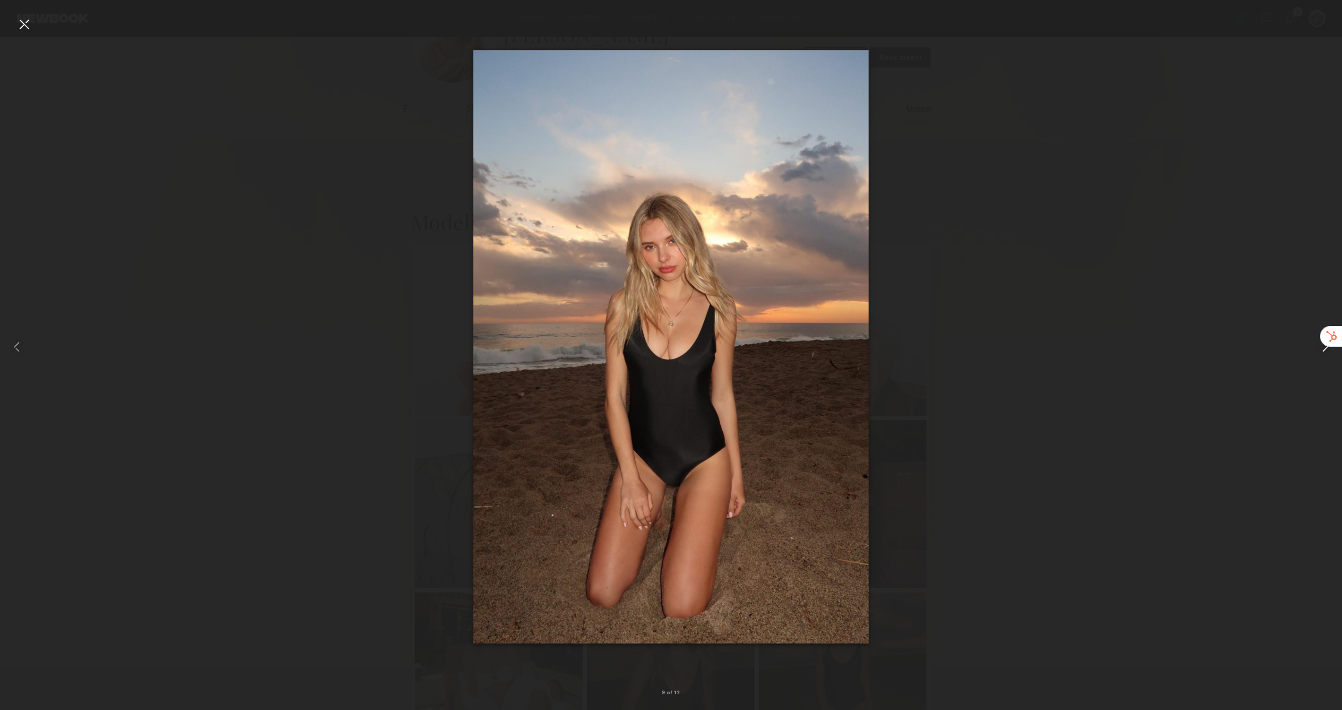
click at [1325, 353] on common-icon at bounding box center [1325, 346] width 17 height 17
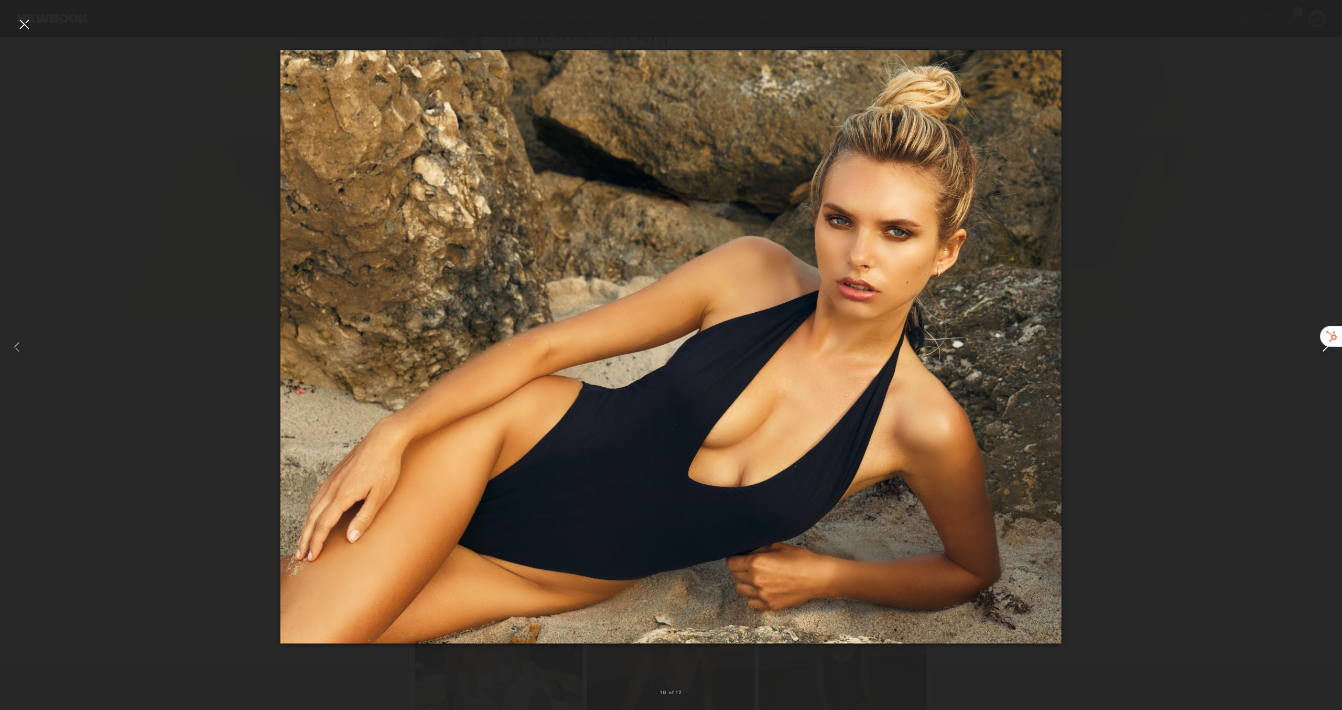
click at [1325, 353] on common-icon at bounding box center [1325, 346] width 17 height 17
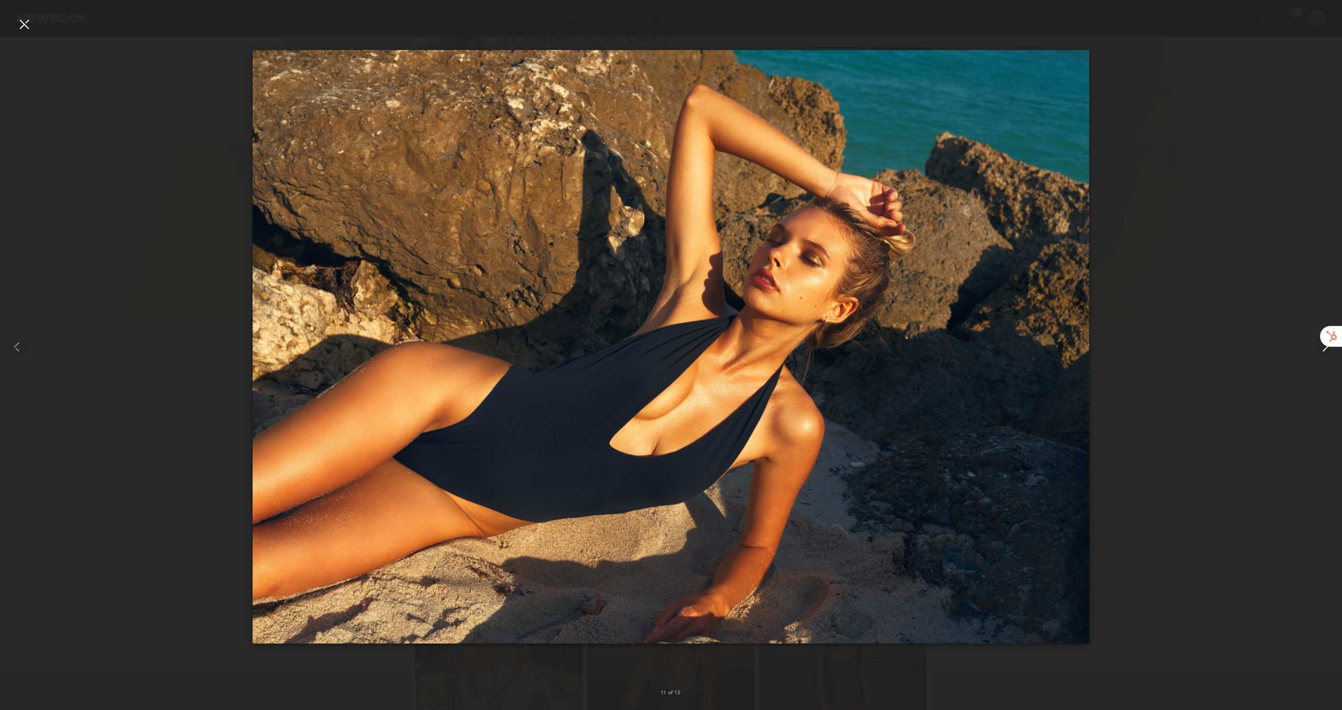
click at [1325, 353] on common-icon at bounding box center [1325, 346] width 17 height 17
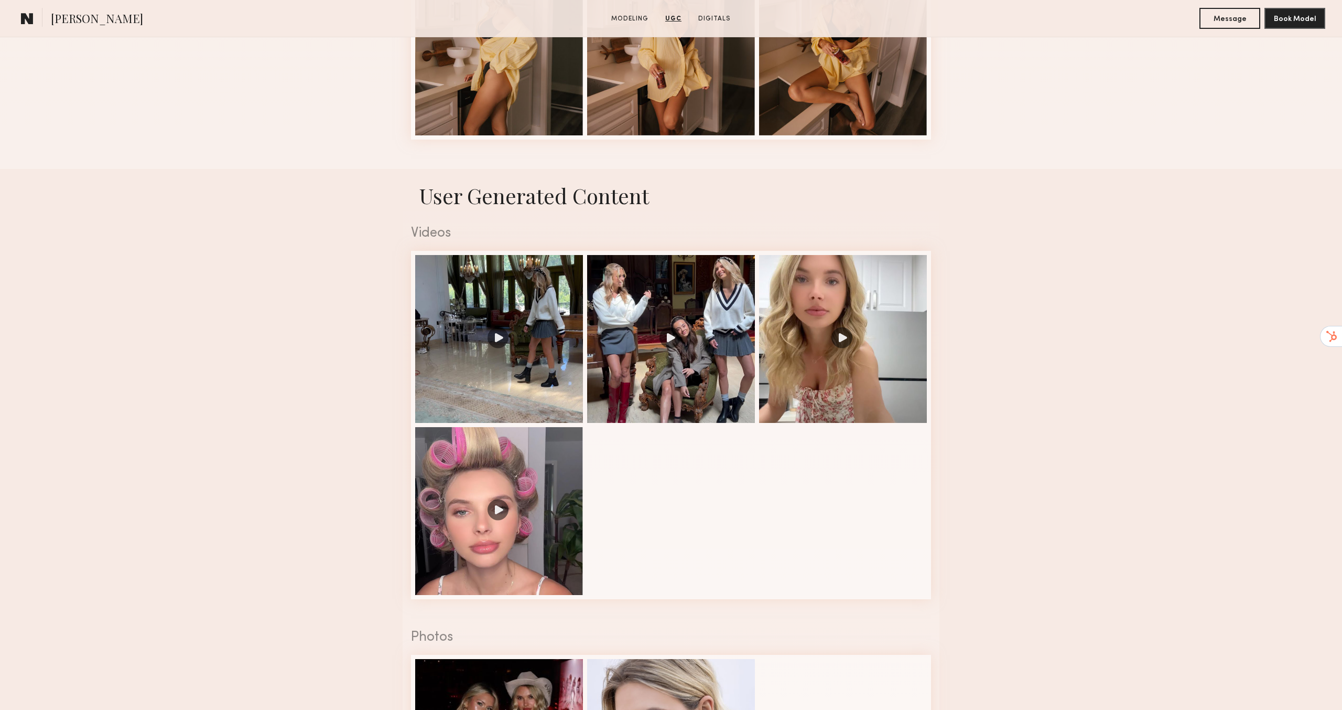
scroll to position [1459, 0]
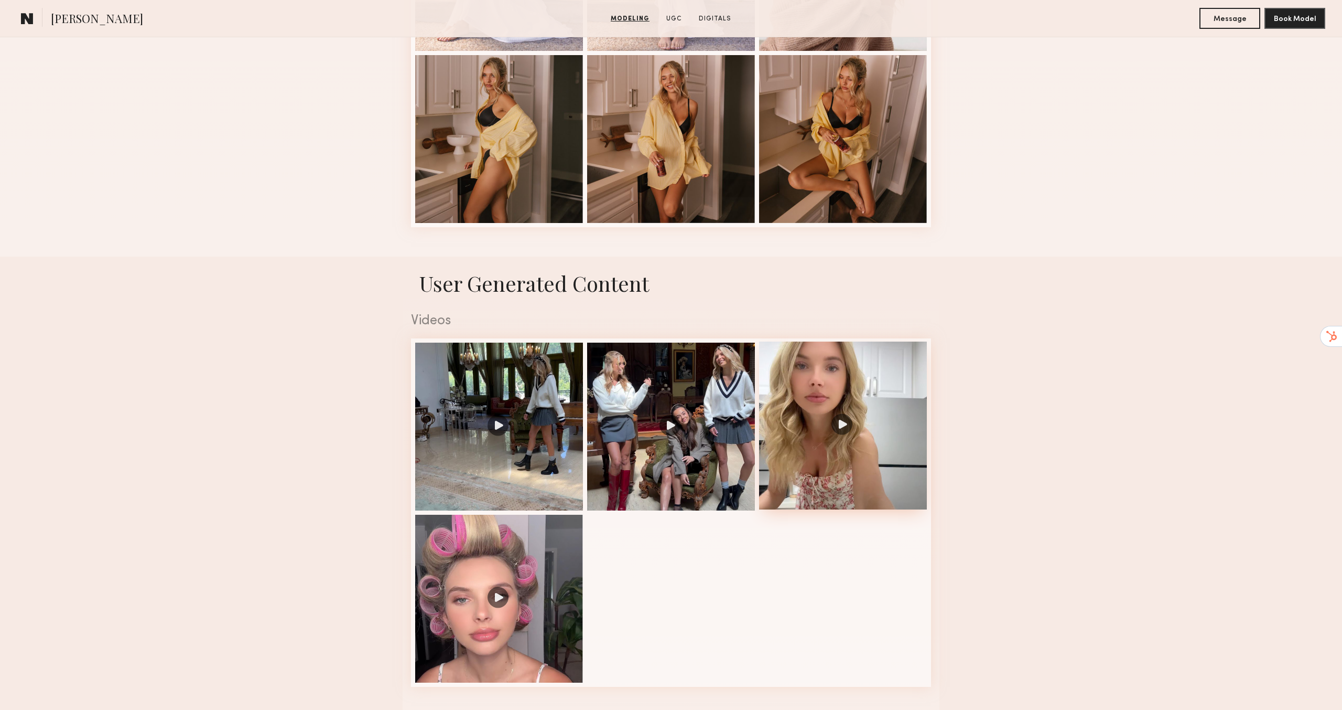
click at [852, 424] on div at bounding box center [843, 425] width 168 height 168
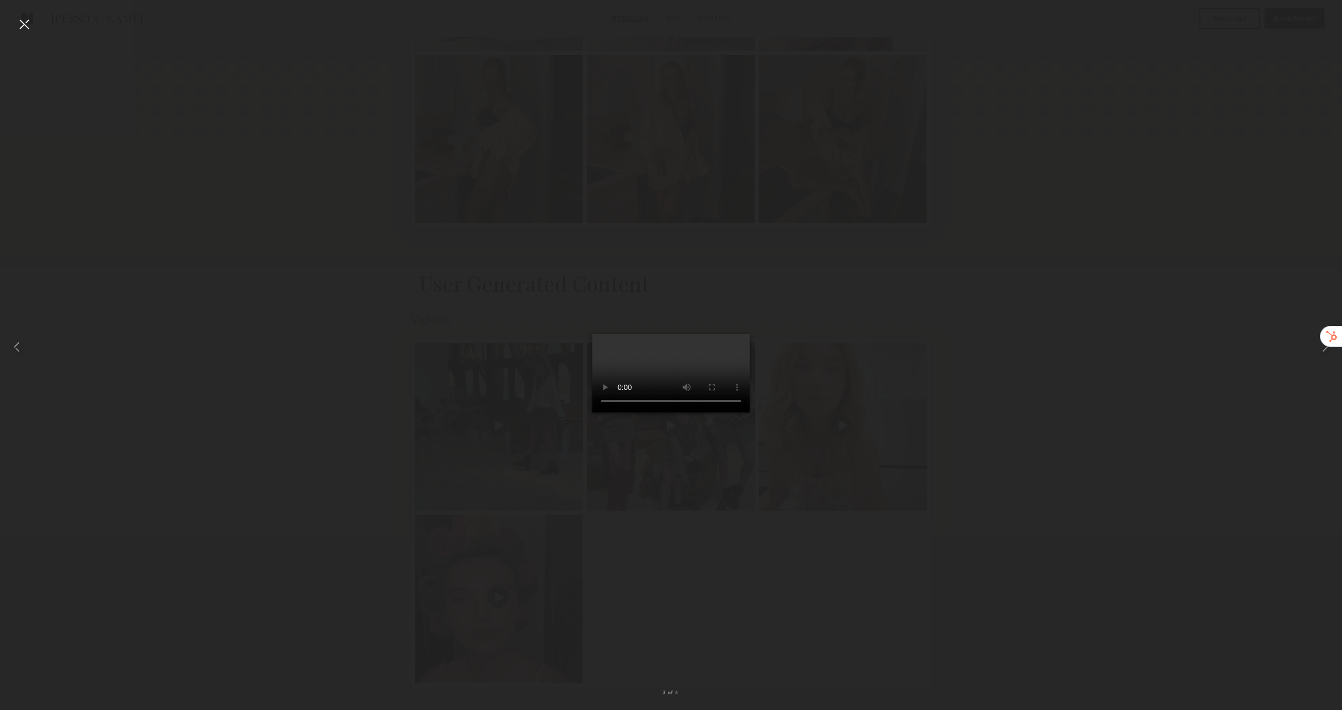
click at [704, 412] on video at bounding box center [671, 373] width 157 height 79
click at [674, 412] on video at bounding box center [671, 373] width 157 height 79
click at [1162, 626] on div at bounding box center [671, 346] width 1342 height 659
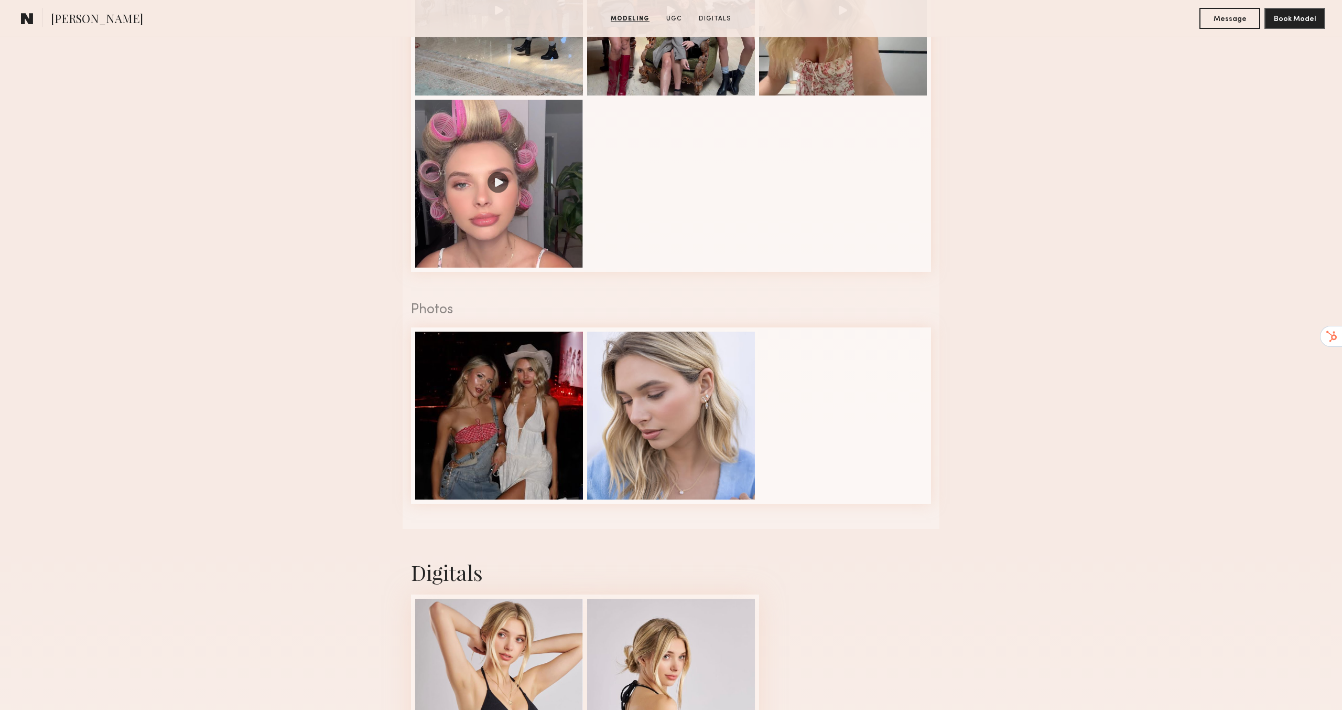
scroll to position [1977, 0]
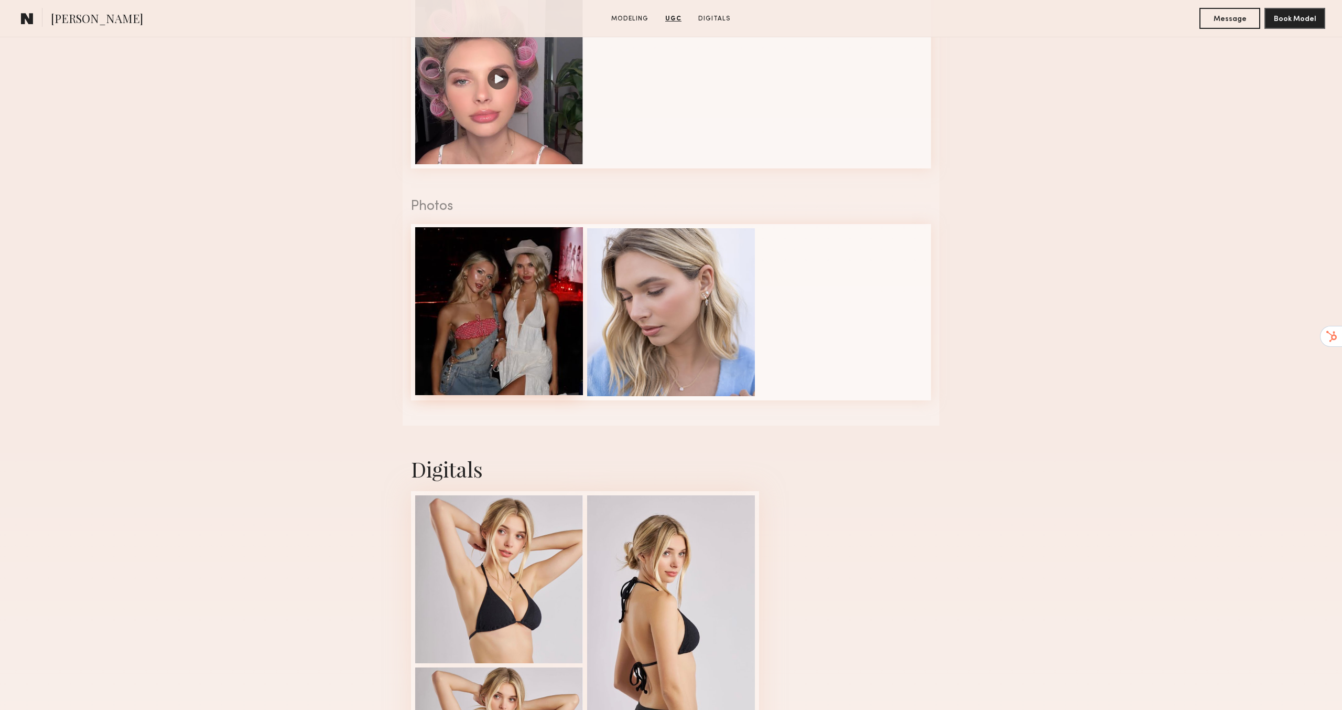
click at [485, 294] on div at bounding box center [499, 311] width 168 height 168
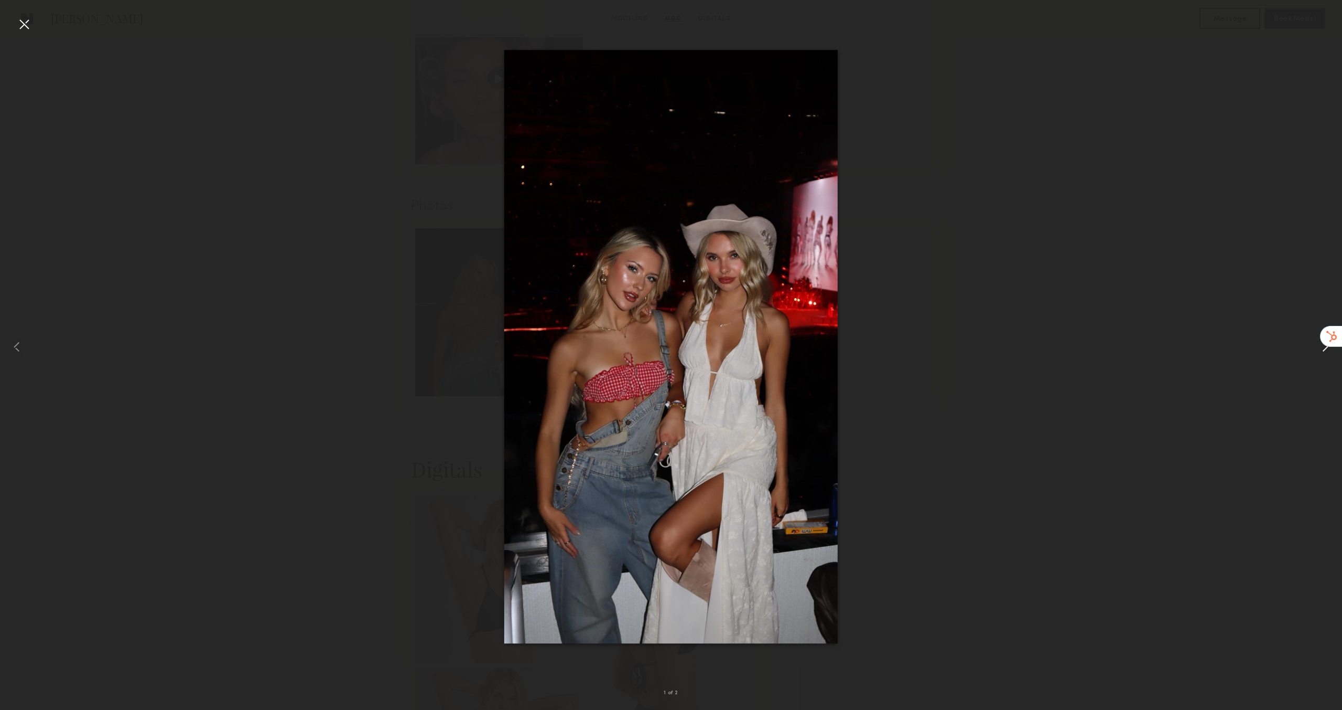
click at [1329, 356] on div at bounding box center [1315, 346] width 53 height 659
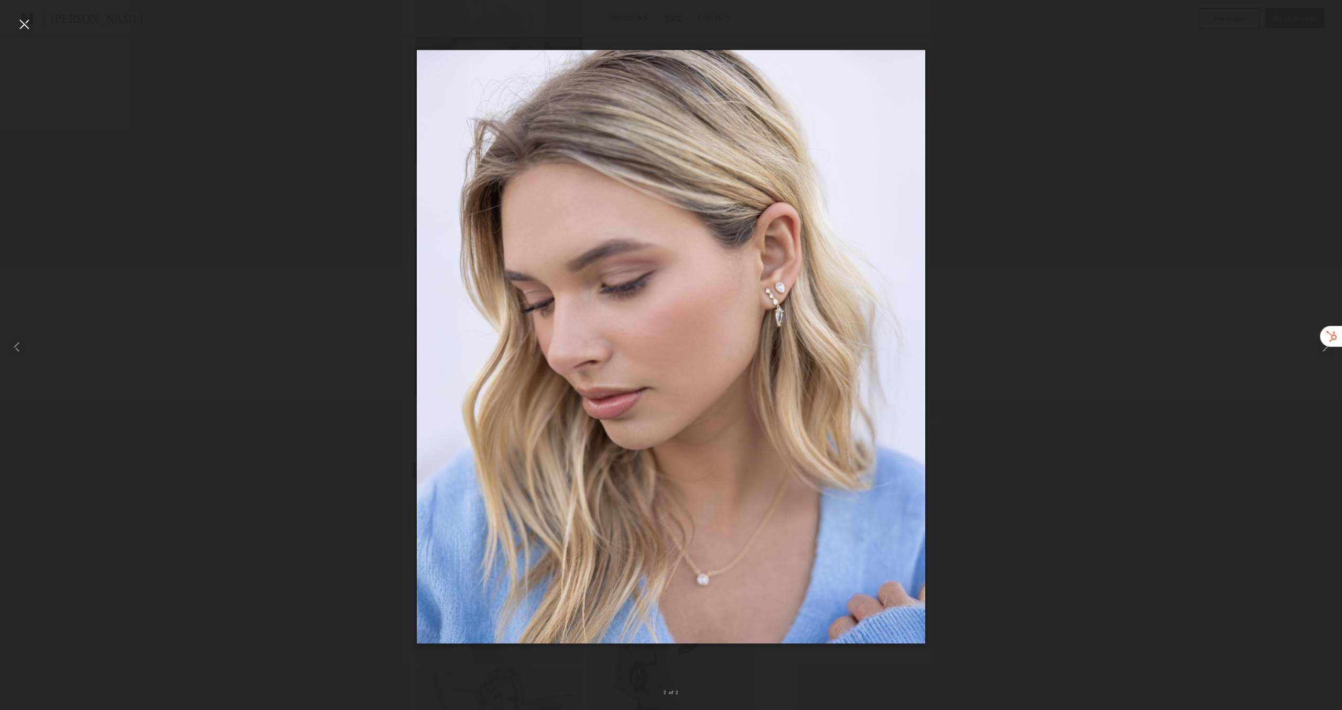
click at [1093, 389] on div at bounding box center [671, 346] width 1342 height 659
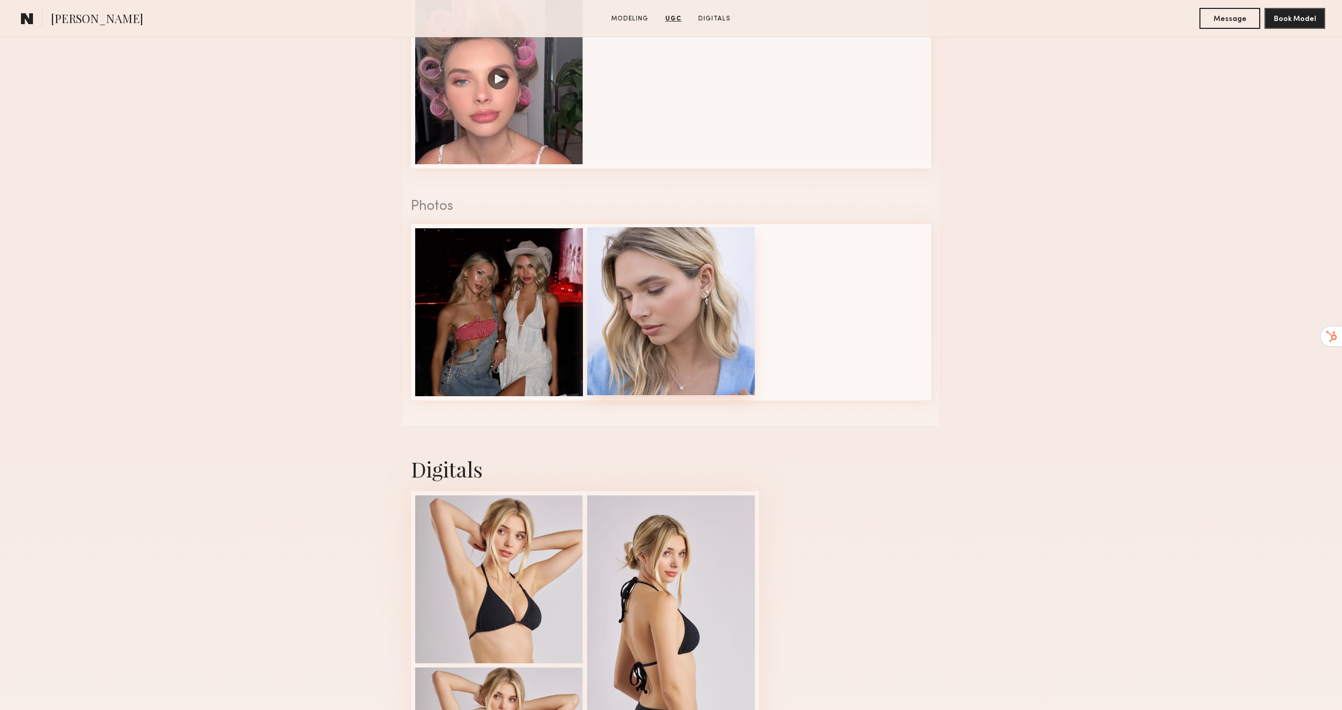
scroll to position [2142, 0]
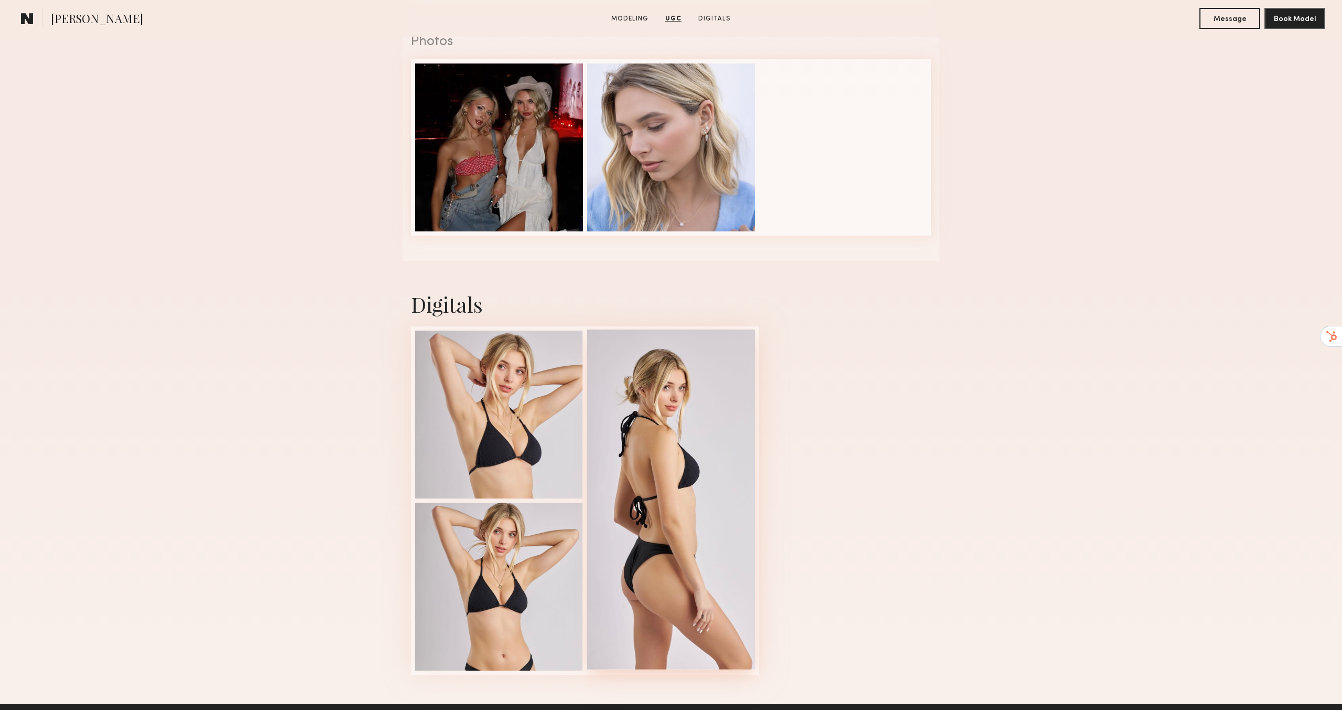
click at [686, 452] on div at bounding box center [671, 499] width 168 height 340
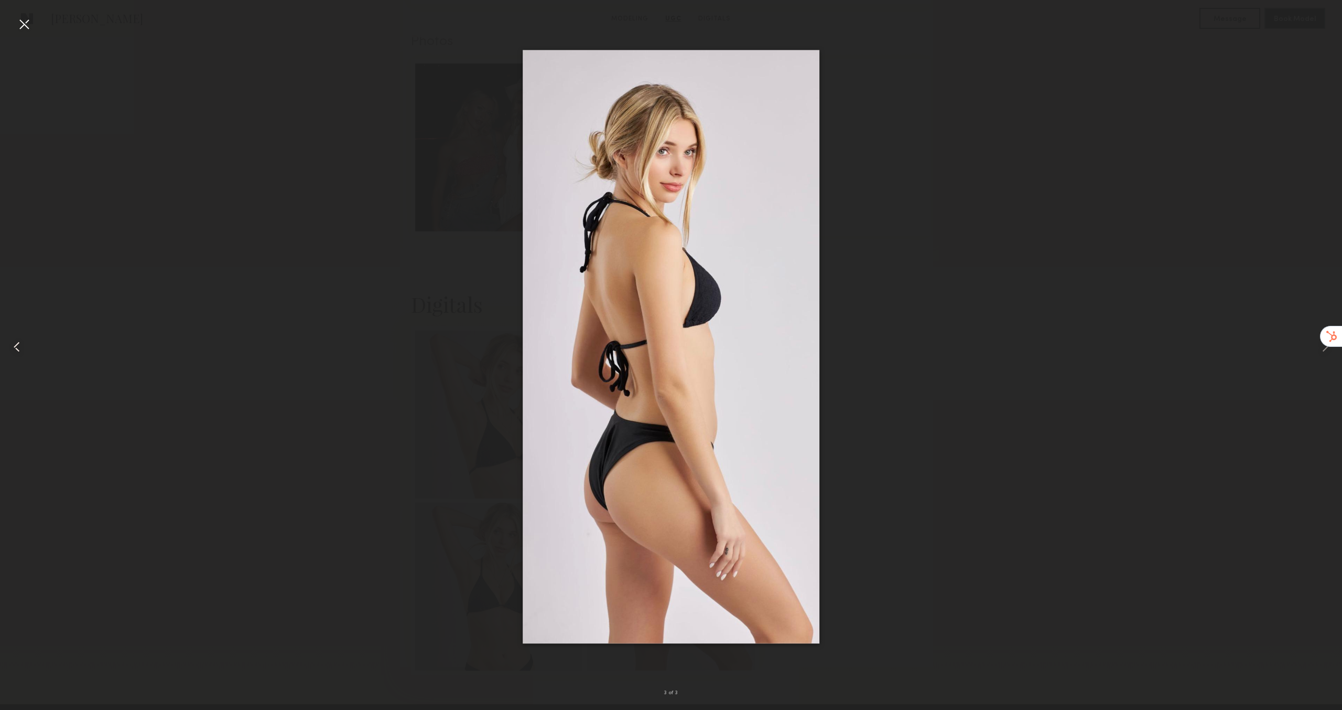
click at [15, 342] on common-icon at bounding box center [16, 346] width 17 height 17
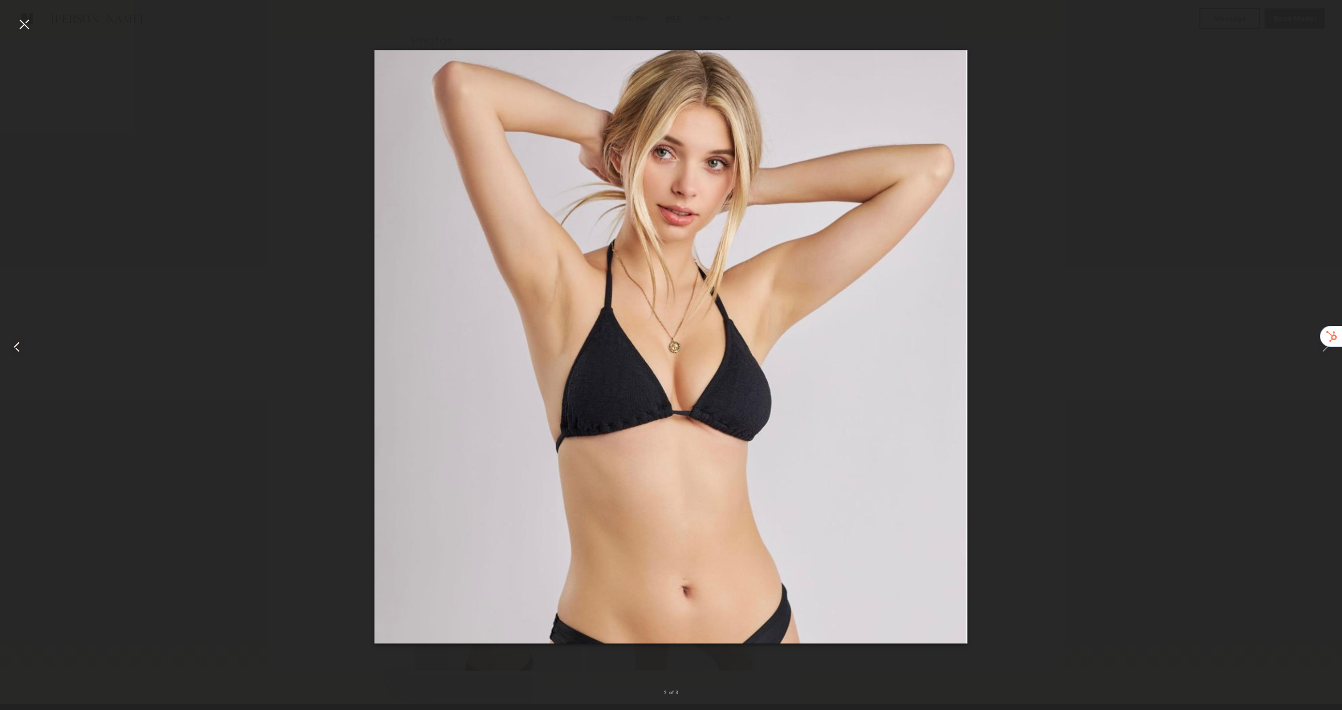
click at [15, 342] on common-icon at bounding box center [16, 346] width 17 height 17
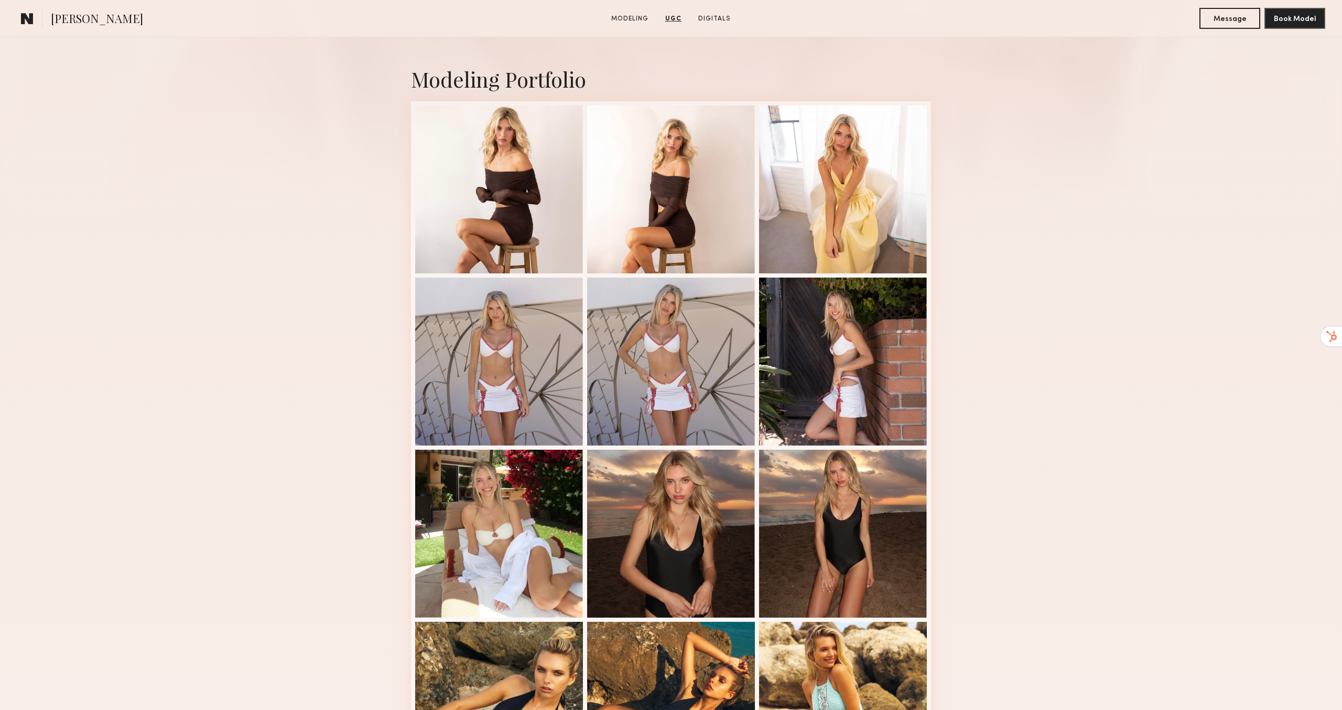
scroll to position [0, 0]
